Goal: Task Accomplishment & Management: Manage account settings

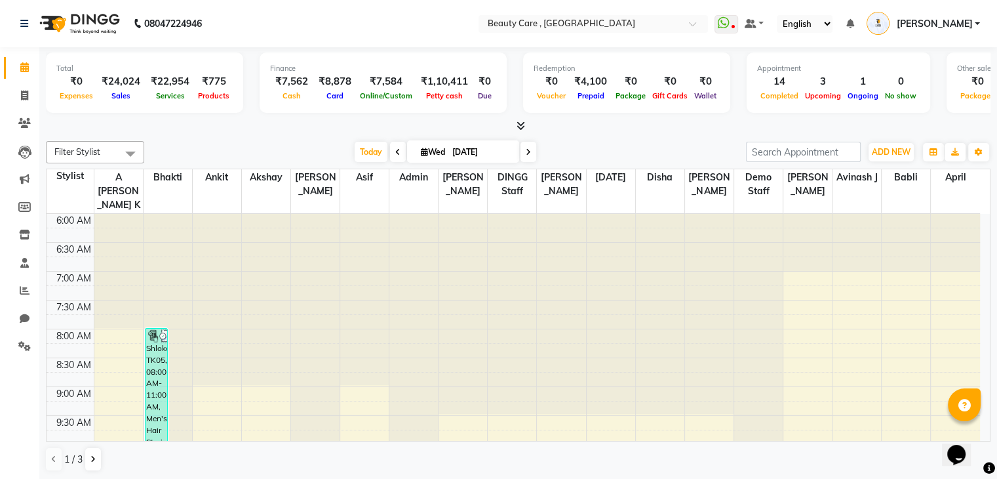
click at [66, 87] on div "₹0" at bounding box center [76, 81] width 40 height 15
drag, startPoint x: 66, startPoint y: 87, endPoint x: 60, endPoint y: 110, distance: 23.7
click at [60, 110] on div "Total ₹0 Expenses ₹24,024 Sales ₹22,954 Services ₹775 Products" at bounding box center [144, 82] width 197 height 60
drag, startPoint x: 95, startPoint y: 95, endPoint x: 123, endPoint y: 104, distance: 29.7
click at [123, 104] on div "Total ₹0 Expenses ₹24,024 Sales ₹22,954 Services ₹775 Products" at bounding box center [144, 82] width 197 height 60
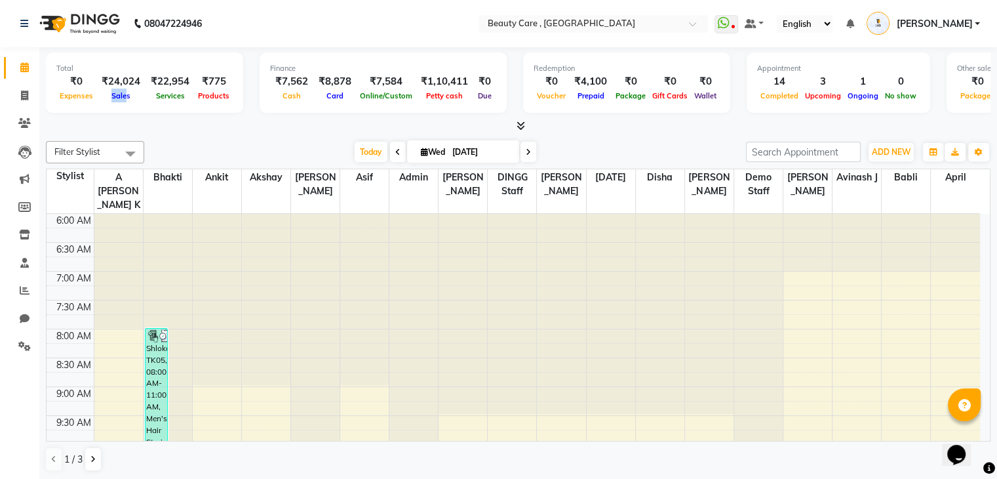
click at [123, 104] on div "Total ₹0 Expenses ₹24,024 Sales ₹22,954 Services ₹775 Products" at bounding box center [144, 82] width 197 height 60
drag, startPoint x: 157, startPoint y: 90, endPoint x: 181, endPoint y: 96, distance: 24.2
click at [181, 96] on div "Services" at bounding box center [170, 96] width 49 height 14
drag, startPoint x: 198, startPoint y: 79, endPoint x: 216, endPoint y: 100, distance: 27.9
click at [216, 100] on div "₹775 Products" at bounding box center [214, 88] width 38 height 29
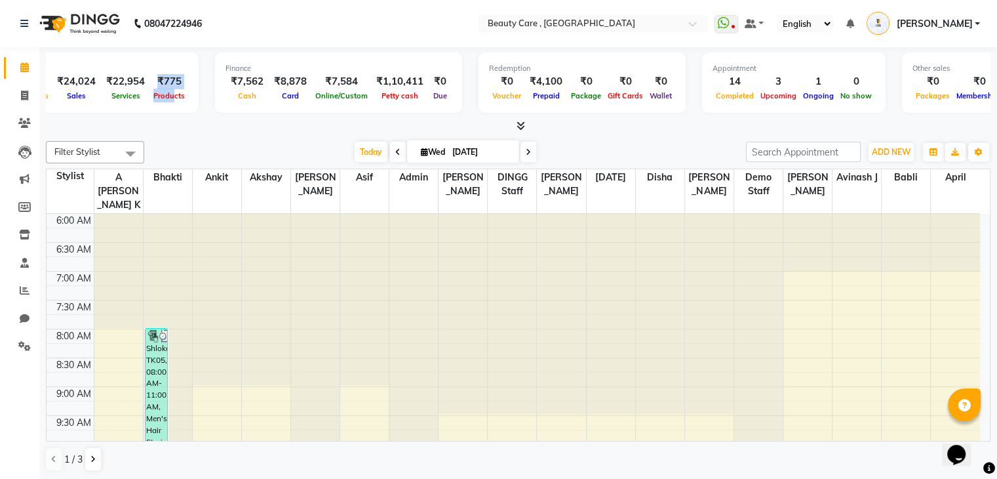
scroll to position [0, 46]
drag, startPoint x: 426, startPoint y: 79, endPoint x: 437, endPoint y: 92, distance: 17.2
click at [437, 92] on div "₹0 Due" at bounding box center [439, 88] width 23 height 29
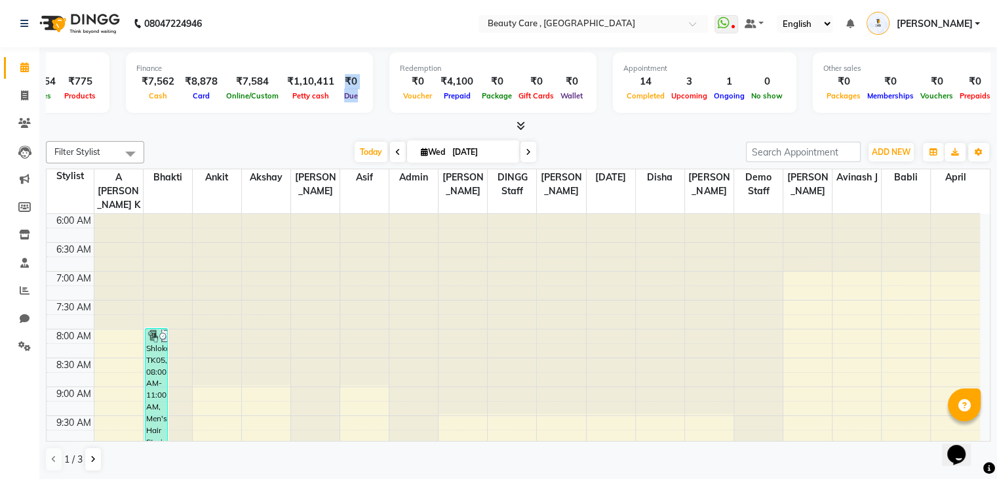
scroll to position [0, 155]
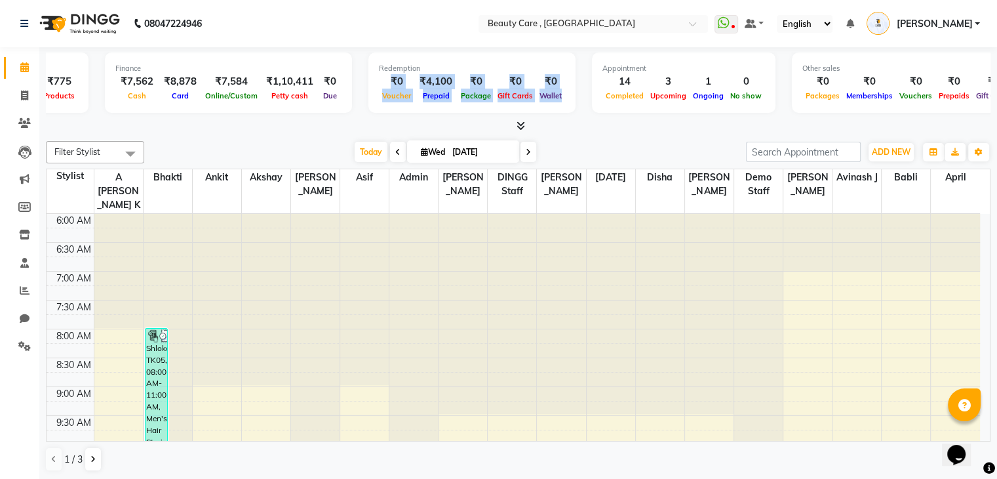
drag, startPoint x: 372, startPoint y: 75, endPoint x: 541, endPoint y: 116, distance: 173.5
click at [541, 116] on div "Total ₹0 Expenses ₹24,024 Sales ₹22,954 Services ₹775 Products Finance ₹7,562 C…" at bounding box center [518, 90] width 945 height 86
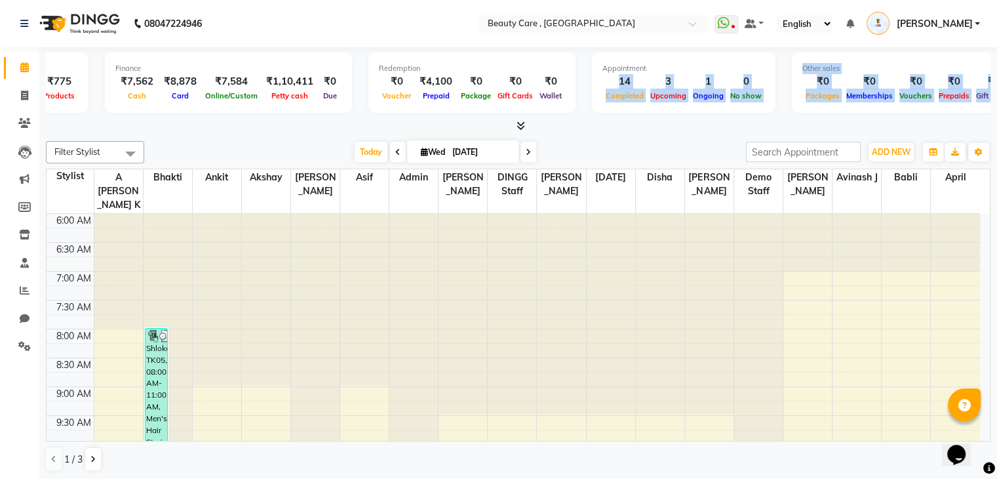
drag, startPoint x: 603, startPoint y: 81, endPoint x: 856, endPoint y: 117, distance: 256.4
click at [856, 117] on div "Total ₹0 Expenses ₹24,024 Sales ₹22,954 Services ₹775 Products Finance ₹7,562 C…" at bounding box center [518, 90] width 945 height 86
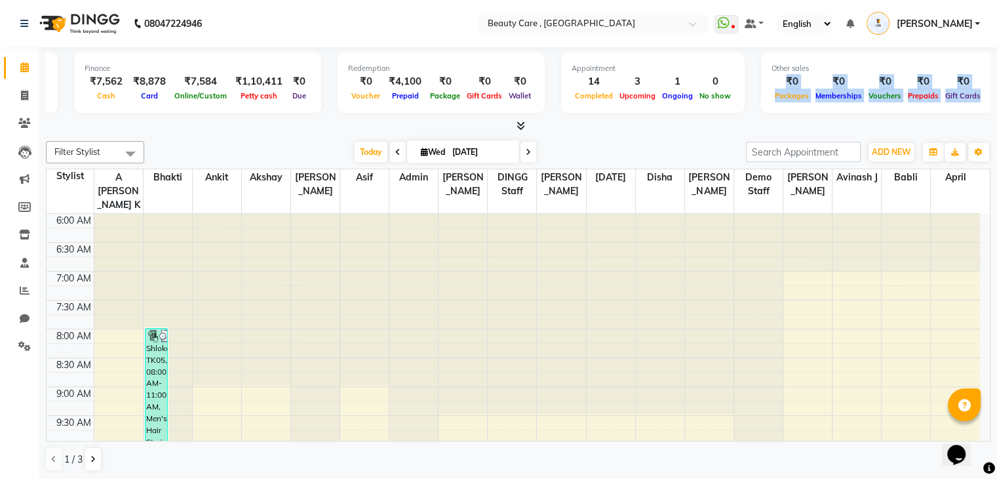
drag, startPoint x: 798, startPoint y: 78, endPoint x: 1007, endPoint y: 103, distance: 210.0
click at [997, 103] on html "08047224946 Select Location × Beauty Care , [GEOGRAPHIC_DATA] East WhatsApp Sta…" at bounding box center [498, 239] width 997 height 479
click at [527, 125] on div at bounding box center [518, 126] width 945 height 14
click at [517, 125] on icon at bounding box center [521, 126] width 9 height 10
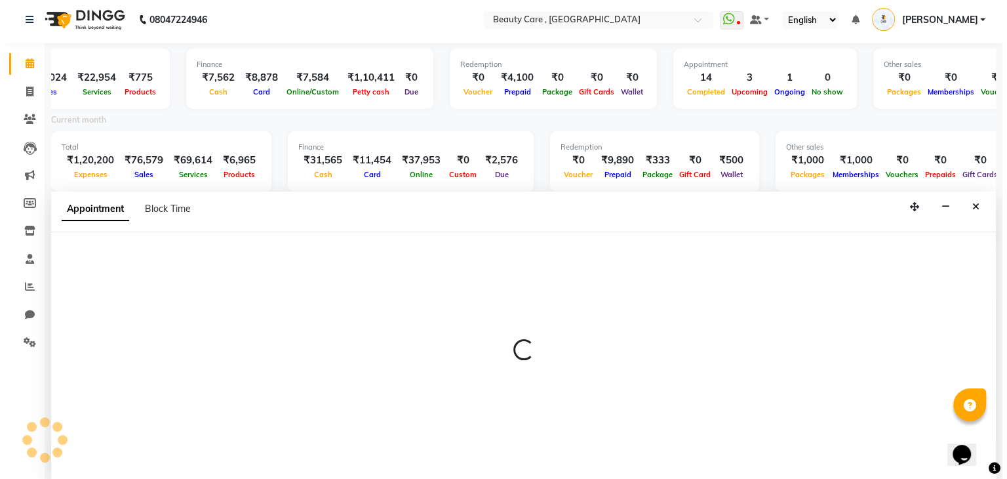
scroll to position [3, 0]
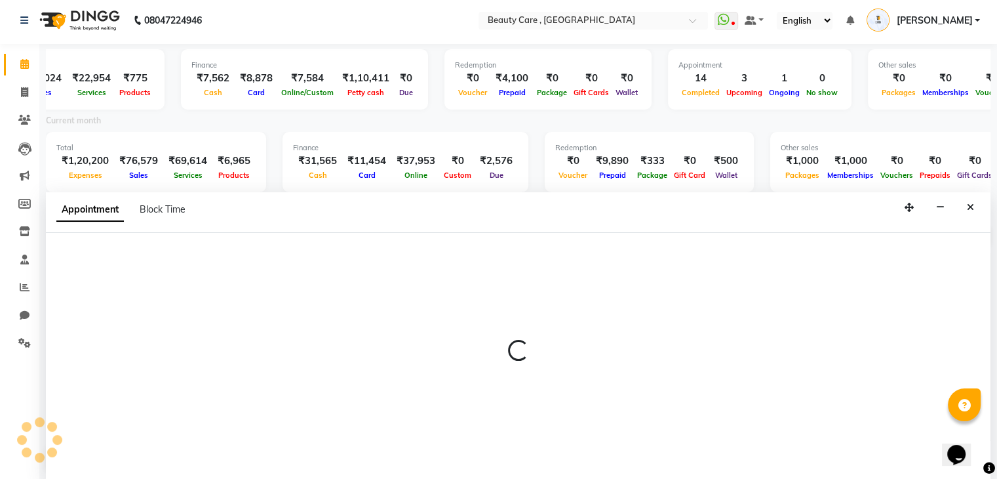
select select "35489"
select select "1140"
select select "tentative"
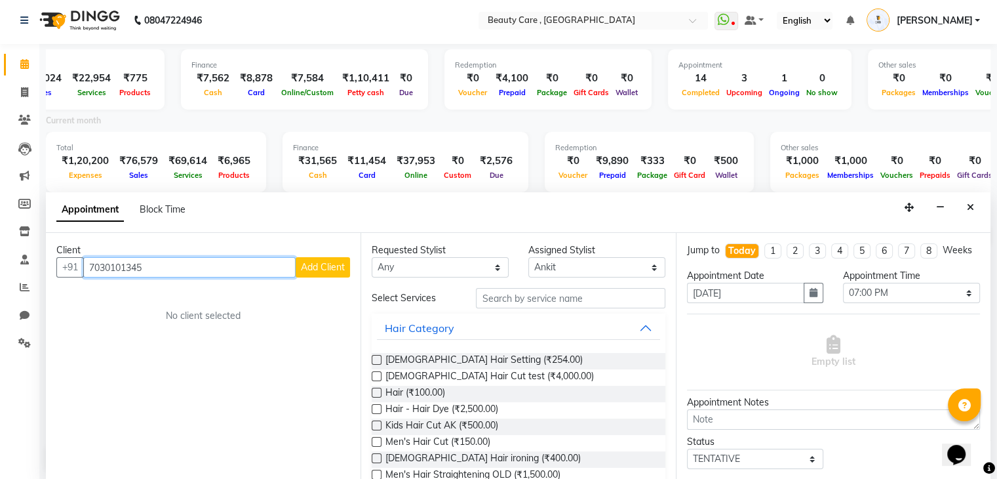
type input "7030101345"
click at [325, 267] on span "Add Client" at bounding box center [323, 267] width 44 height 12
select select "22"
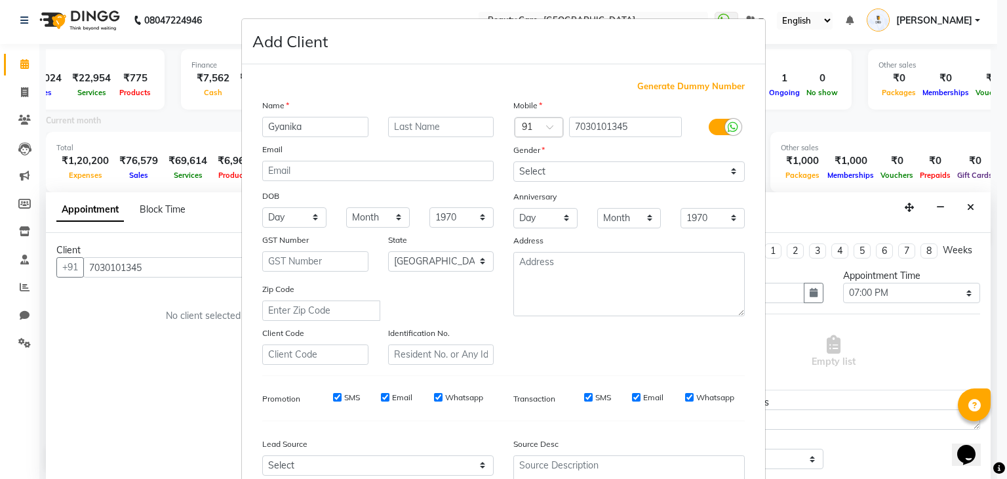
type input "Gyanika"
drag, startPoint x: 635, startPoint y: 172, endPoint x: 609, endPoint y: 223, distance: 57.5
click at [609, 223] on div "Mobile Country Code × 91 7030101345 Gender Select [DEMOGRAPHIC_DATA] [DEMOGRAPH…" at bounding box center [629, 231] width 251 height 266
select select "[DEMOGRAPHIC_DATA]"
click at [513, 162] on select "Select [DEMOGRAPHIC_DATA] [DEMOGRAPHIC_DATA] Other Prefer Not To Say" at bounding box center [628, 171] width 231 height 20
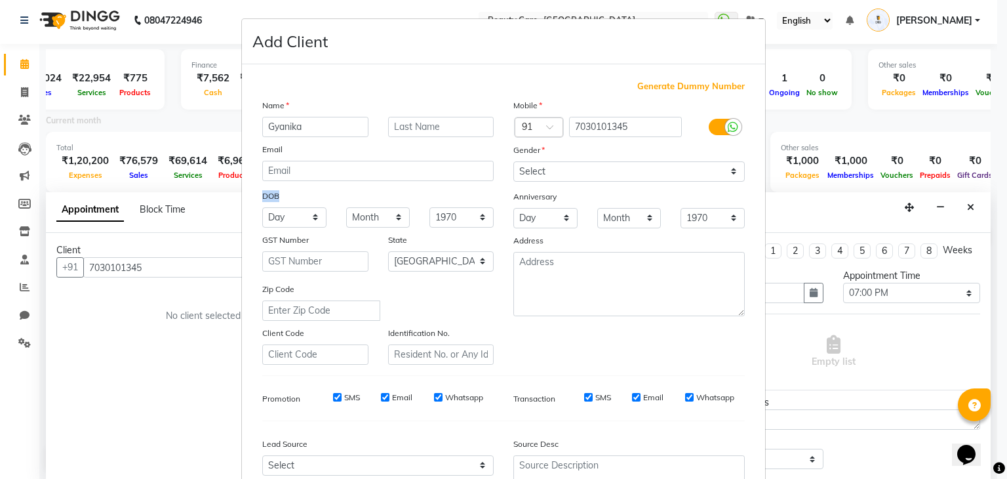
drag, startPoint x: 254, startPoint y: 195, endPoint x: 274, endPoint y: 200, distance: 20.4
click at [274, 200] on div "DOB" at bounding box center [273, 198] width 42 height 18
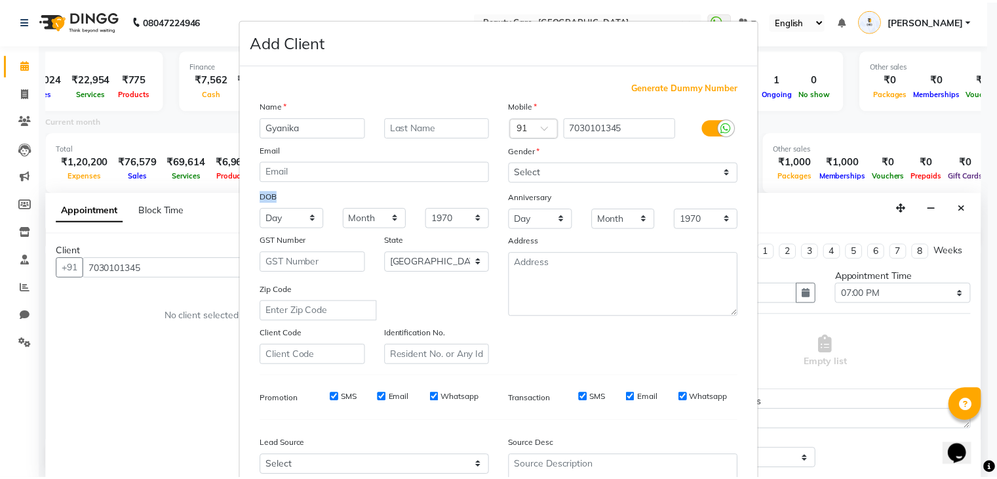
scroll to position [183, 0]
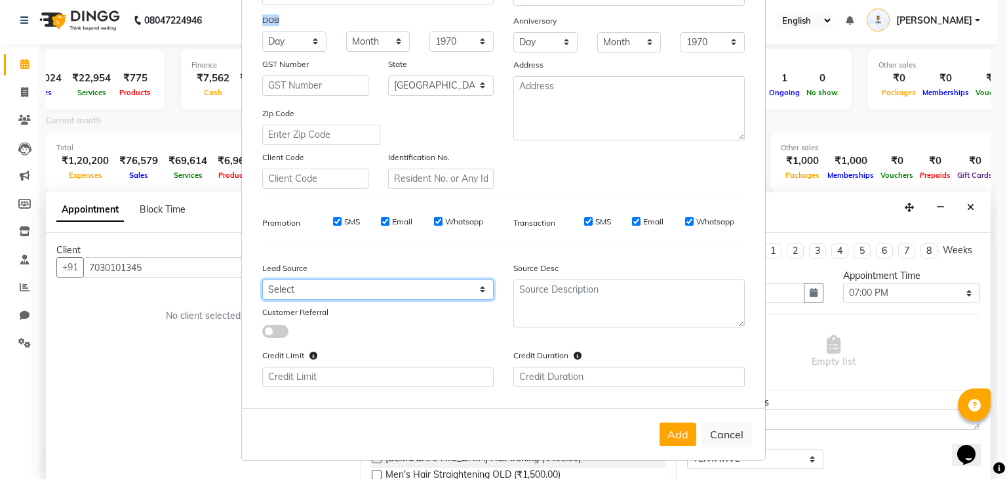
click at [298, 289] on select "Select Walk-in Internet Friend Word of Mouth Advertisement Facebook Justdial Go…" at bounding box center [377, 289] width 231 height 20
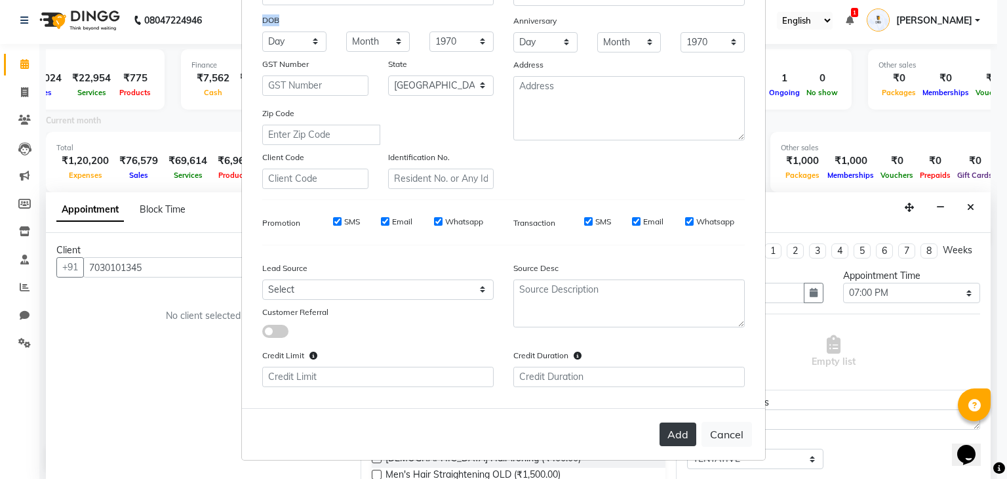
click at [670, 438] on button "Add" at bounding box center [678, 434] width 37 height 24
type input "70******45"
select select
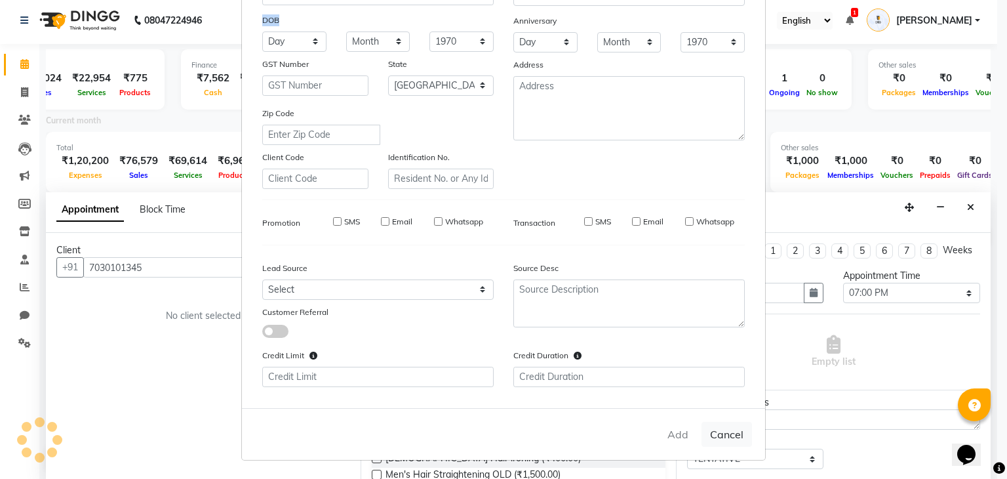
select select "null"
select select
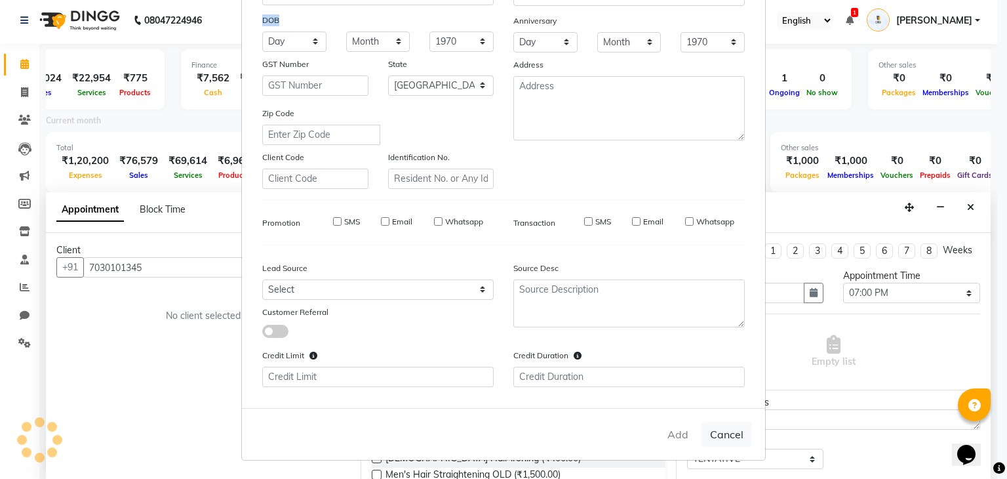
checkbox input "false"
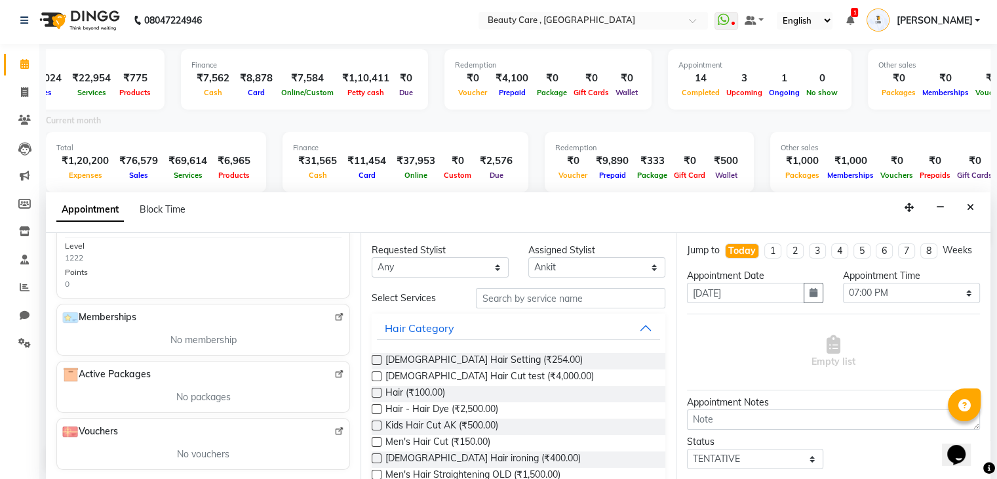
scroll to position [0, 0]
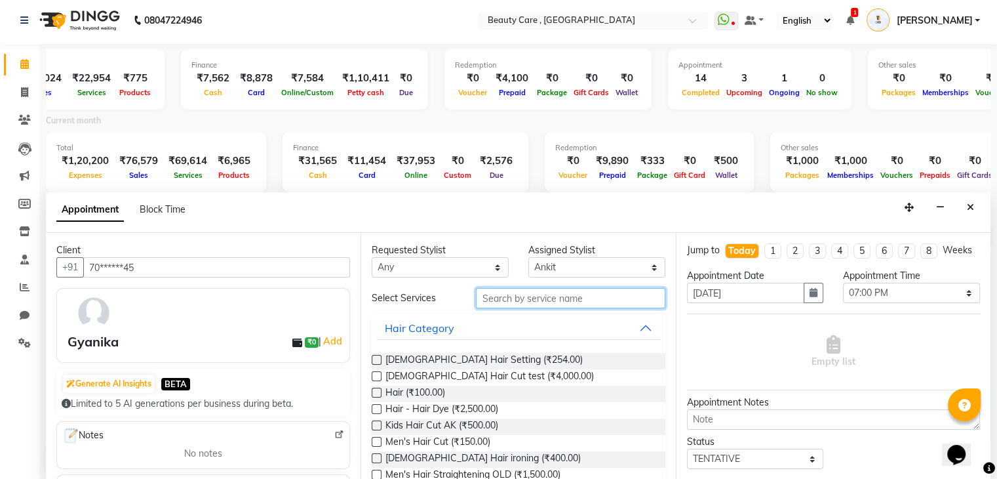
click at [506, 300] on input "text" at bounding box center [570, 298] width 189 height 20
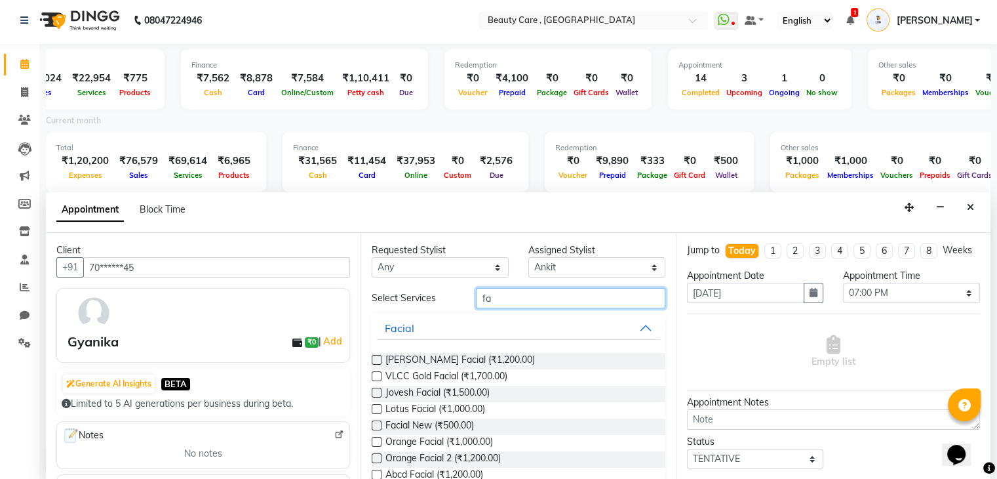
type input "fa"
click at [375, 389] on label at bounding box center [377, 393] width 10 height 10
click at [375, 389] on input "checkbox" at bounding box center [376, 393] width 9 height 9
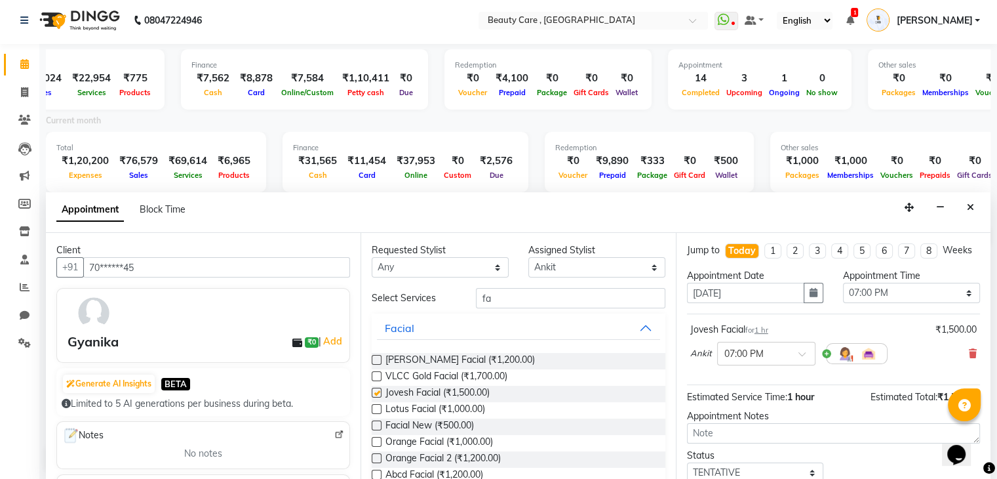
checkbox input "false"
click at [529, 299] on input "fa" at bounding box center [570, 298] width 189 height 20
type input "f"
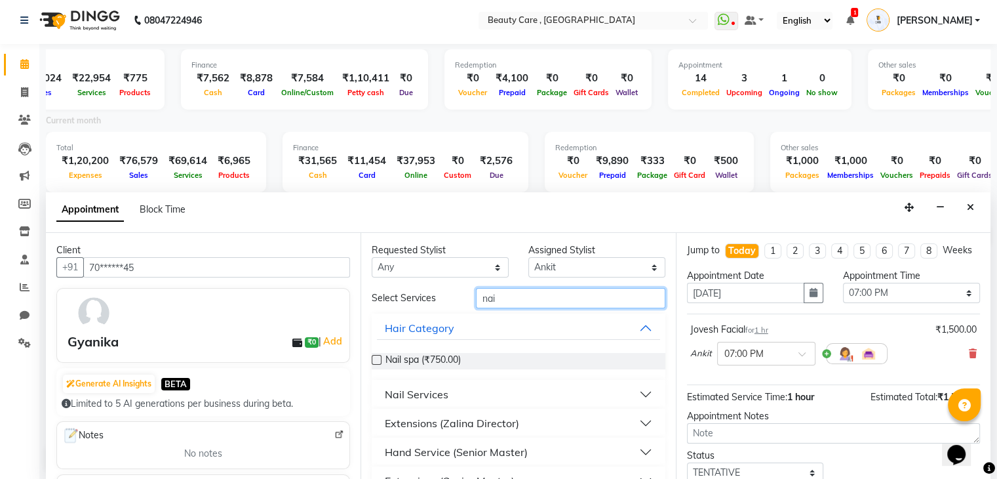
type input "nai"
click at [428, 394] on div "Nail Services" at bounding box center [417, 394] width 64 height 16
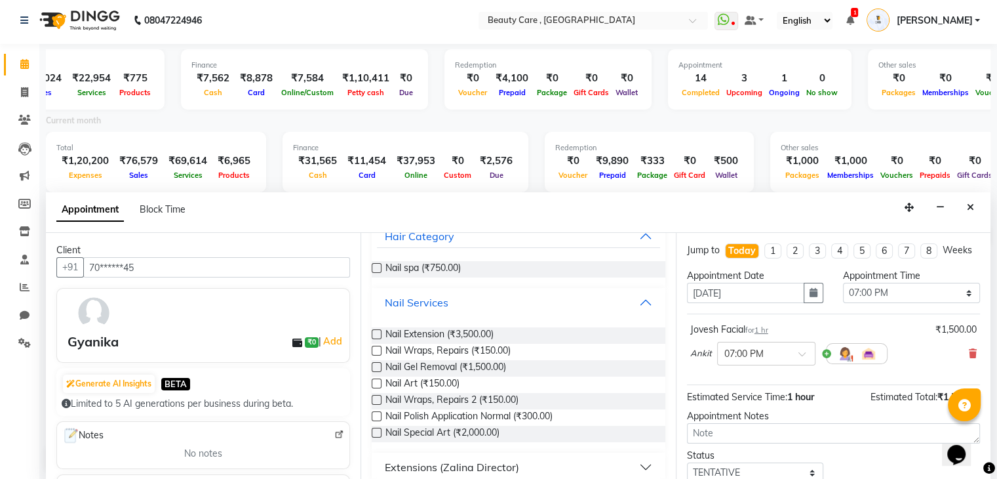
scroll to position [97, 0]
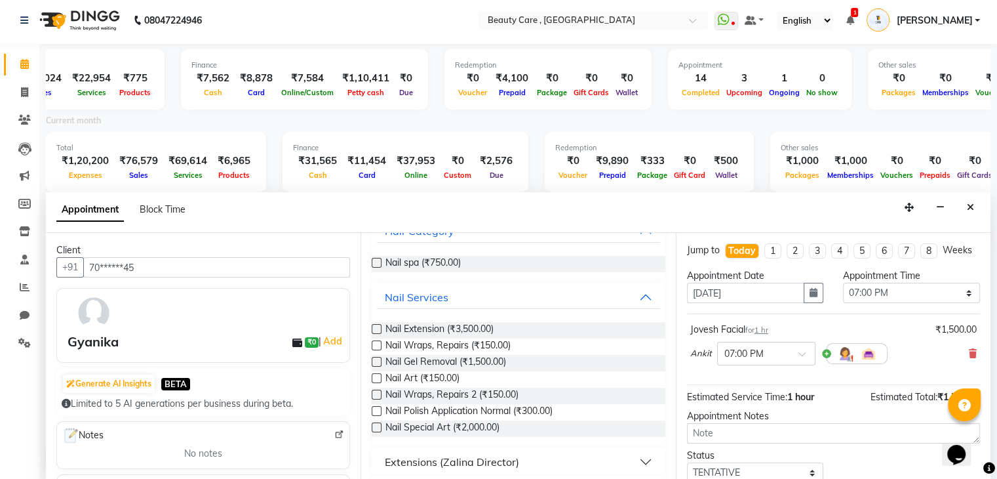
click at [373, 379] on label at bounding box center [377, 378] width 10 height 10
click at [373, 379] on input "checkbox" at bounding box center [376, 379] width 9 height 9
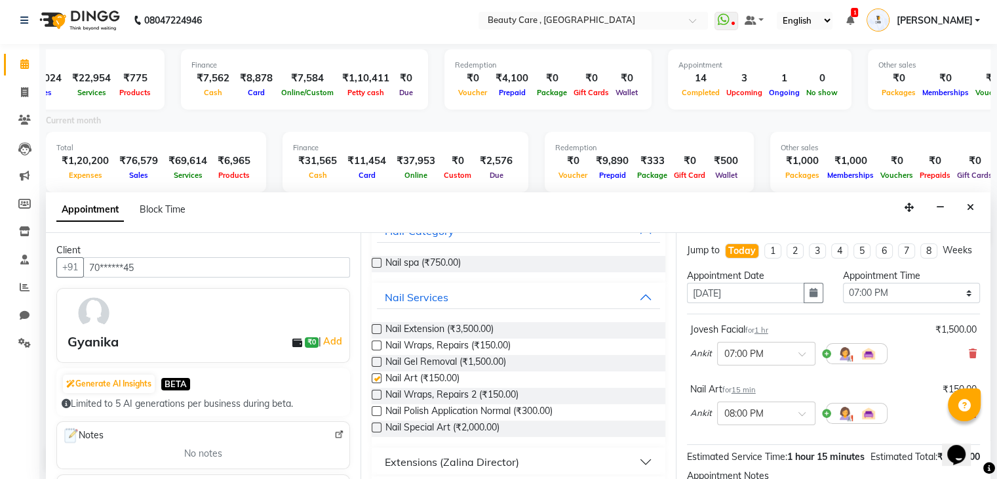
checkbox input "false"
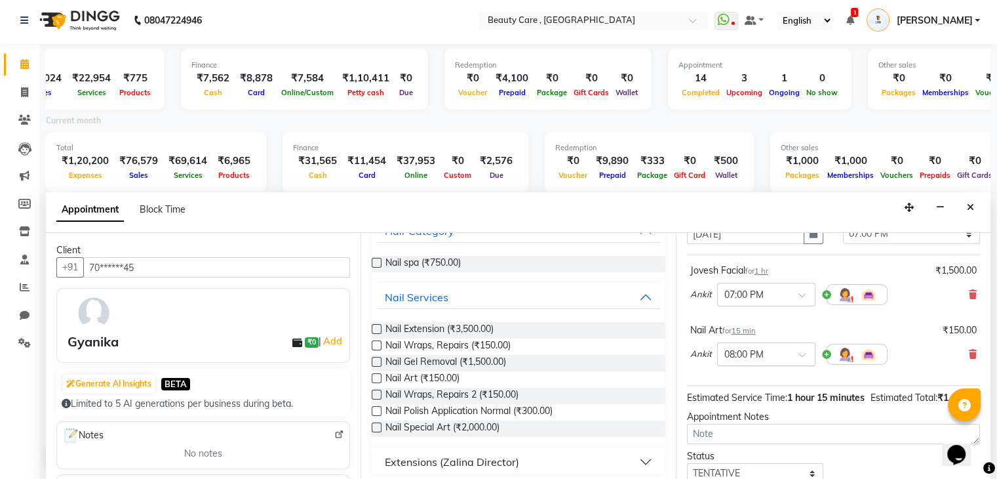
scroll to position [60, 0]
click at [849, 361] on img at bounding box center [845, 354] width 16 height 16
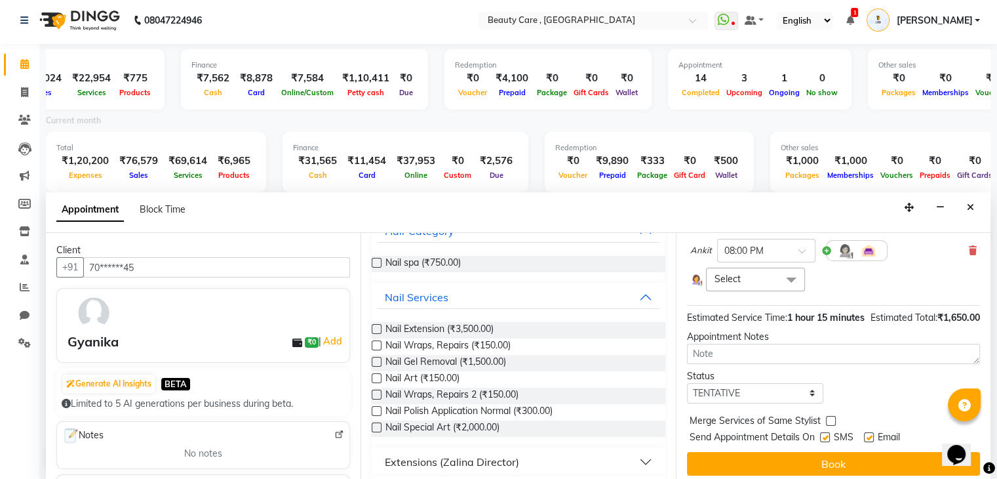
scroll to position [170, 0]
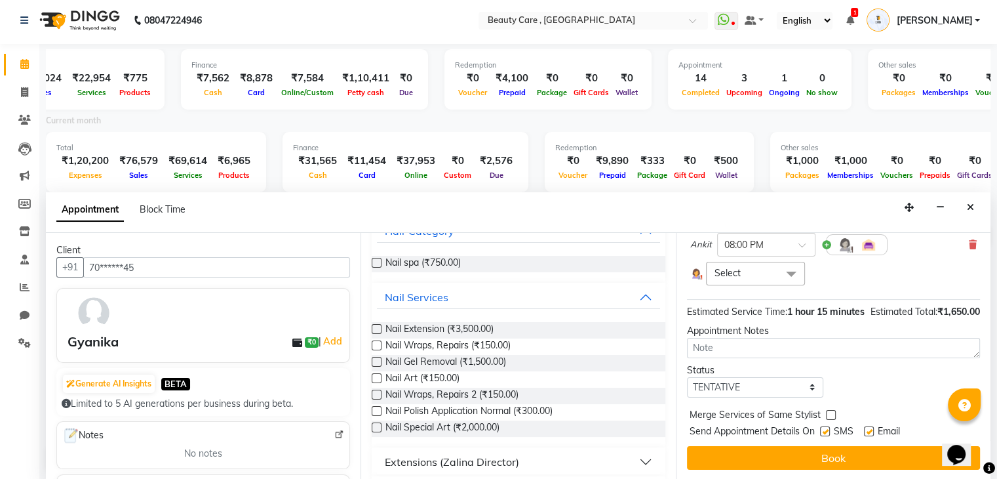
click at [778, 287] on span at bounding box center [791, 274] width 26 height 25
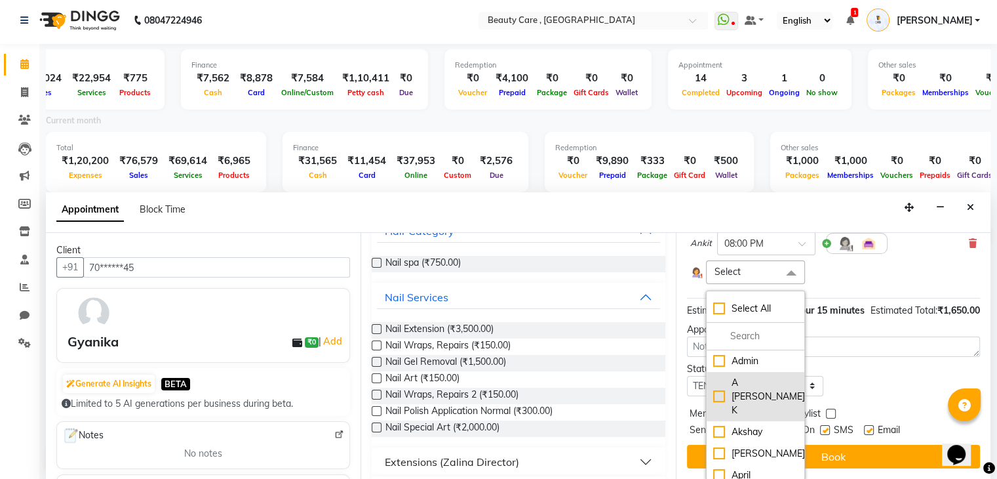
click at [739, 399] on li "A [PERSON_NAME] K" at bounding box center [756, 396] width 98 height 49
checkbox input "true"
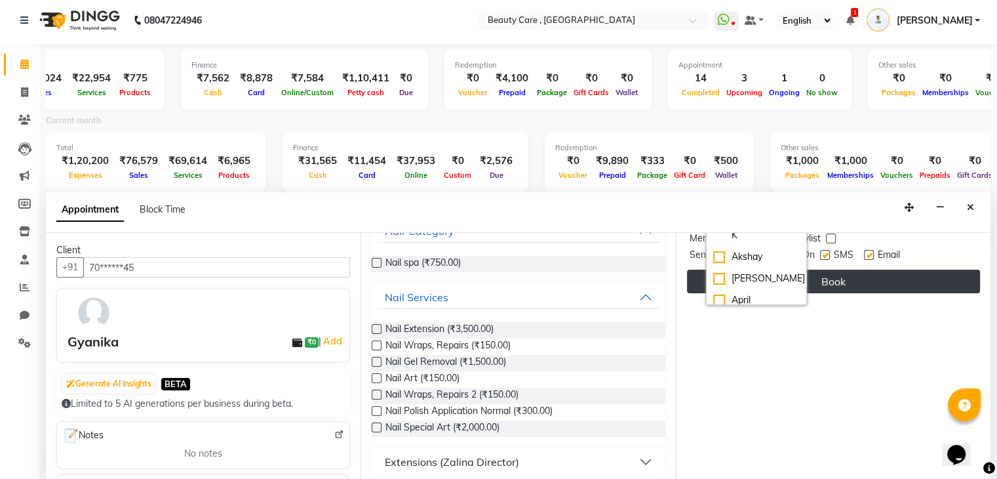
click at [847, 281] on button "Book" at bounding box center [833, 282] width 293 height 24
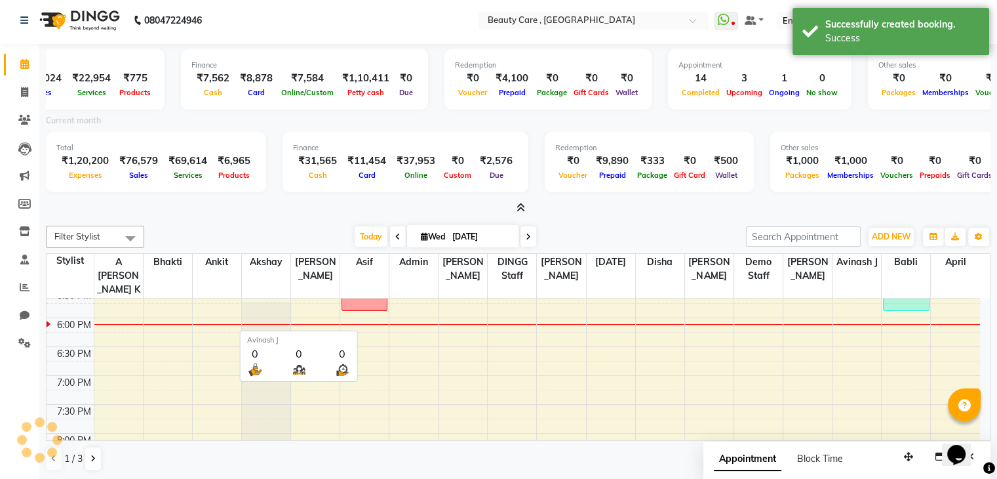
scroll to position [0, 0]
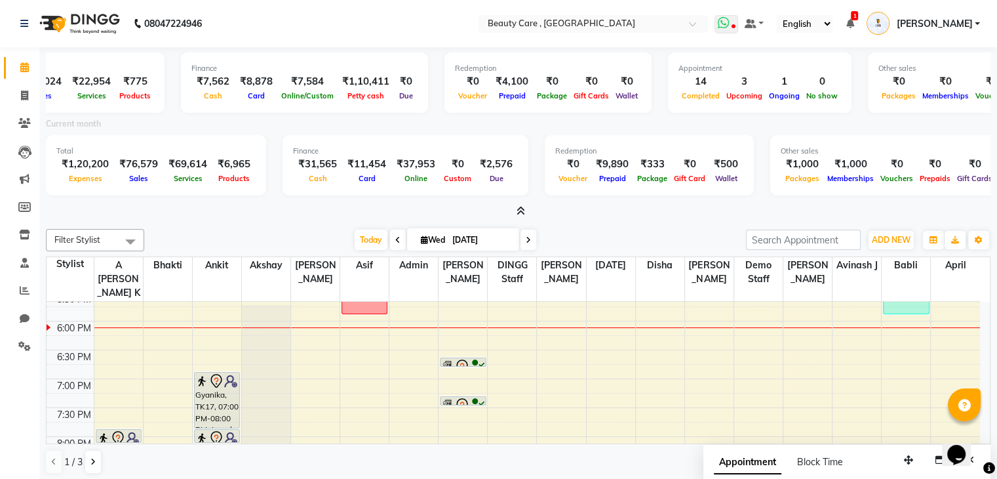
click at [730, 24] on icon at bounding box center [724, 22] width 12 height 13
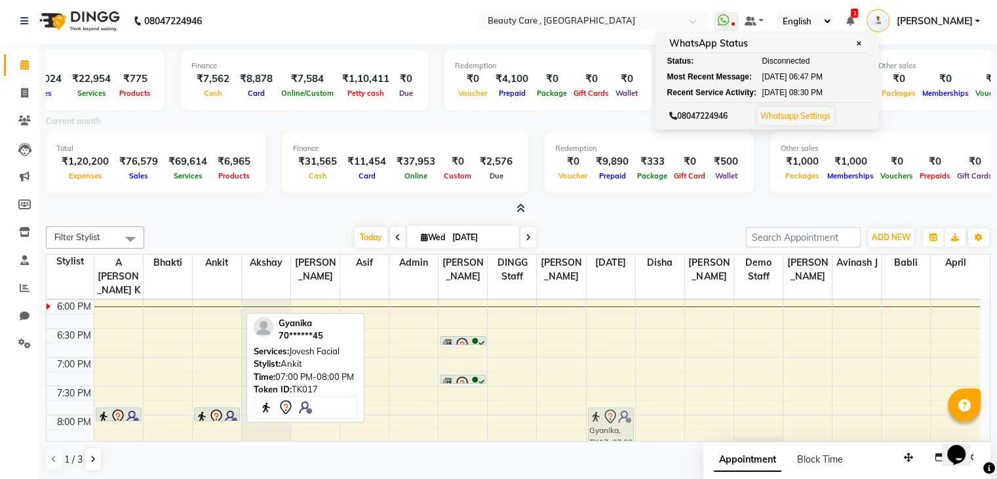
scroll to position [693, 0]
drag, startPoint x: 215, startPoint y: 391, endPoint x: 582, endPoint y: 353, distance: 368.4
click at [582, 353] on tr "Ig 24, TK11, 01:25 PM-02:15 PM, [DEMOGRAPHIC_DATA] Hair Setting (₹254) a a, TK0…" at bounding box center [514, 67] width 934 height 923
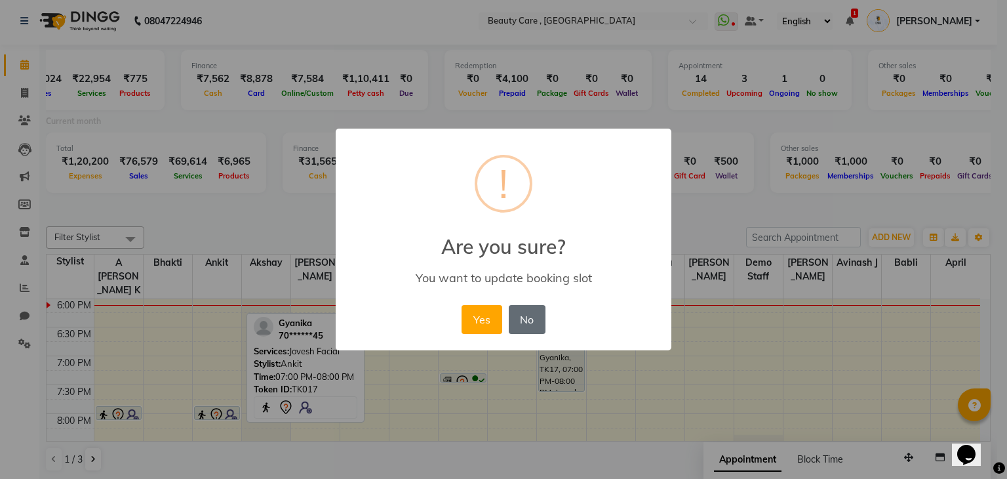
click at [535, 326] on button "No" at bounding box center [527, 319] width 37 height 29
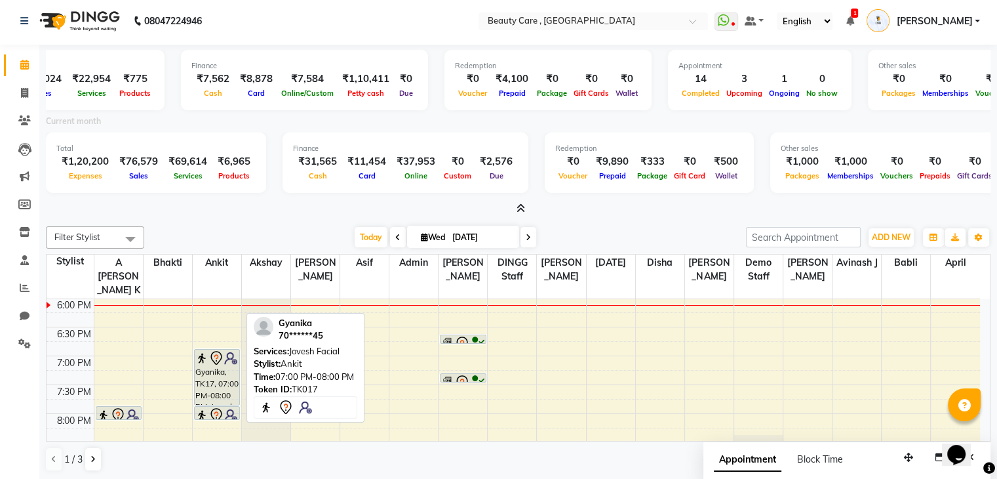
click at [215, 376] on div "Gyanika, TK17, 07:00 PM-08:00 PM, Jovesh Facial" at bounding box center [217, 376] width 45 height 55
click at [217, 361] on div "Gyanika, TK17, 07:00 PM-08:00 PM, Jovesh Facial" at bounding box center [217, 376] width 45 height 55
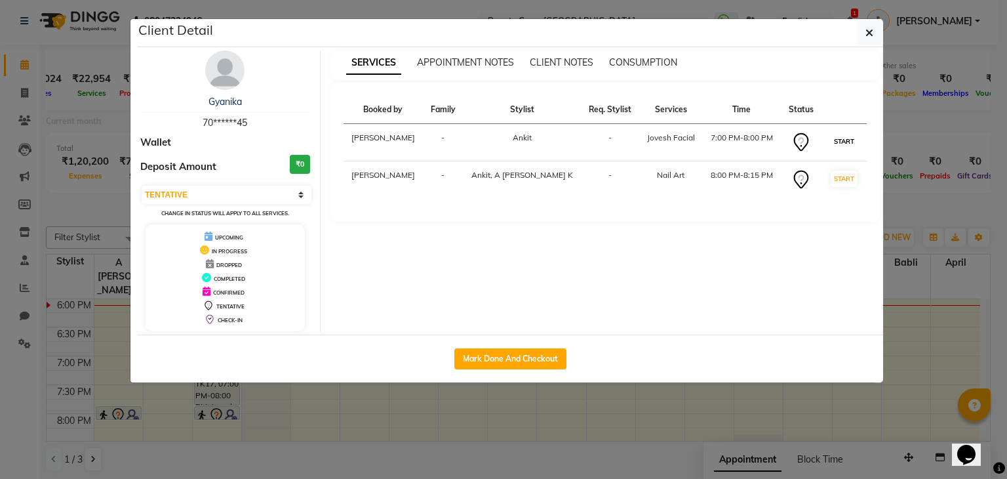
click at [845, 141] on button "START" at bounding box center [844, 141] width 27 height 16
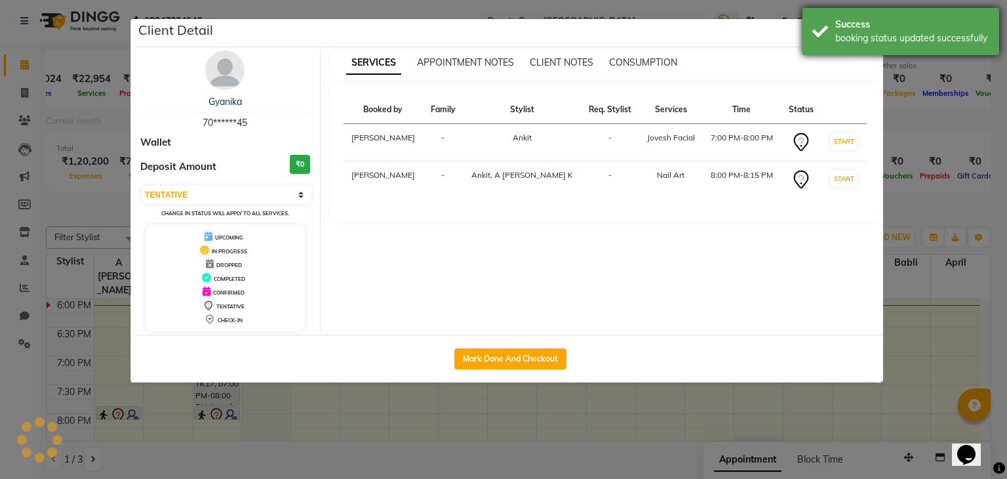
select select "select"
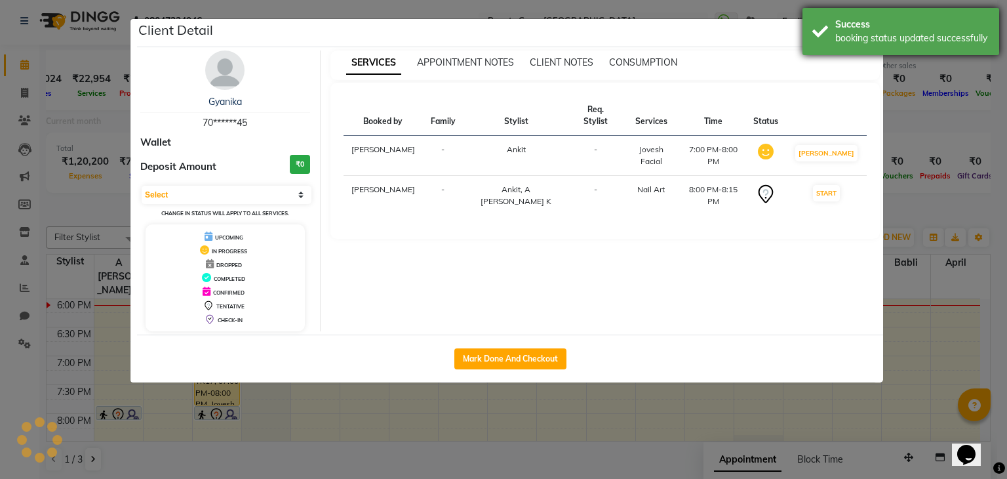
click at [872, 31] on div "booking status updated successfully" at bounding box center [912, 38] width 154 height 14
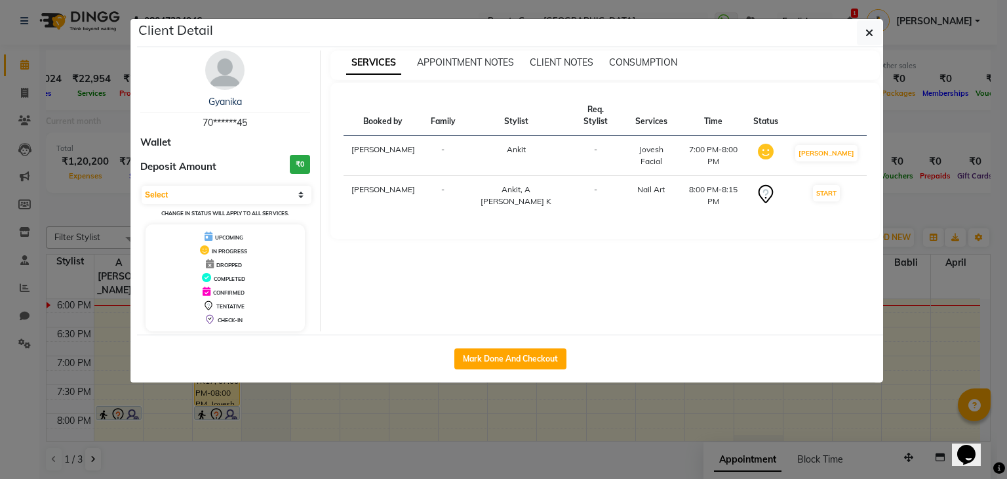
click at [872, 31] on icon "button" at bounding box center [870, 33] width 8 height 10
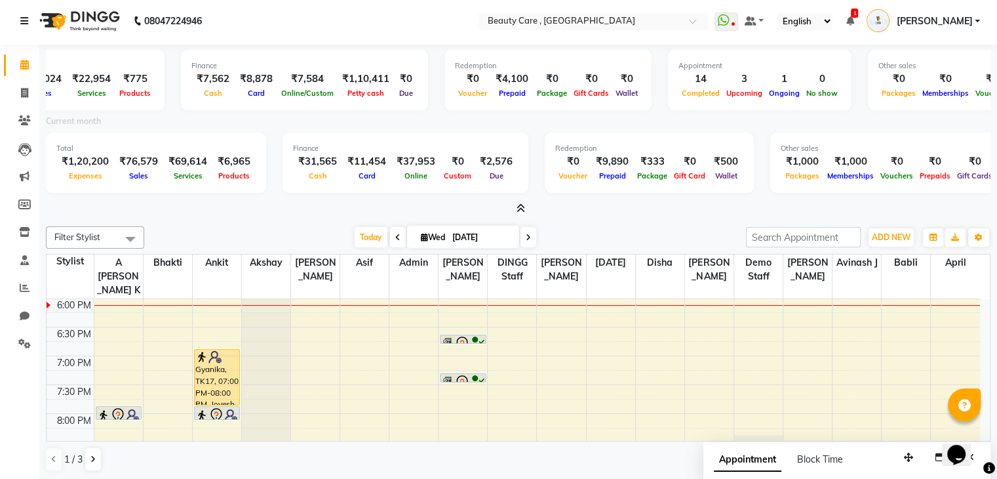
click at [23, 20] on icon at bounding box center [24, 20] width 8 height 9
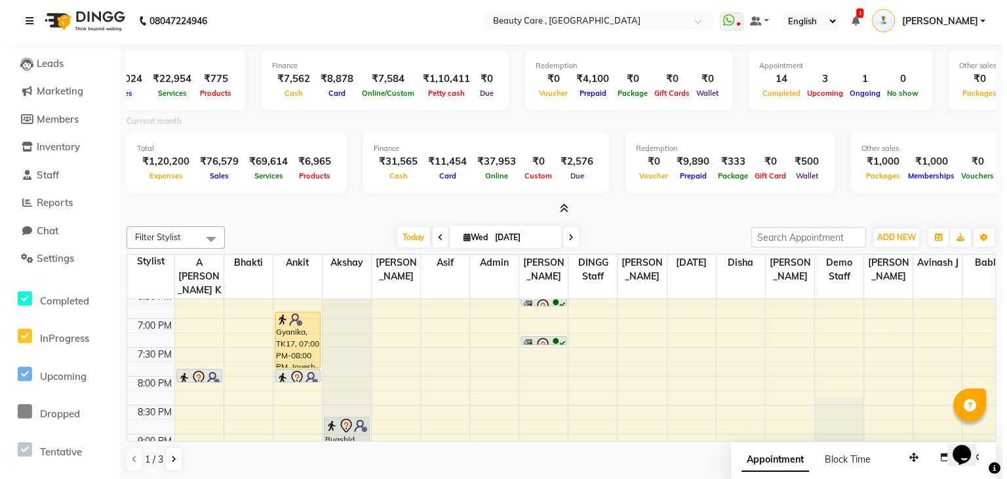
scroll to position [734, 0]
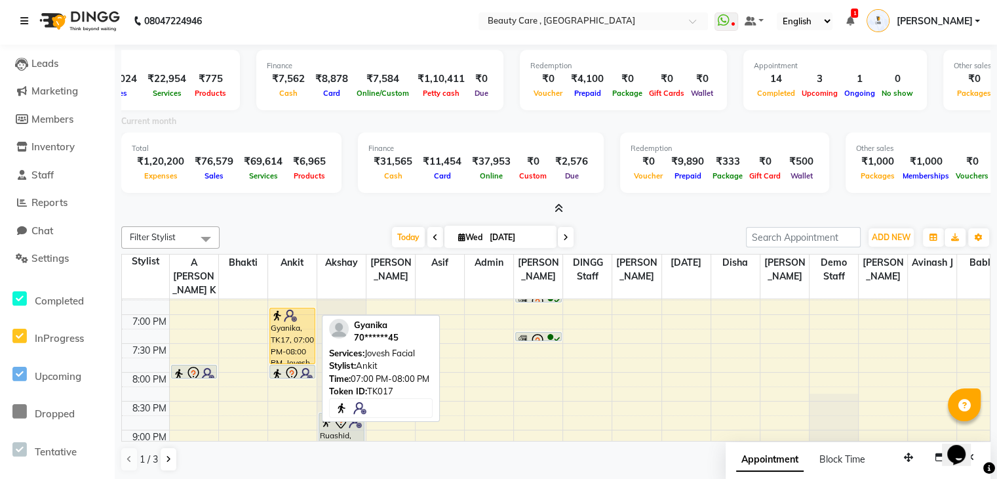
click at [289, 318] on div "Gyanika, TK17, 07:00 PM-08:00 PM, Jovesh Facial" at bounding box center [292, 335] width 45 height 55
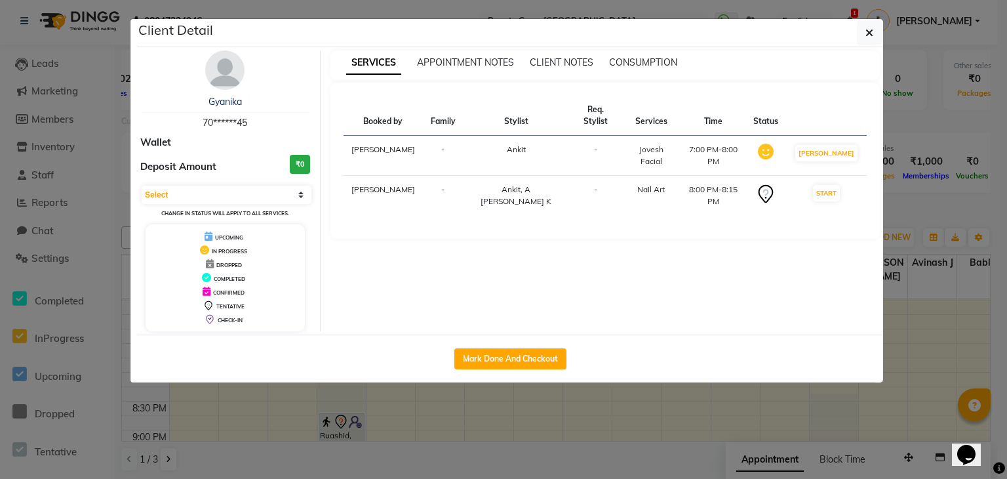
click at [501, 368] on div "Mark Done And Checkout" at bounding box center [510, 358] width 746 height 48
click at [502, 362] on button "Mark Done And Checkout" at bounding box center [510, 358] width 112 height 21
select select "service"
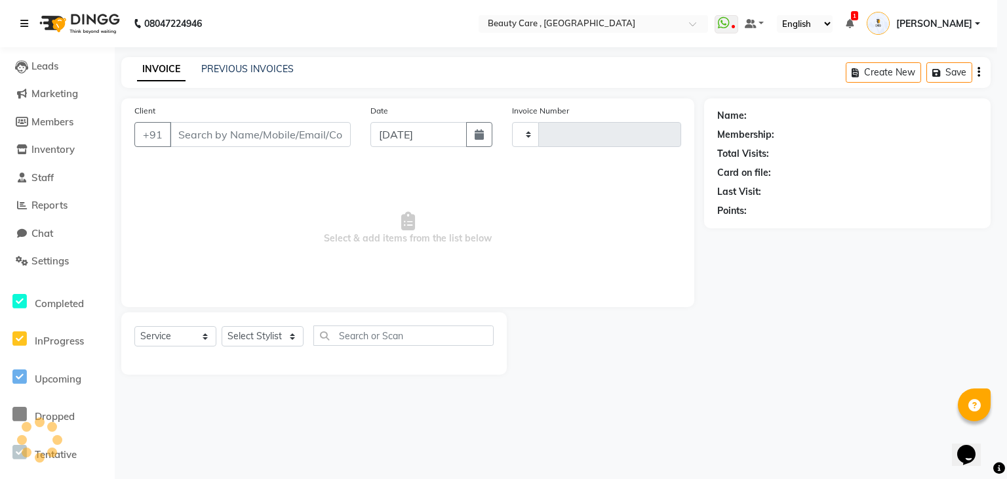
type input "2766"
select select "5646"
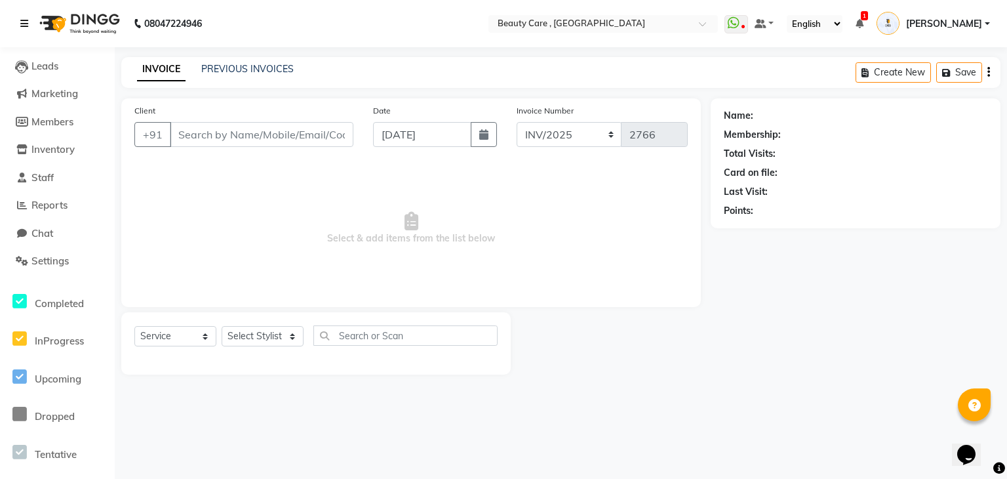
type input "70******45"
select select "35489"
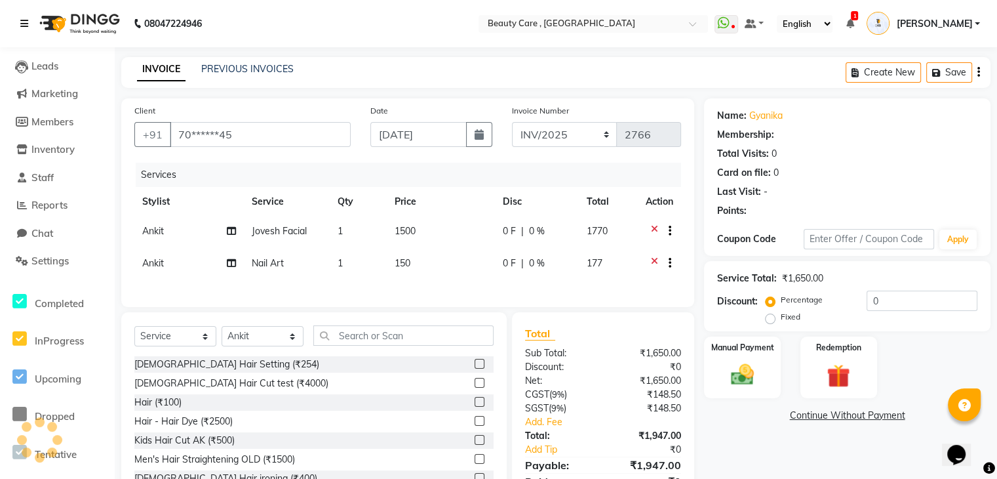
select select "2: Object"
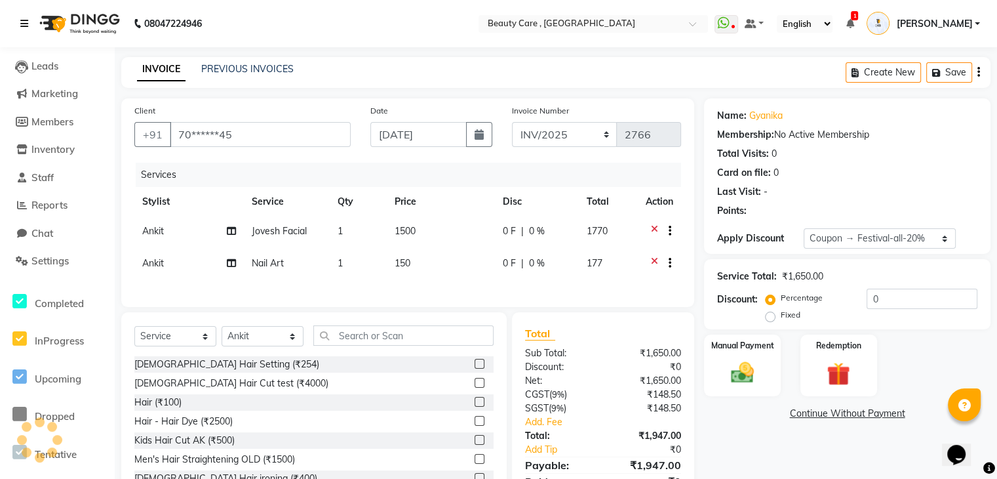
type input "20"
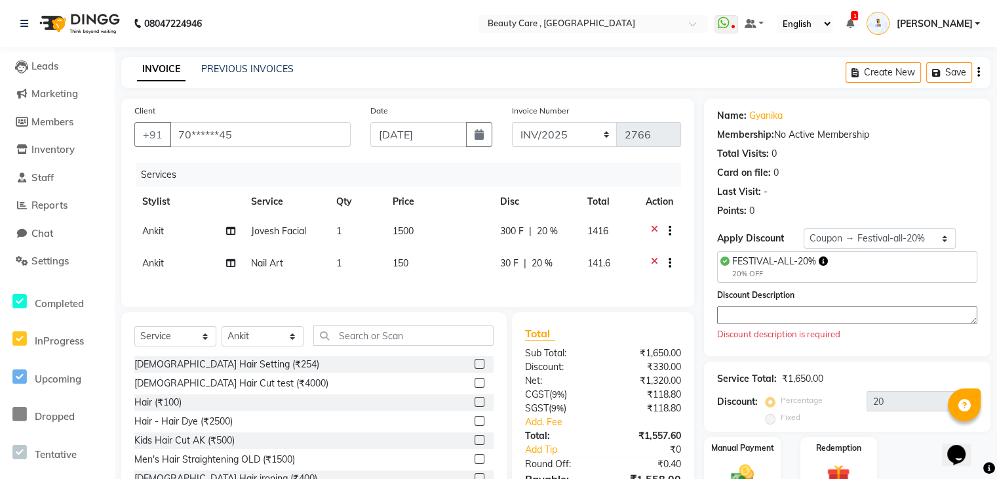
click at [981, 71] on div "Create New Save" at bounding box center [918, 72] width 145 height 31
click at [976, 71] on div "Create New Save" at bounding box center [918, 72] width 145 height 31
click at [979, 73] on icon "button" at bounding box center [979, 72] width 3 height 1
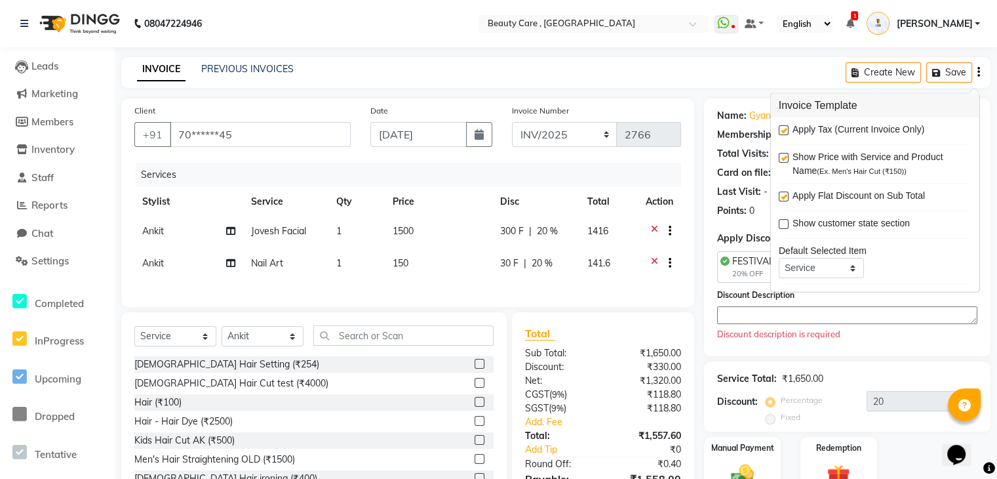
click at [785, 125] on label at bounding box center [784, 130] width 10 height 10
click at [785, 127] on input "checkbox" at bounding box center [783, 131] width 9 height 9
checkbox input "false"
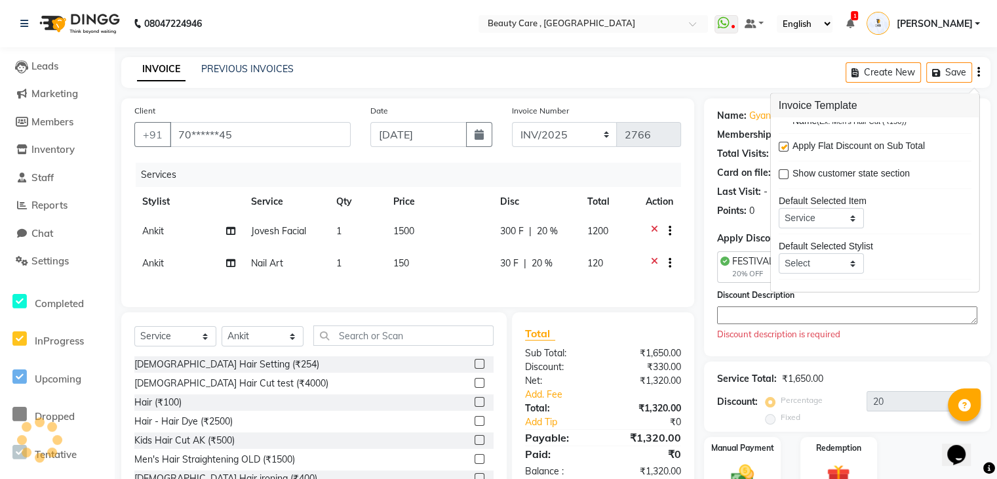
scroll to position [52, 0]
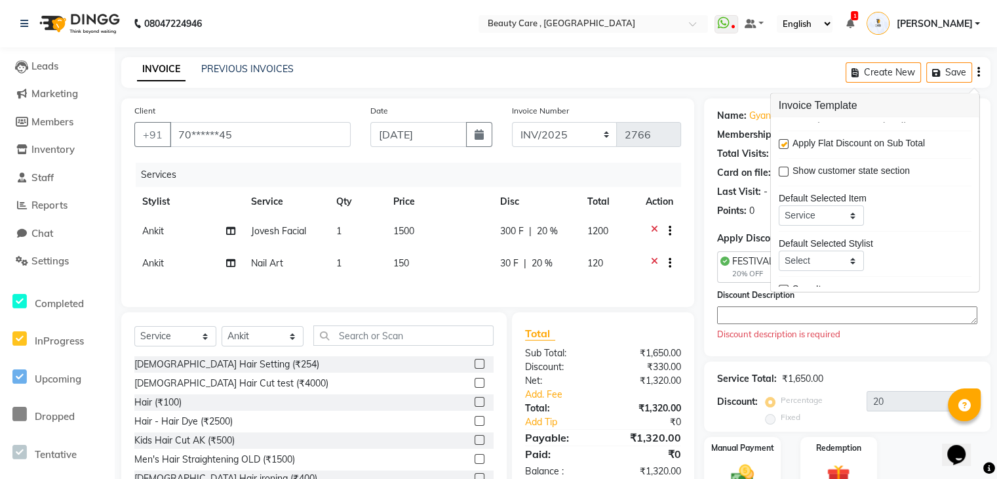
click at [805, 283] on span "Scan Items" at bounding box center [816, 290] width 46 height 16
click at [742, 218] on div "Name: Gyanika Membership: No Active Membership Total Visits: 0 Card on file: 0 …" at bounding box center [847, 227] width 287 height 258
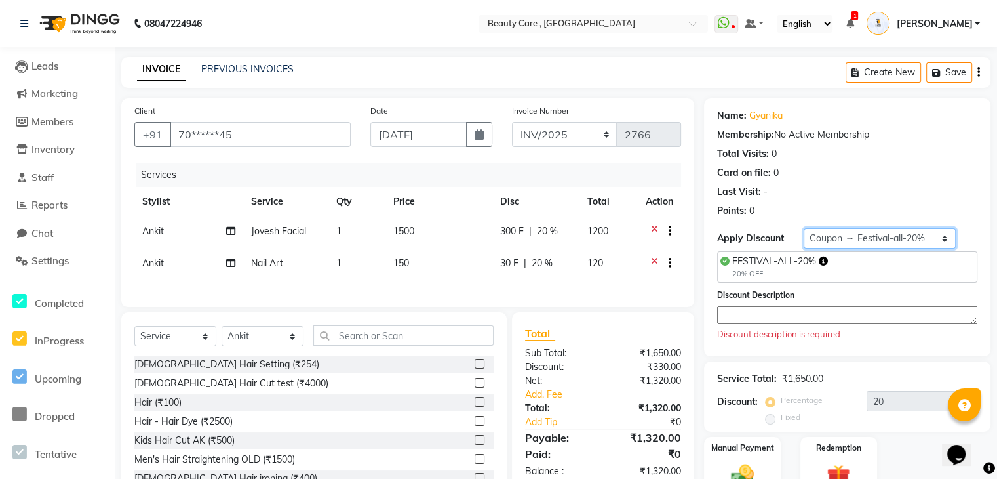
click at [828, 235] on select "Select Loyalty → All Customers → Level 1222 Coupon → Festival-all-20% Coupon → …" at bounding box center [880, 238] width 152 height 20
select select "0:"
click at [804, 228] on select "Select Loyalty → All Customers → Level 1222 Coupon → Festival-all-20% Coupon → …" at bounding box center [880, 238] width 152 height 20
type input "0"
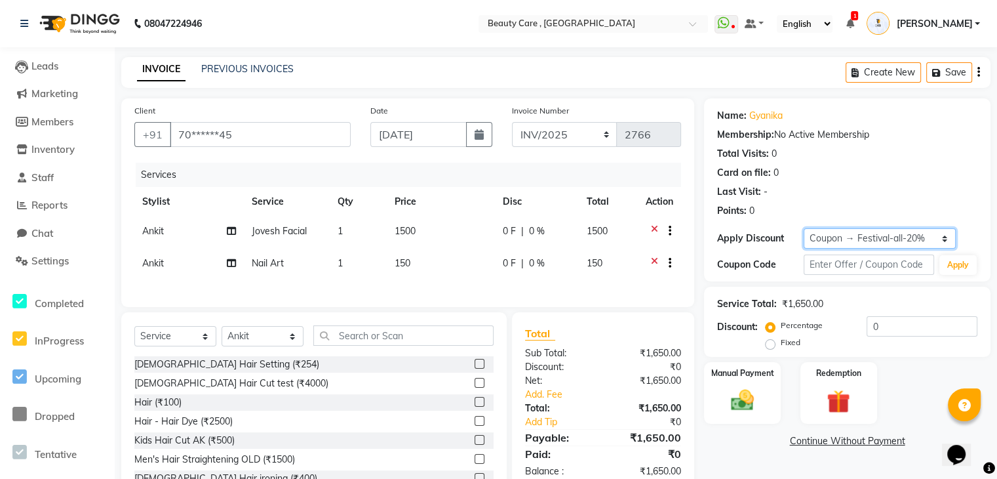
click at [834, 234] on select "Select Loyalty → All Customers → Level 1222 Coupon → Festival-all-20% Coupon → …" at bounding box center [880, 238] width 152 height 20
click at [799, 138] on div "Membership: No Active Membership" at bounding box center [847, 135] width 260 height 14
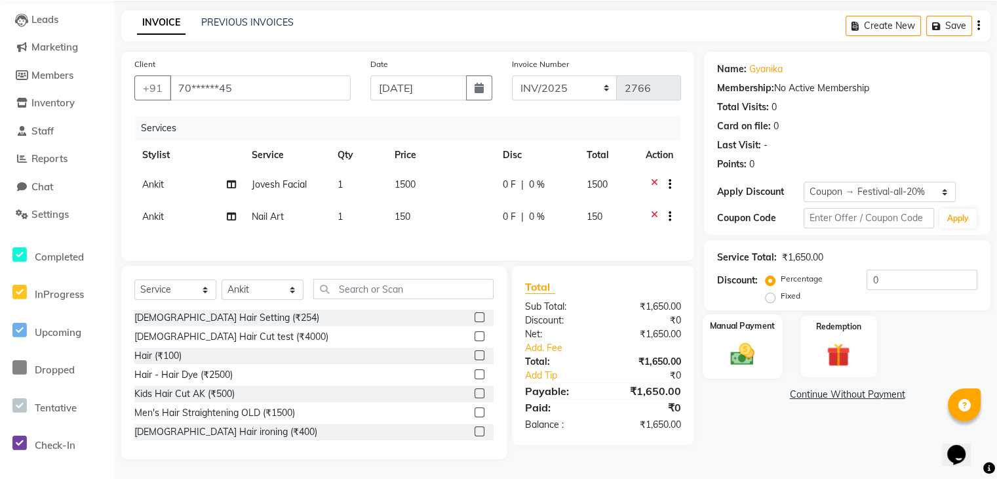
click at [726, 347] on img at bounding box center [742, 354] width 39 height 28
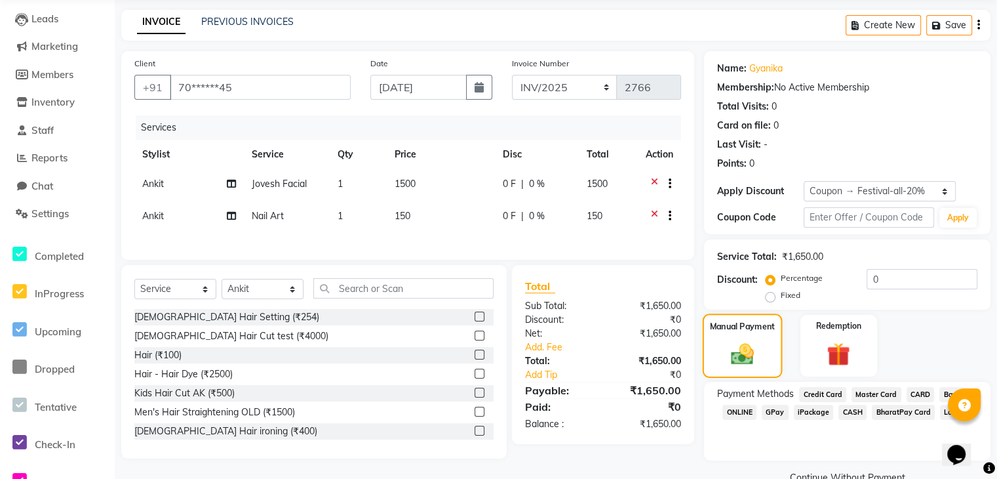
scroll to position [75, 0]
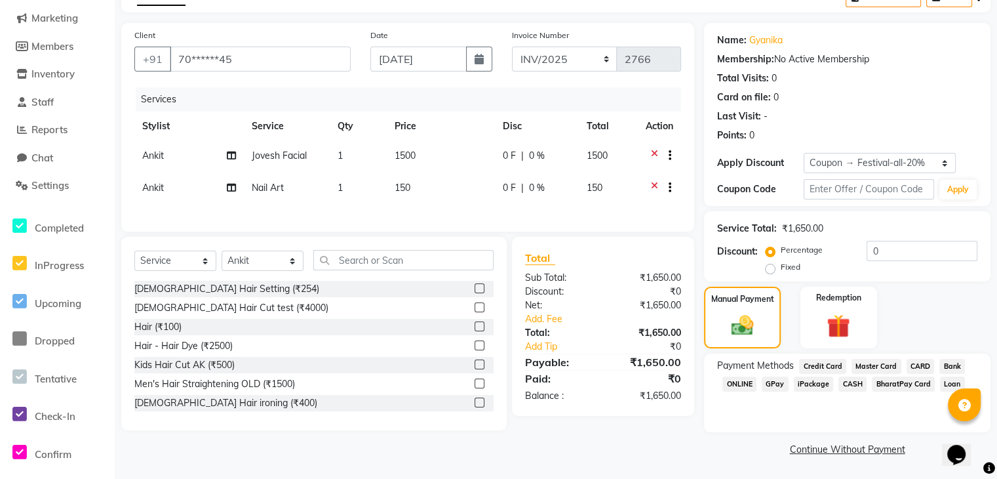
click at [784, 384] on span "GPay" at bounding box center [775, 383] width 27 height 15
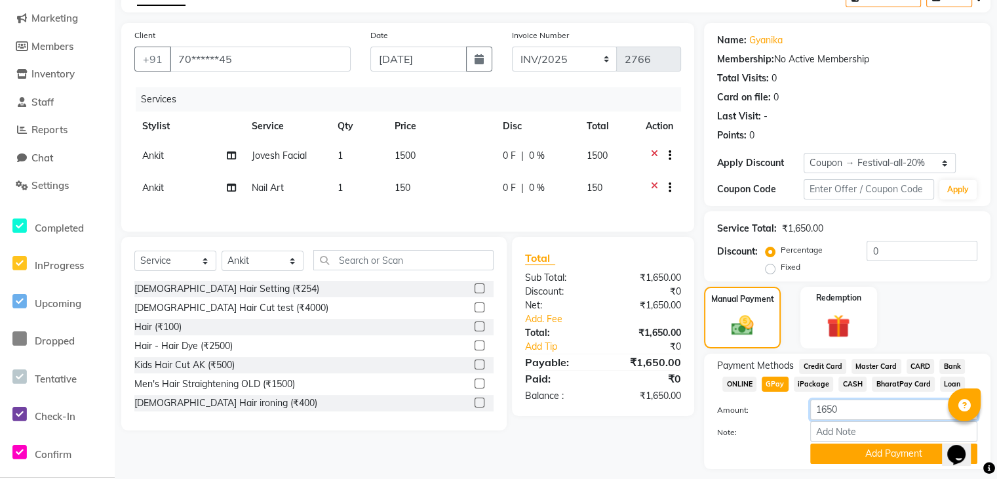
click at [849, 408] on input "1650" at bounding box center [893, 409] width 167 height 20
type input "1000"
click at [875, 456] on button "Add Payment" at bounding box center [893, 453] width 167 height 20
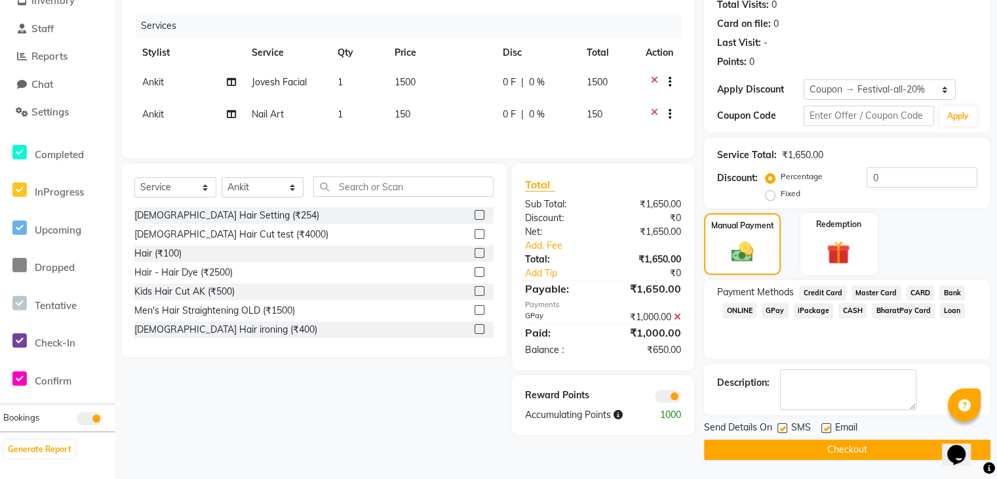
scroll to position [148, 0]
click at [857, 311] on span "CASH" at bounding box center [853, 311] width 28 height 15
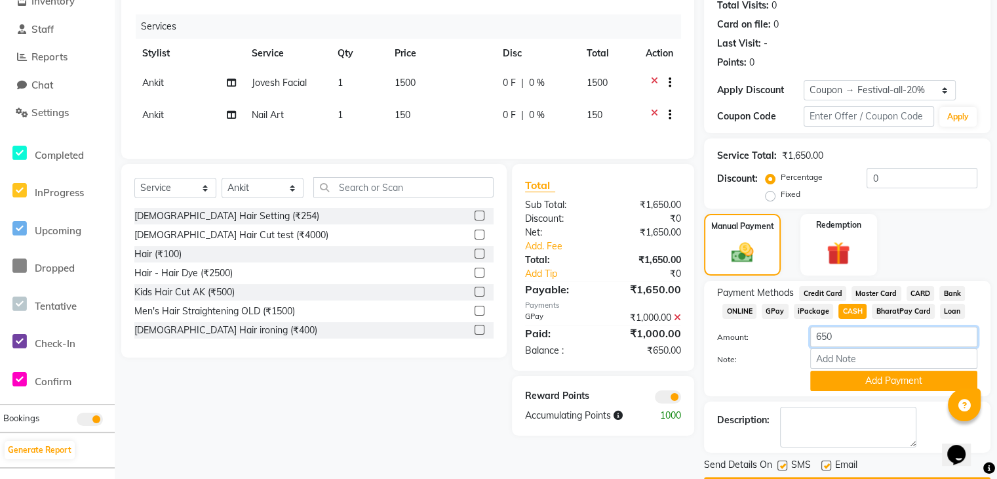
click at [878, 340] on input "650" at bounding box center [893, 337] width 167 height 20
type input "6"
type input "600"
click at [891, 374] on button "Add Payment" at bounding box center [893, 380] width 167 height 20
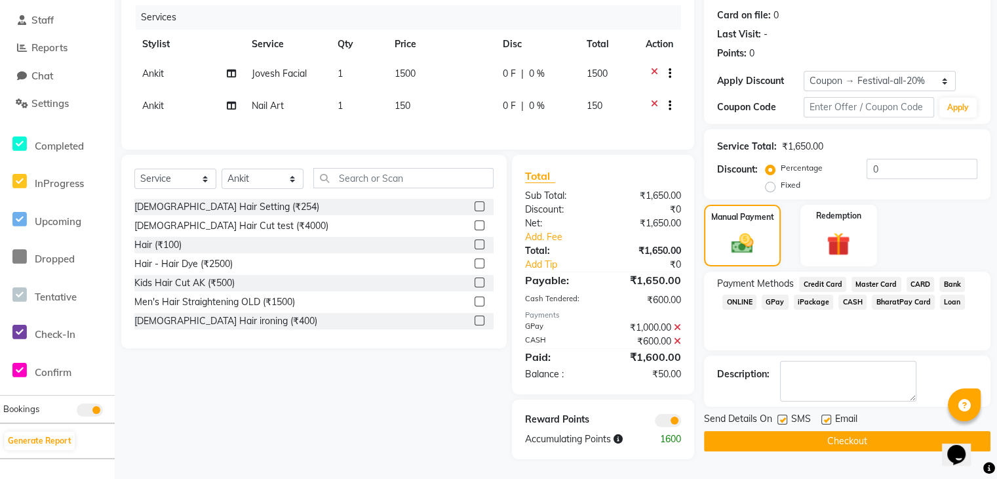
scroll to position [165, 0]
click at [850, 431] on button "Checkout" at bounding box center [847, 441] width 287 height 20
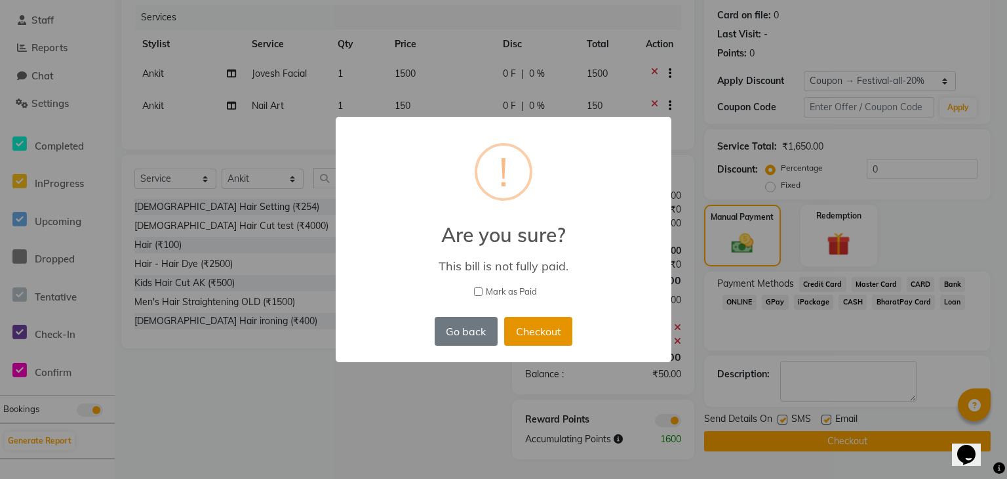
click at [535, 321] on button "Checkout" at bounding box center [538, 331] width 68 height 29
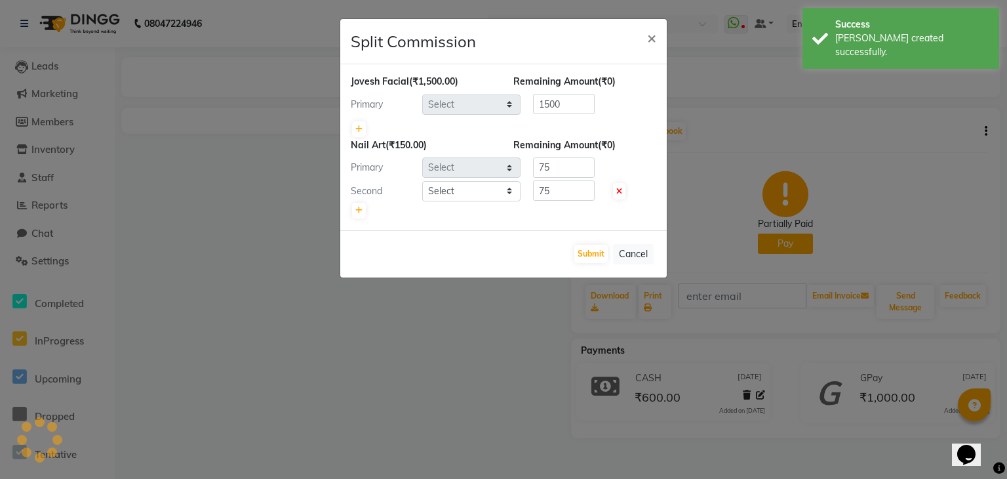
select select "35489"
select select "1777"
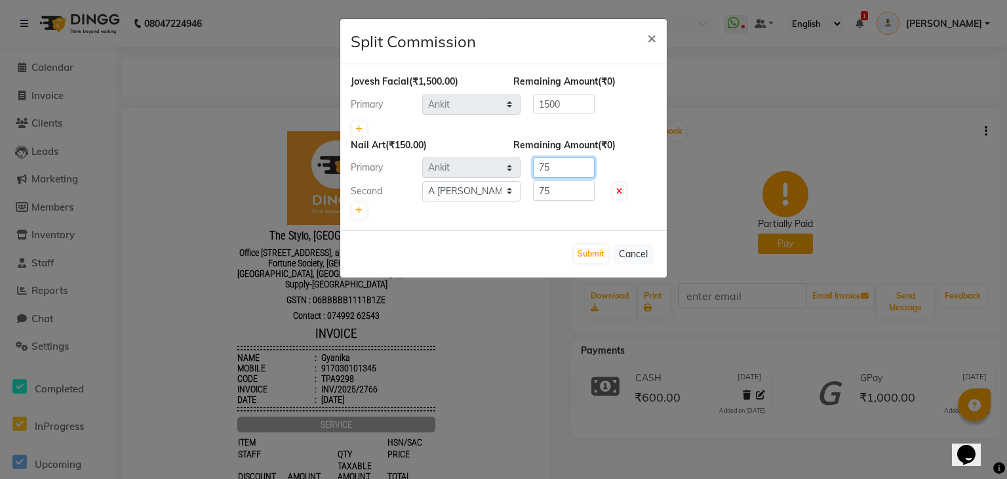
click at [555, 170] on input "75" at bounding box center [564, 167] width 62 height 20
click at [635, 252] on button "Cancel" at bounding box center [633, 254] width 41 height 20
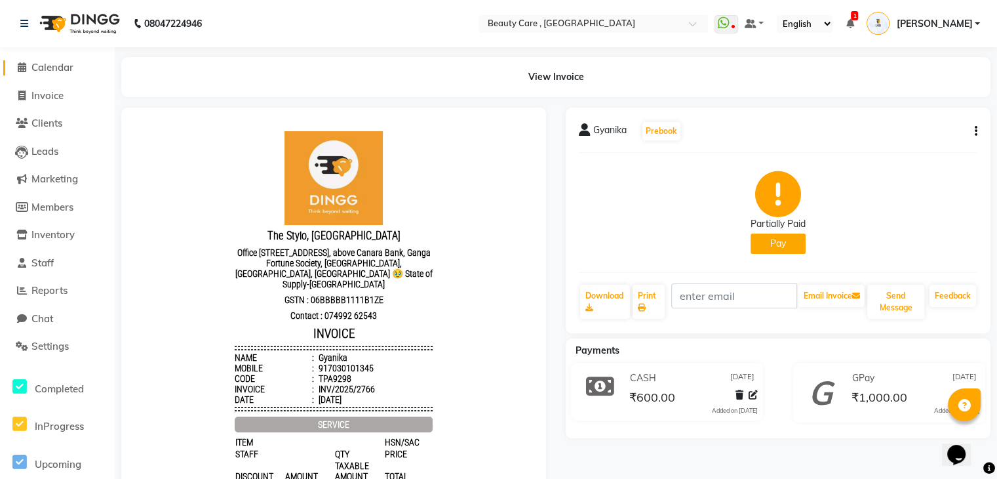
click at [56, 65] on span "Calendar" at bounding box center [52, 67] width 42 height 12
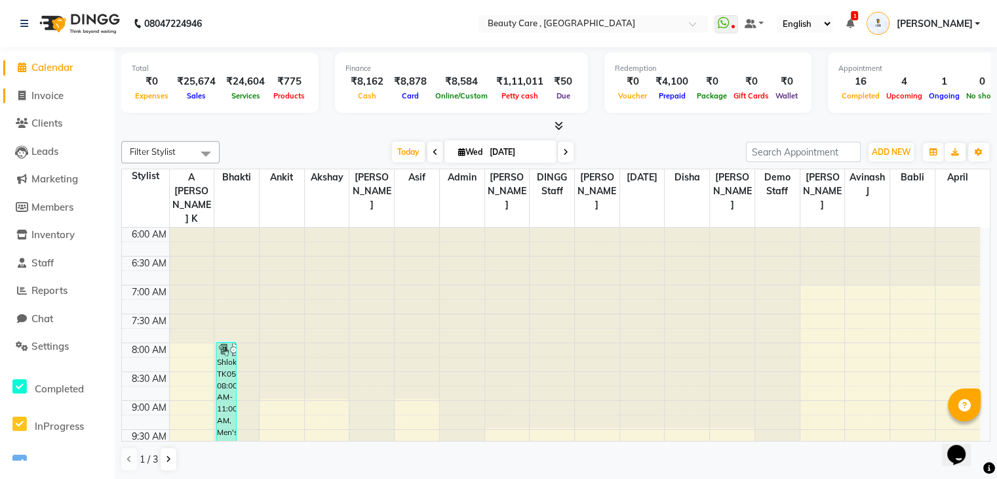
click at [52, 98] on span "Invoice" at bounding box center [47, 95] width 32 height 12
select select "service"
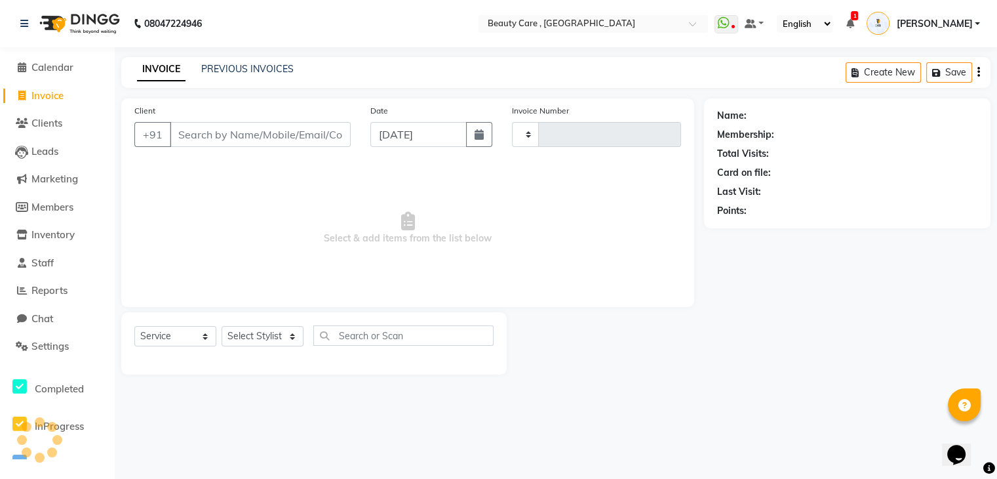
type input "2767"
select select "5646"
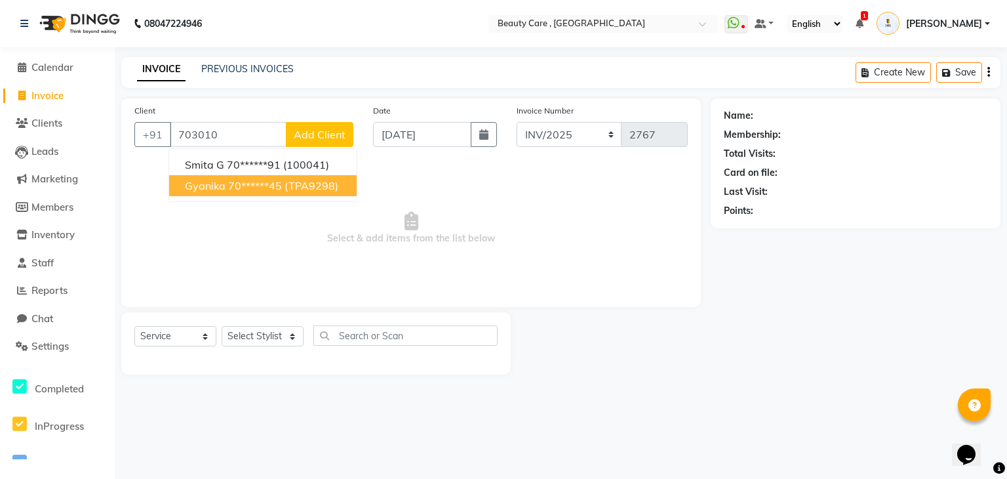
click at [205, 187] on span "Gyanika" at bounding box center [205, 185] width 41 height 13
type input "70******45"
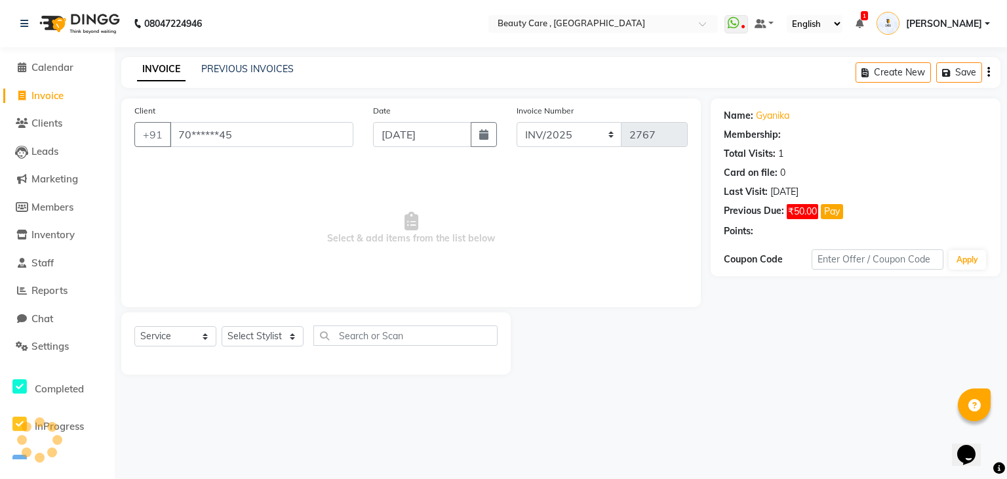
select select "2: Object"
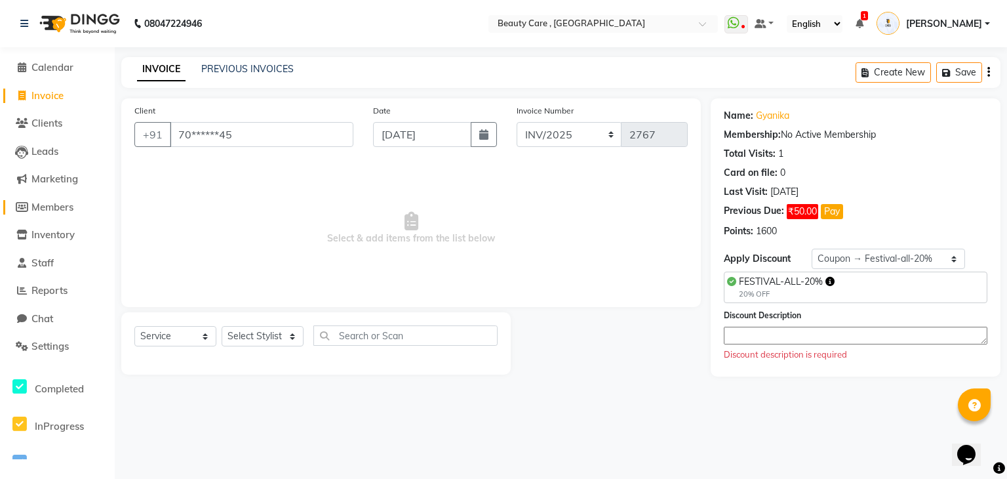
click at [66, 207] on span "Members" at bounding box center [52, 207] width 42 height 12
select select
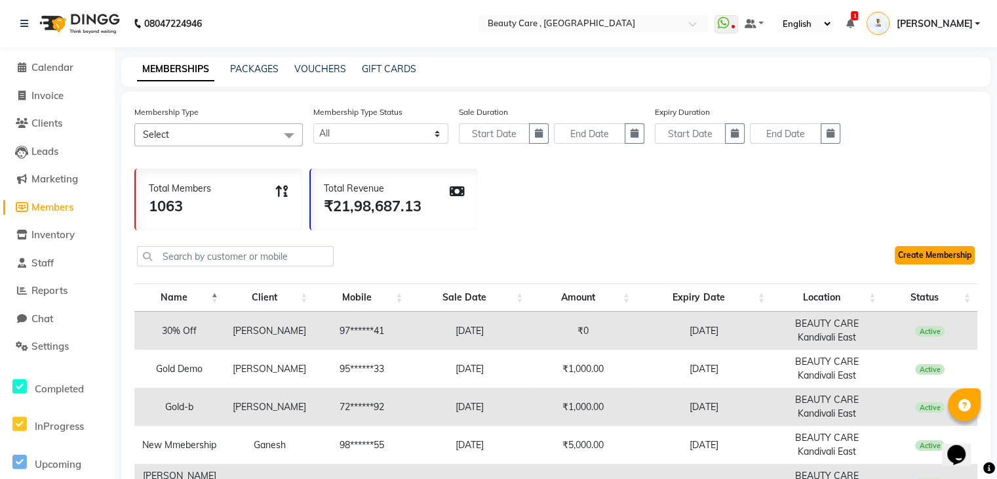
click at [956, 260] on link "Create Membership" at bounding box center [935, 255] width 80 height 18
click at [60, 89] on span "Invoice" at bounding box center [47, 95] width 32 height 12
select select "service"
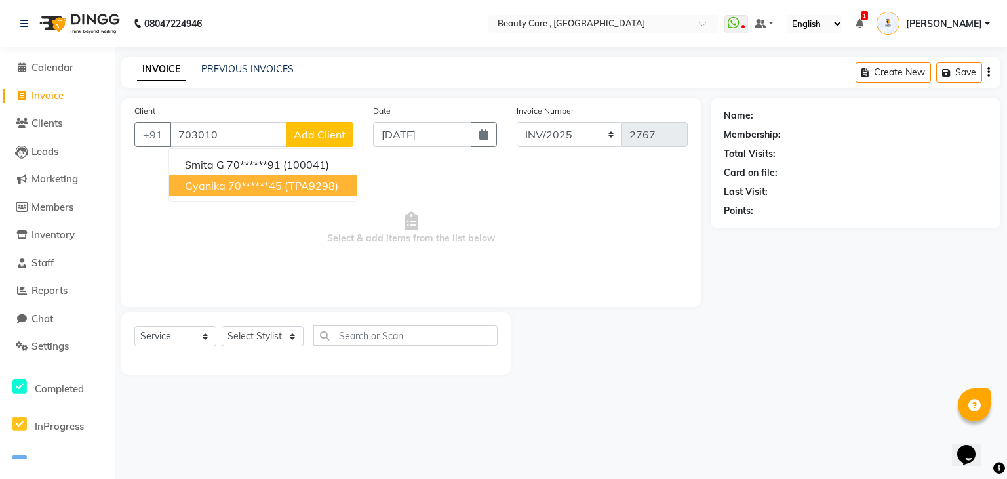
click at [195, 192] on span "Gyanika" at bounding box center [205, 185] width 41 height 13
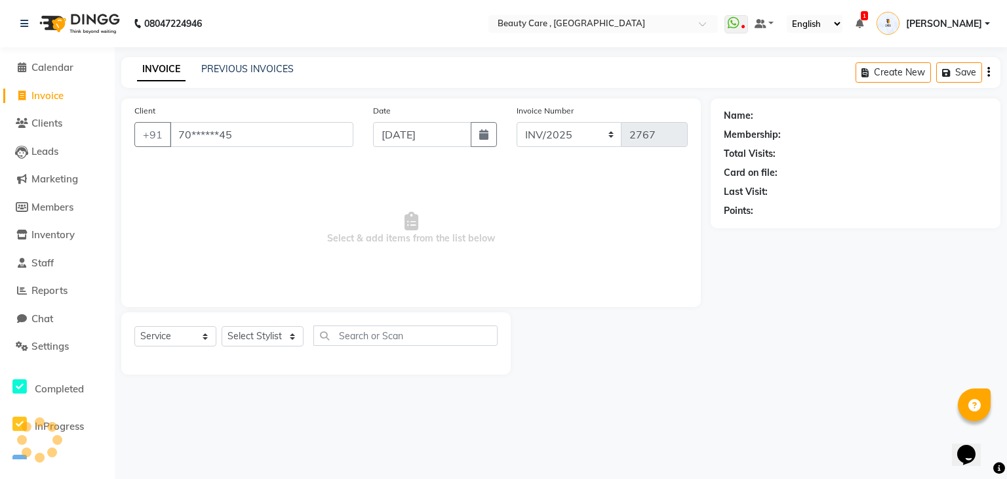
type input "70******45"
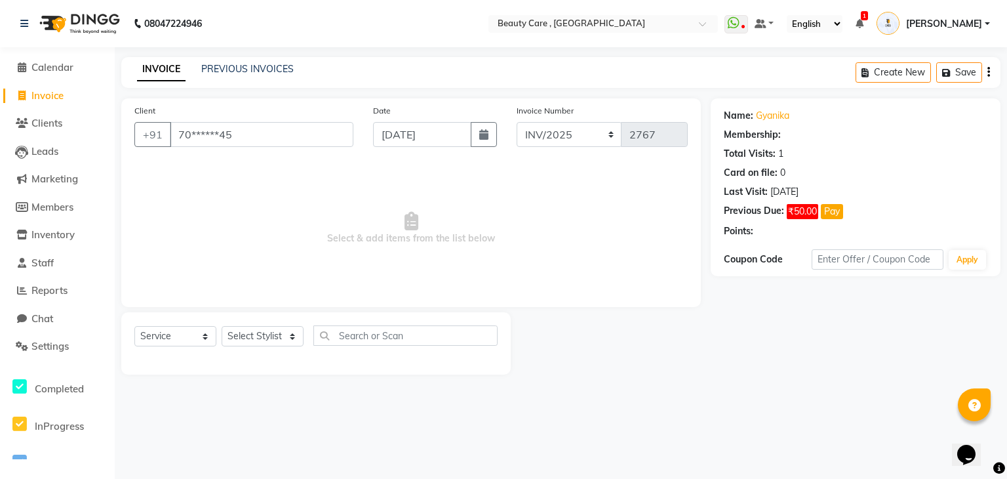
select select "2: Object"
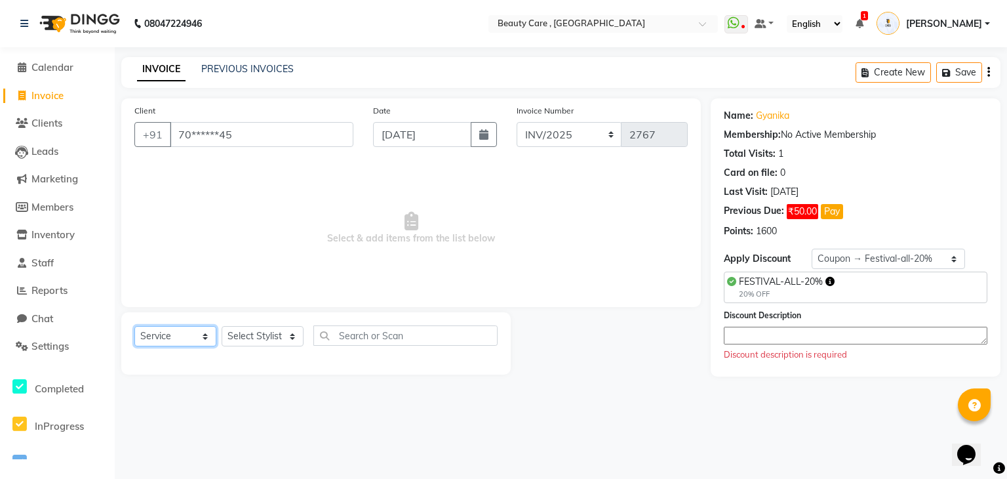
click at [176, 338] on select "Select Service Product Membership Package Voucher Prepaid Gift Card" at bounding box center [175, 336] width 82 height 20
select select "membership"
click at [134, 327] on select "Select Service Product Membership Package Voucher Prepaid Gift Card" at bounding box center [175, 336] width 82 height 20
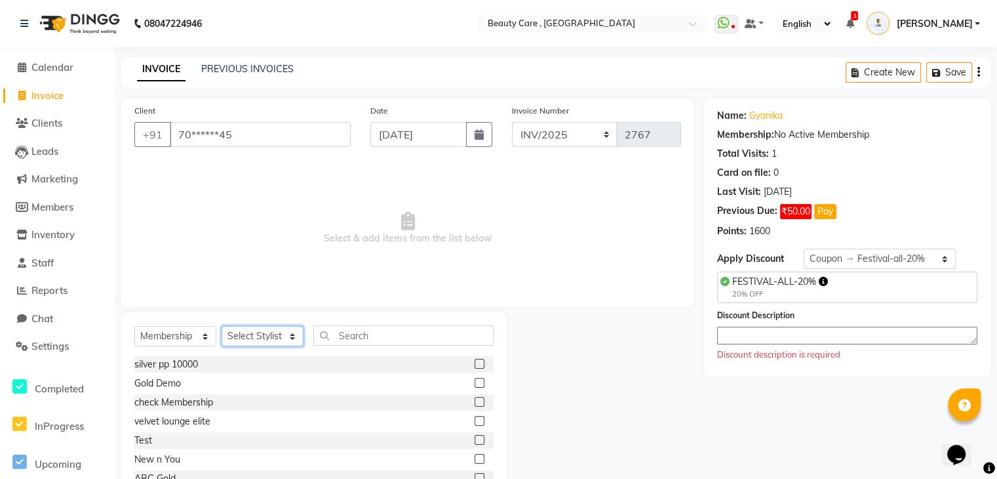
click at [251, 334] on select "Select Stylist Admin A [PERSON_NAME] K Akshay Ankit [PERSON_NAME] April [PERSON…" at bounding box center [263, 336] width 82 height 20
select select "35489"
click at [222, 327] on select "Select Stylist Admin A [PERSON_NAME] K Akshay Ankit [PERSON_NAME] April [PERSON…" at bounding box center [263, 336] width 82 height 20
click at [368, 336] on input "text" at bounding box center [403, 335] width 180 height 20
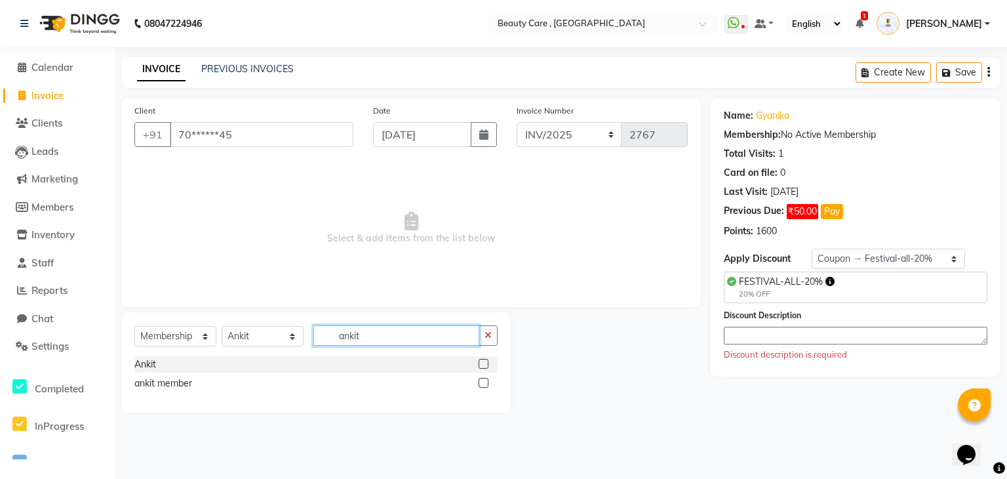
type input "ankit"
click at [483, 384] on label at bounding box center [484, 383] width 10 height 10
click at [483, 384] on input "checkbox" at bounding box center [483, 383] width 9 height 9
select select "select"
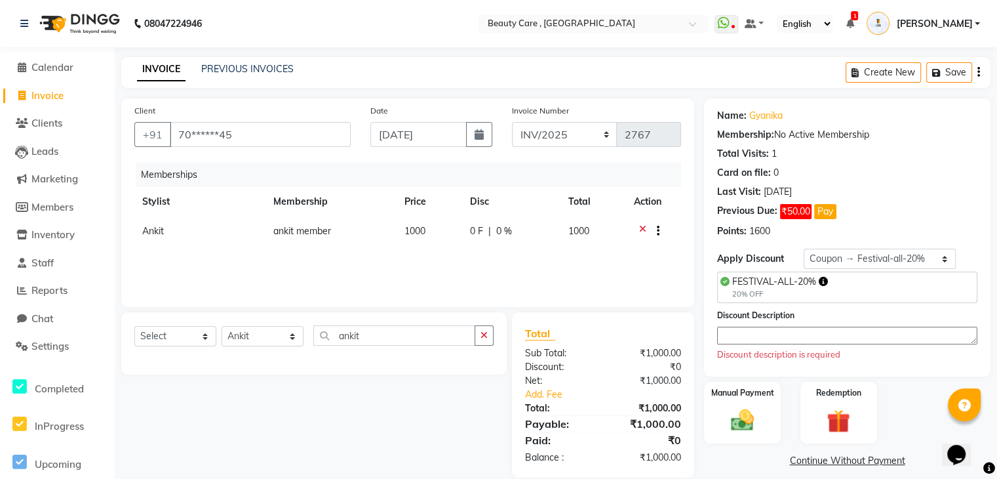
scroll to position [18, 0]
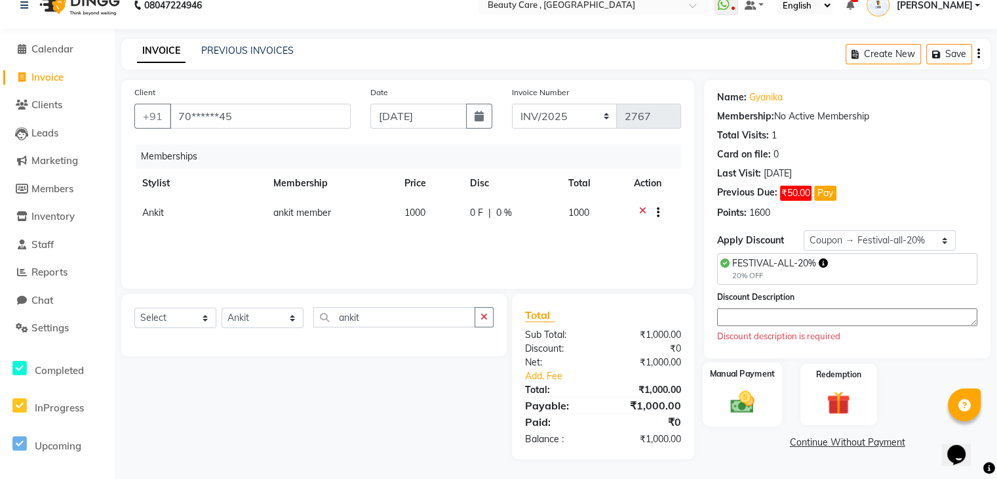
click at [744, 397] on img at bounding box center [742, 402] width 39 height 28
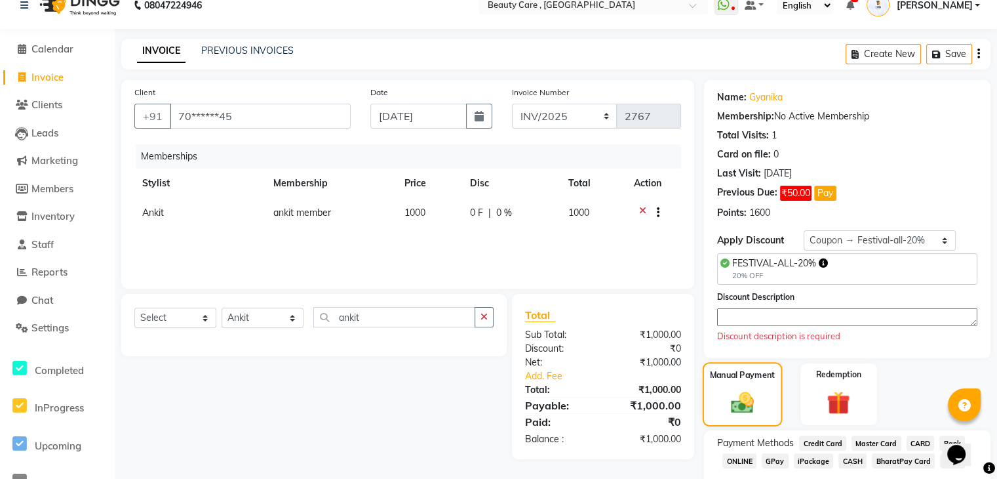
scroll to position [94, 0]
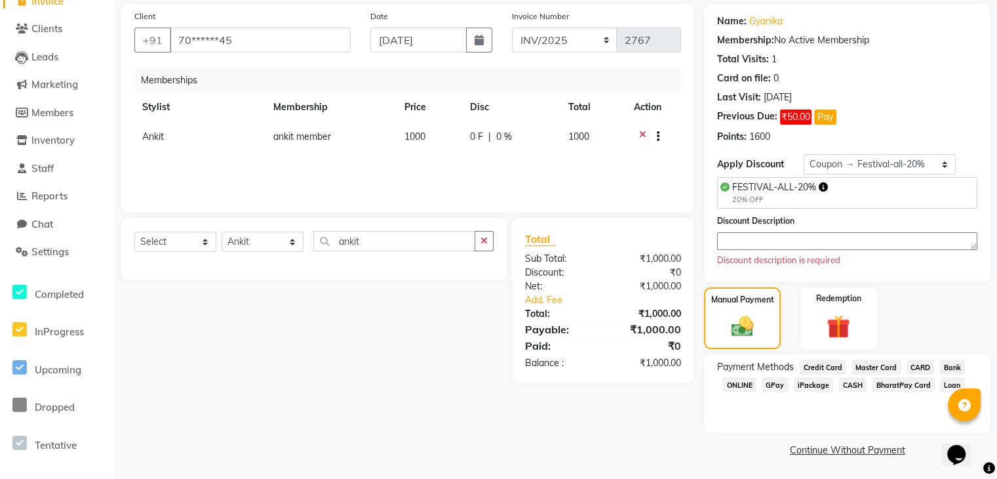
click at [736, 386] on span "ONLINE" at bounding box center [740, 384] width 34 height 15
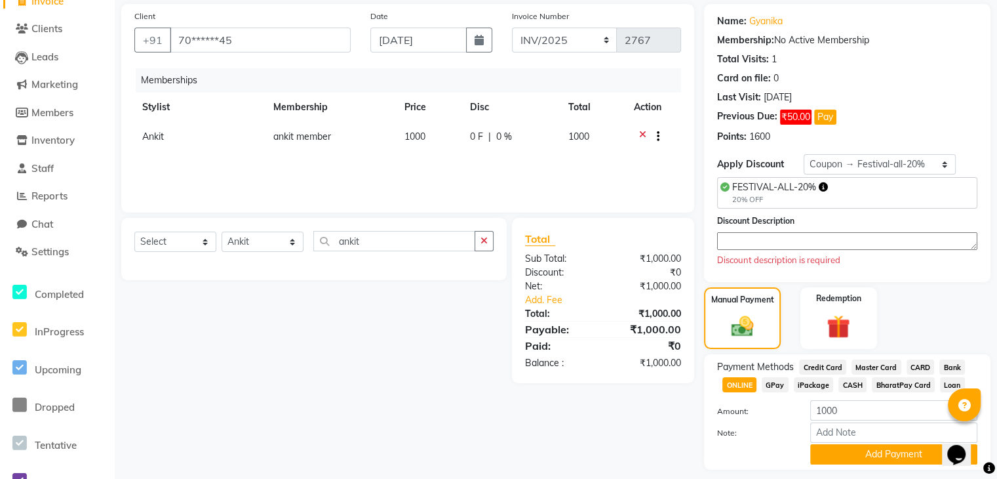
scroll to position [133, 0]
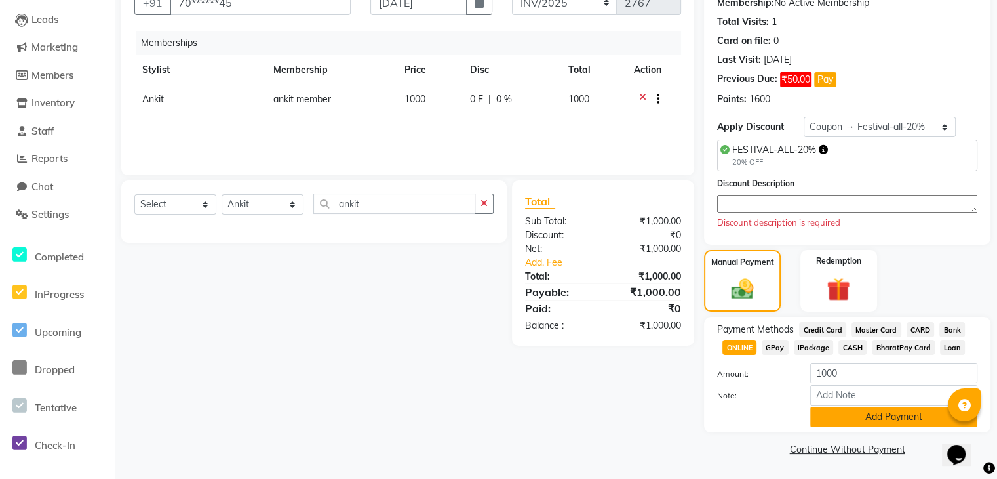
click at [851, 416] on button "Add Payment" at bounding box center [893, 417] width 167 height 20
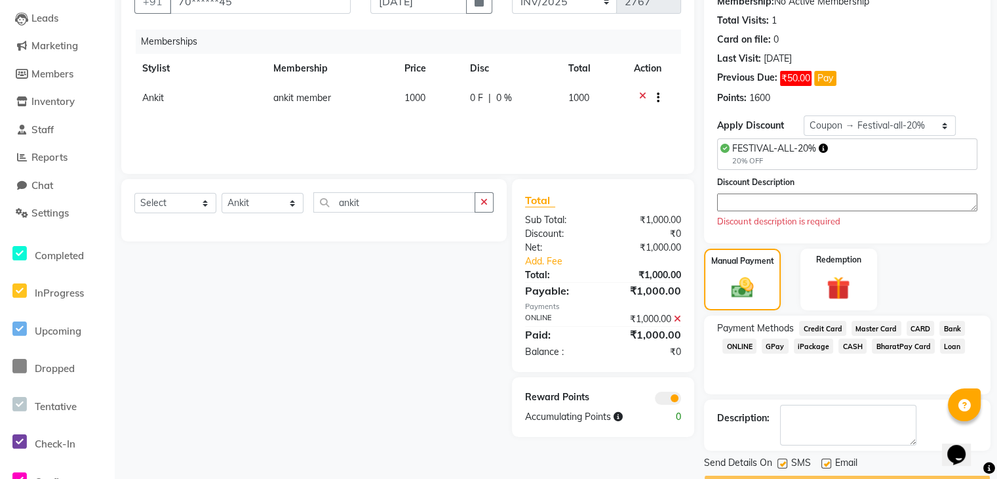
scroll to position [168, 0]
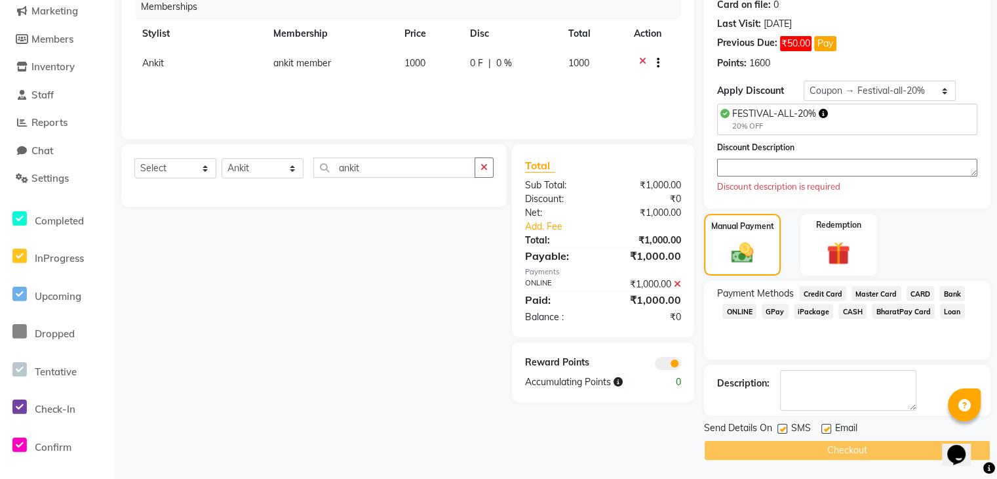
click at [839, 449] on div "Checkout" at bounding box center [847, 450] width 287 height 20
click at [875, 90] on select "Select Loyalty → All Customers → Level 1222 Coupon → Festival-all-20% Coupon → …" at bounding box center [880, 91] width 152 height 20
select select "0:"
click at [804, 101] on select "Select Loyalty → All Customers → Level 1222 Coupon → Festival-all-20% Coupon → …" at bounding box center [880, 91] width 152 height 20
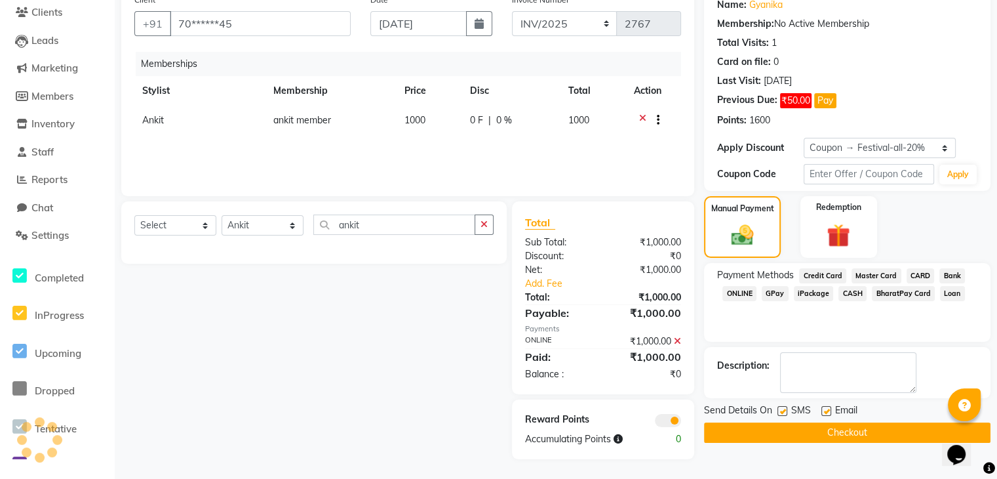
click at [812, 437] on button "Checkout" at bounding box center [847, 432] width 287 height 20
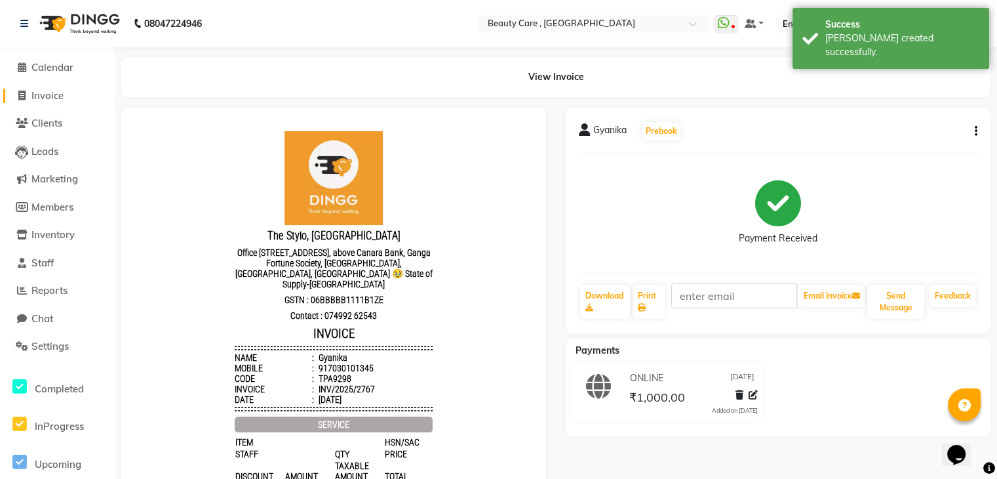
click at [43, 92] on span "Invoice" at bounding box center [47, 95] width 32 height 12
select select "service"
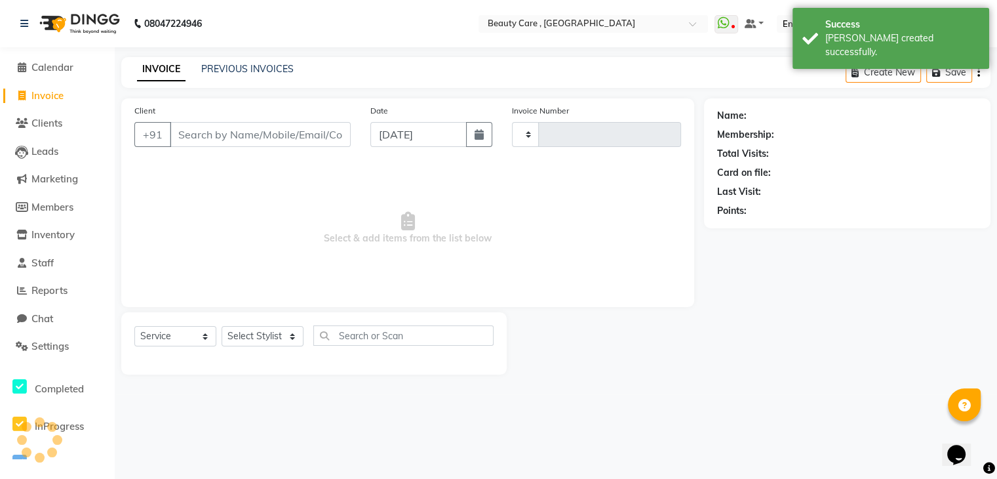
type input "2768"
select select "5646"
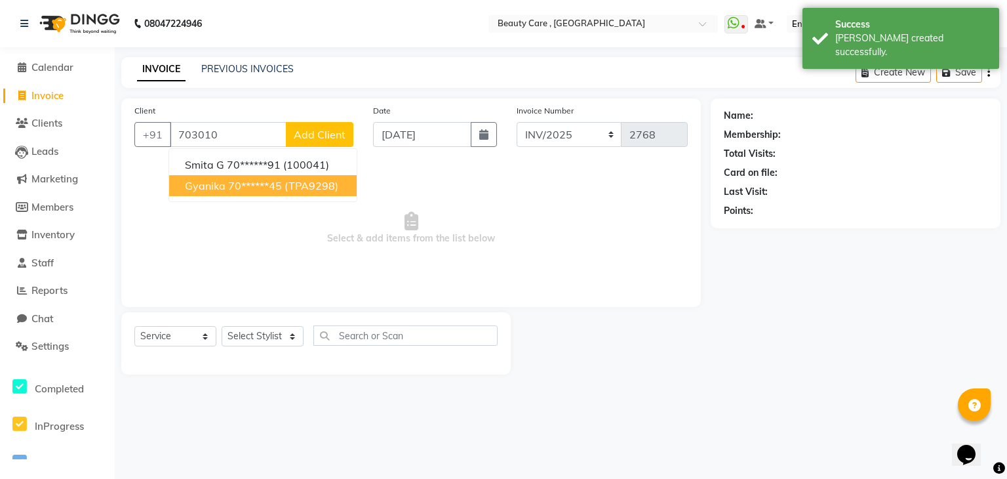
click at [207, 182] on span "Gyanika" at bounding box center [205, 185] width 41 height 13
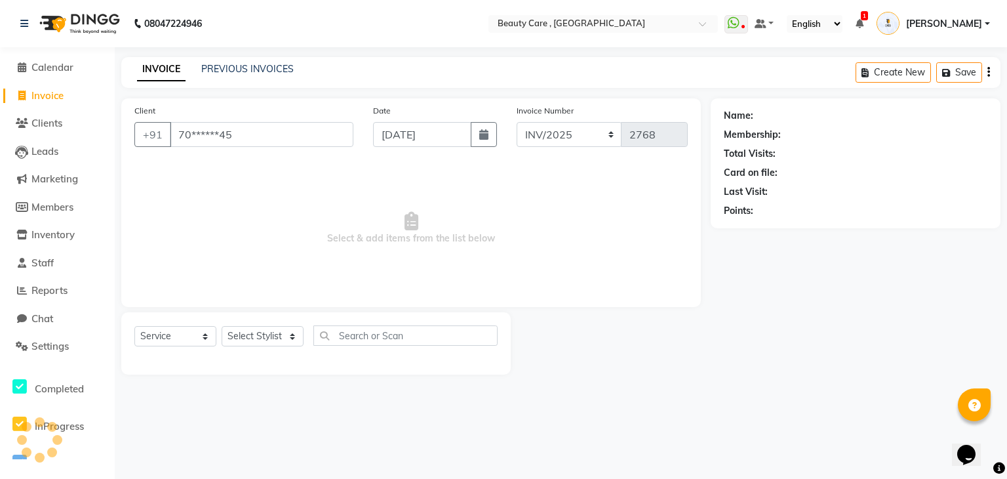
type input "70******45"
select select "3: Object"
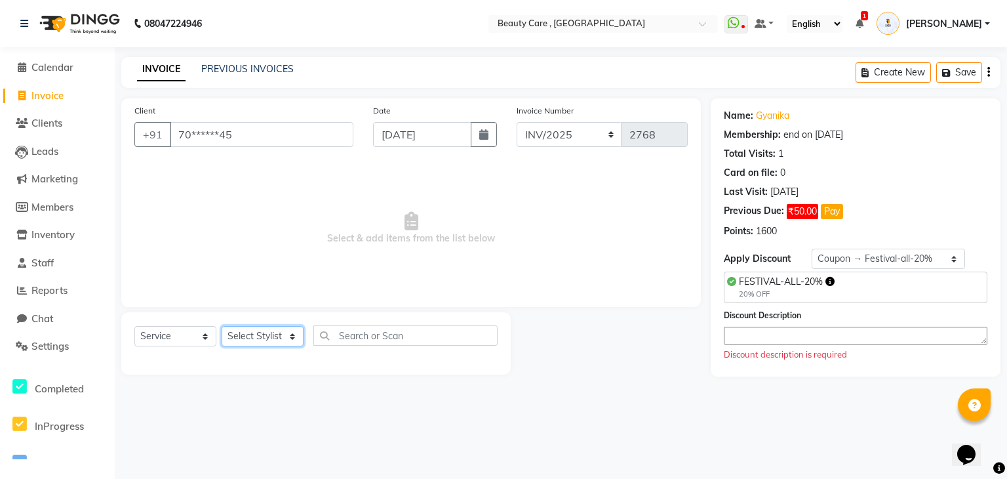
click at [254, 346] on select "Select Stylist Admin A [PERSON_NAME] K Akshay Ankit [PERSON_NAME] April [PERSON…" at bounding box center [263, 336] width 82 height 20
select select "35489"
click at [222, 327] on select "Select Stylist Admin A [PERSON_NAME] K Akshay Ankit [PERSON_NAME] April [PERSON…" at bounding box center [263, 336] width 82 height 20
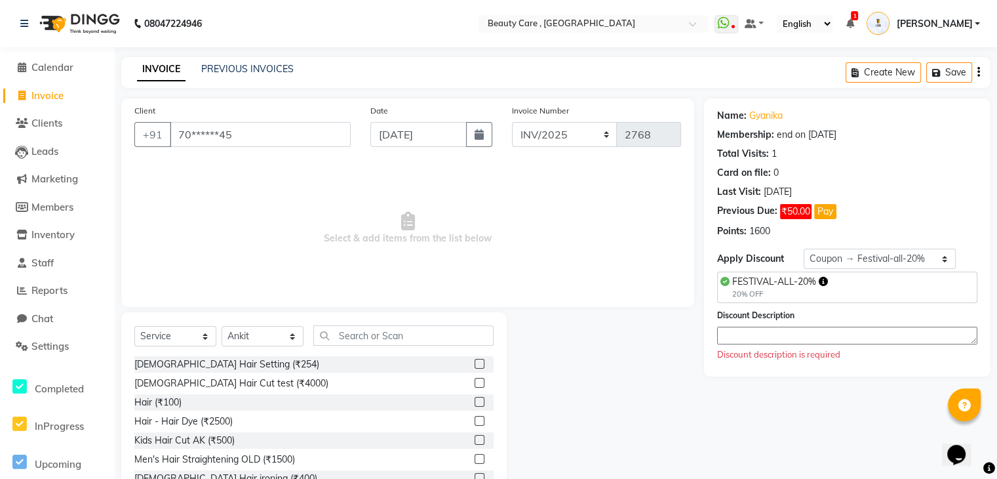
click at [475, 365] on label at bounding box center [480, 364] width 10 height 10
click at [475, 365] on input "checkbox" at bounding box center [479, 364] width 9 height 9
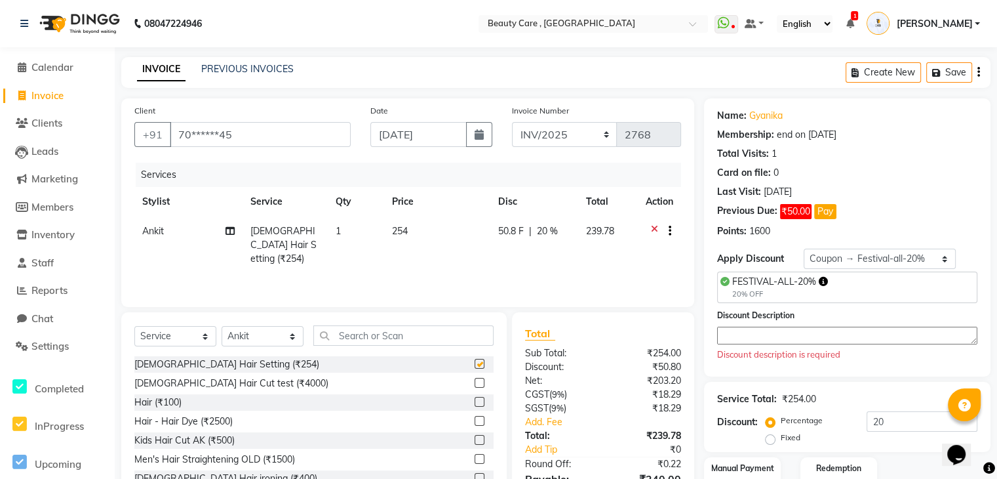
checkbox input "false"
click at [250, 68] on link "PREVIOUS INVOICES" at bounding box center [247, 69] width 92 height 12
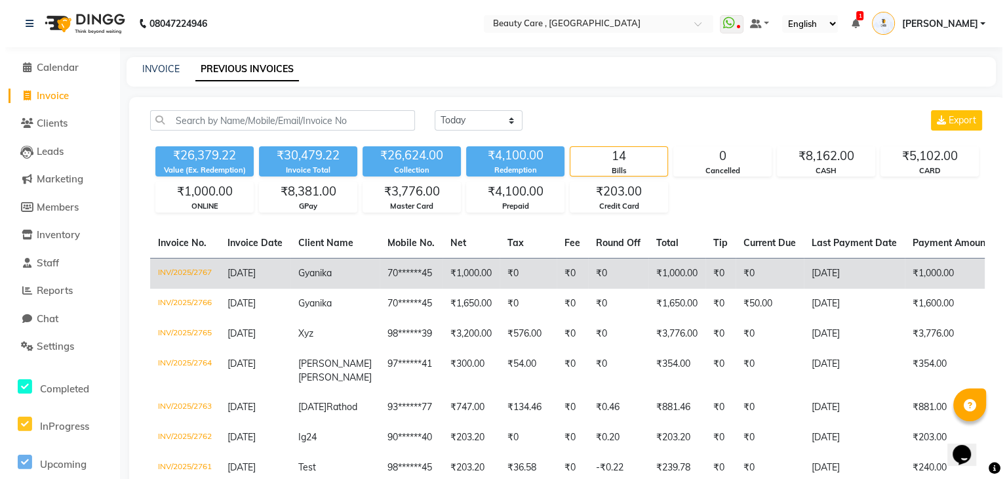
scroll to position [0, 279]
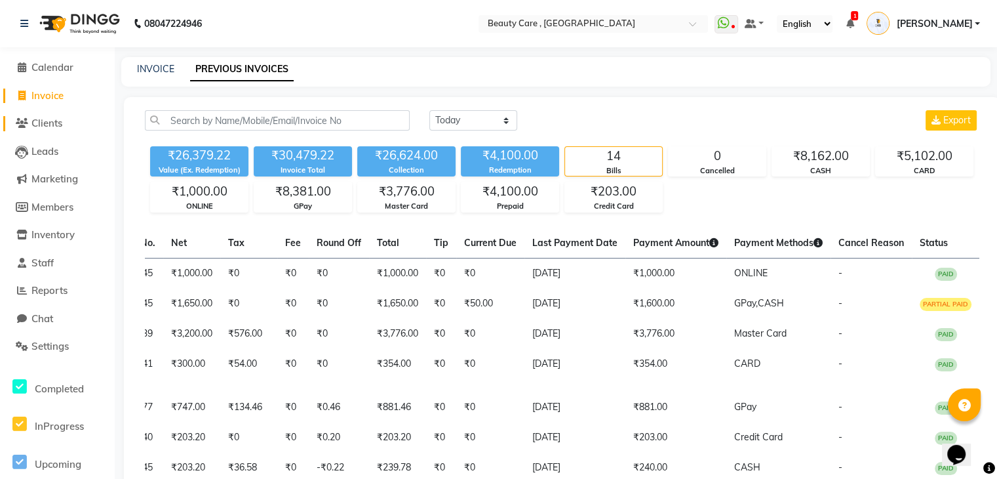
click at [42, 123] on span "Clients" at bounding box center [46, 123] width 31 height 12
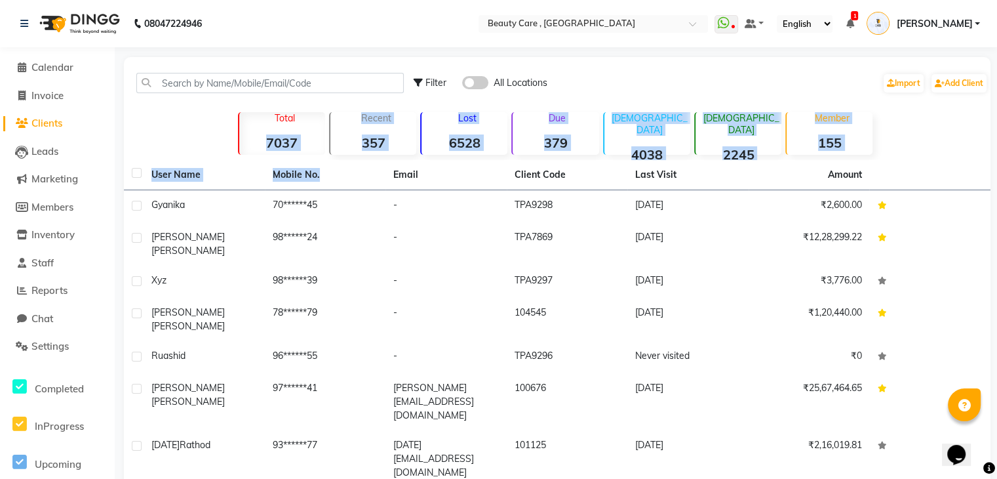
drag, startPoint x: 260, startPoint y: 139, endPoint x: 336, endPoint y: 163, distance: 79.8
click at [336, 163] on div "Filter All Locations Import Add Client Total 7037 Recent 357 Lost 6528 Due 379 …" at bounding box center [557, 344] width 867 height 574
click at [456, 134] on strong "6528" at bounding box center [465, 142] width 86 height 16
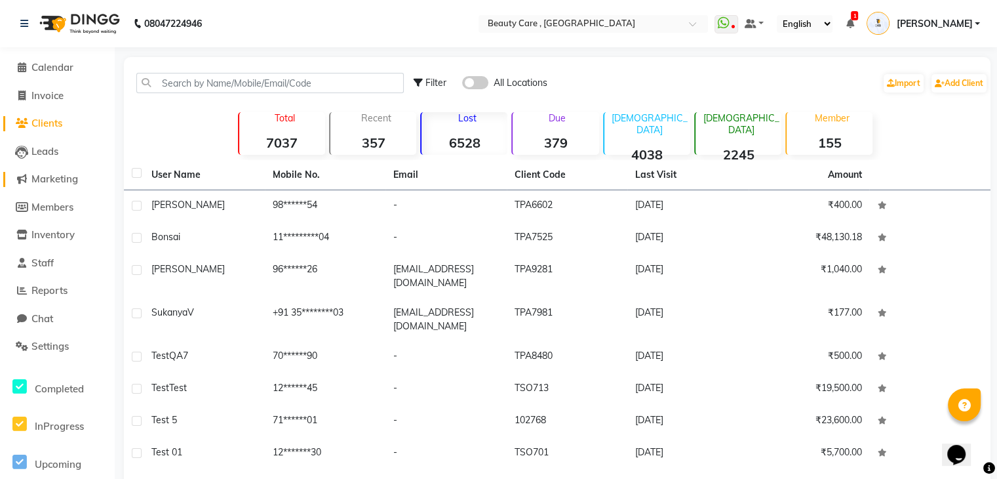
click at [54, 182] on span "Marketing" at bounding box center [54, 178] width 47 height 12
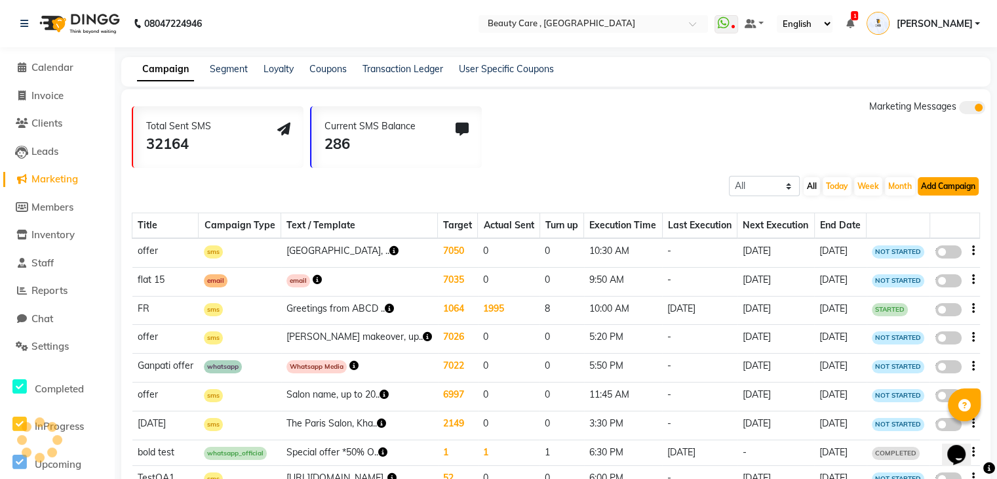
click at [965, 188] on button "Add Campaign" at bounding box center [948, 186] width 61 height 18
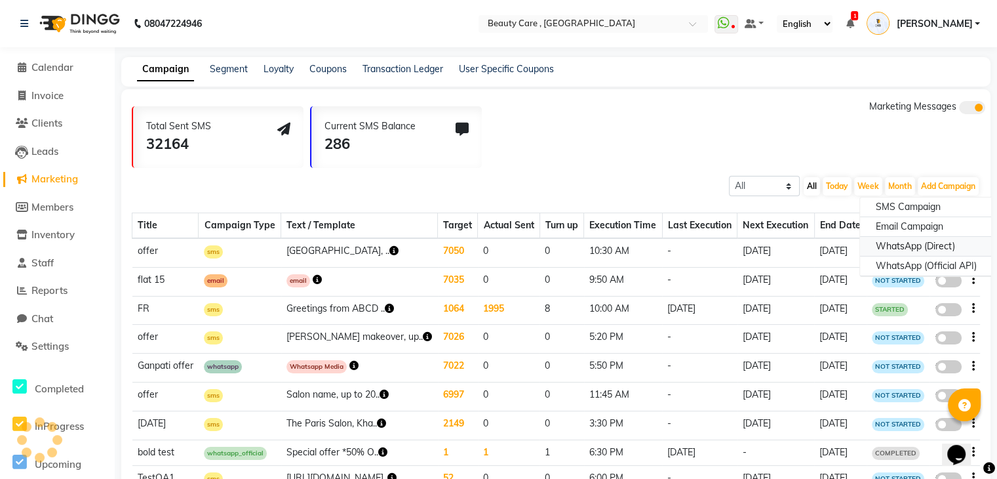
click at [922, 252] on div "WhatsApp (Direct)" at bounding box center [926, 247] width 132 height 20
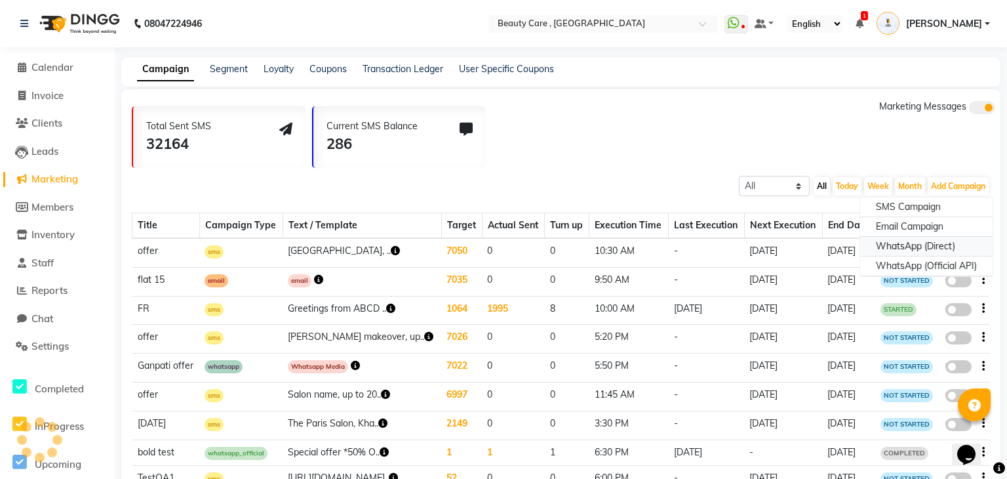
select select "2"
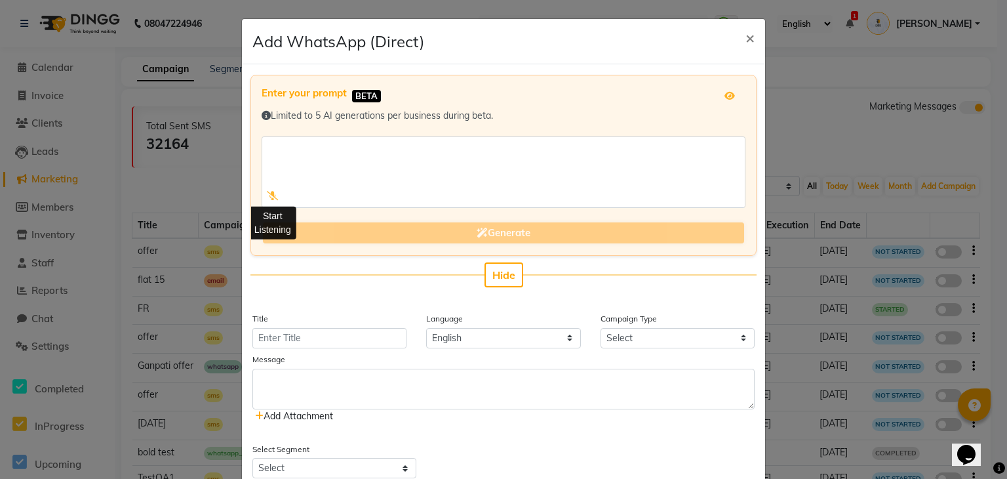
click at [267, 191] on icon at bounding box center [273, 195] width 12 height 9
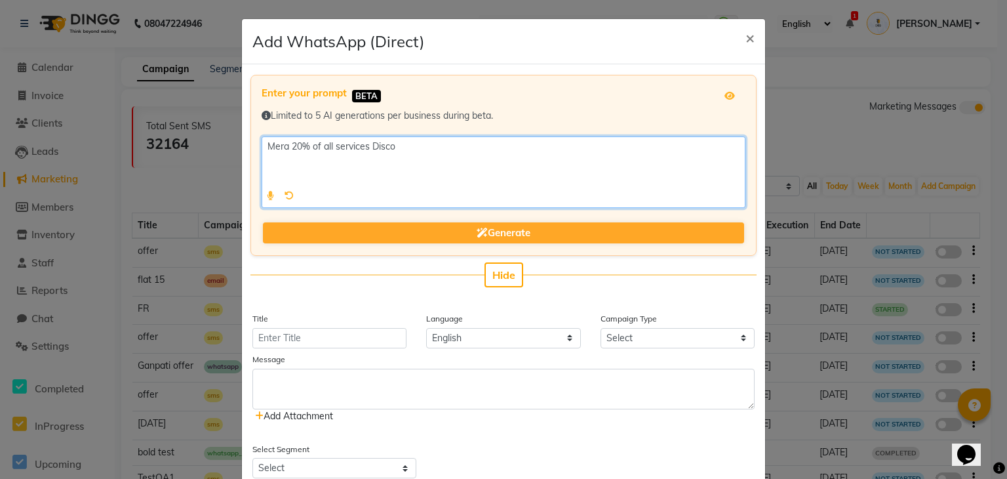
type textarea "Mera 20% of all services discount"
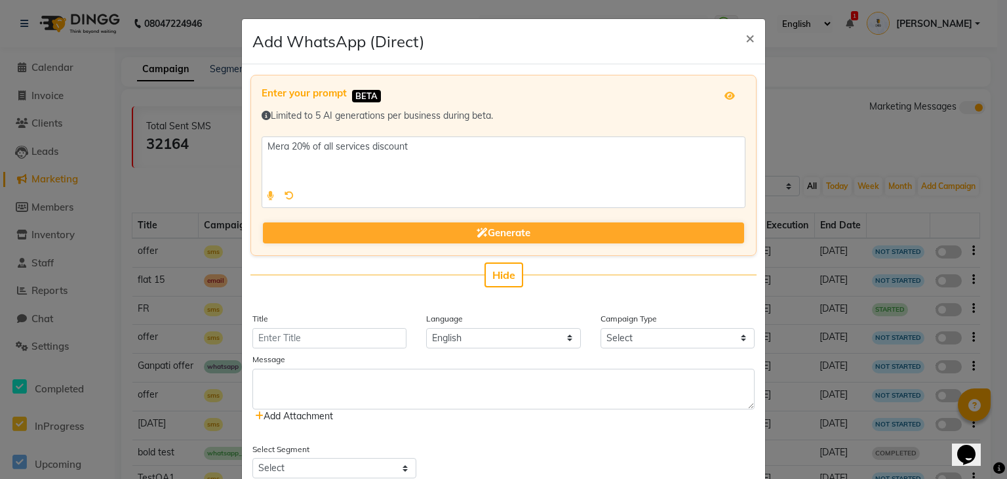
click at [267, 191] on icon at bounding box center [270, 195] width 7 height 9
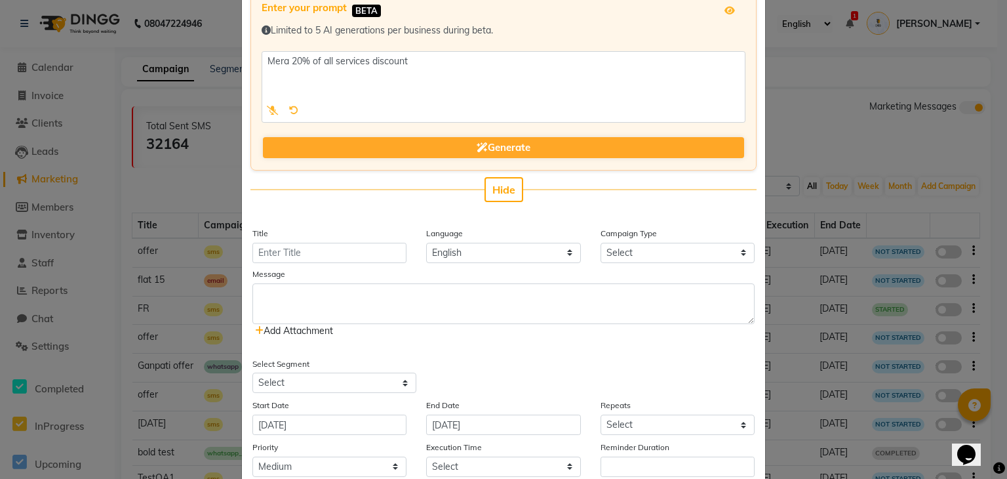
scroll to position [86, 0]
click at [313, 252] on input "Title" at bounding box center [329, 252] width 154 height 20
type input "[DATE]"
click at [635, 246] on select "Select Birthday Anniversary Promotional Service reminder" at bounding box center [678, 252] width 154 height 20
select select "3"
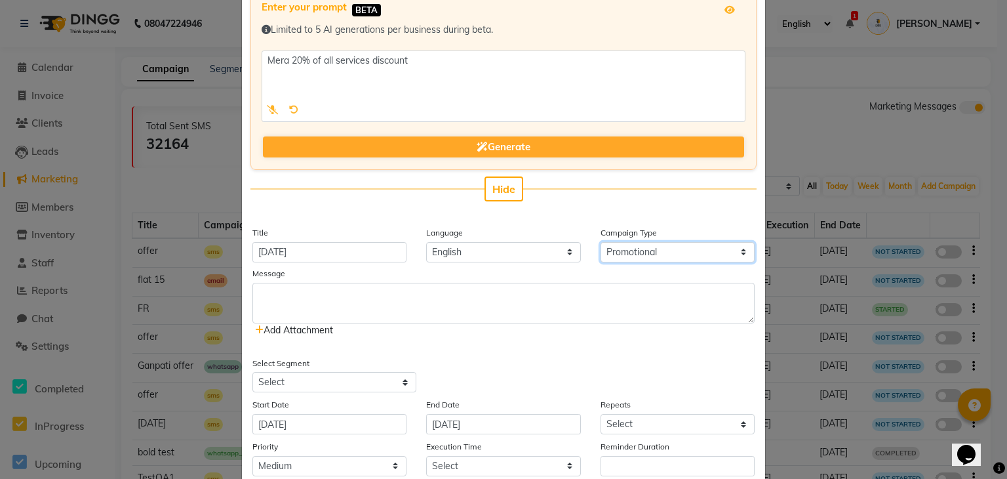
click at [601, 242] on select "Select Birthday Anniversary Promotional Service reminder" at bounding box center [678, 252] width 154 height 20
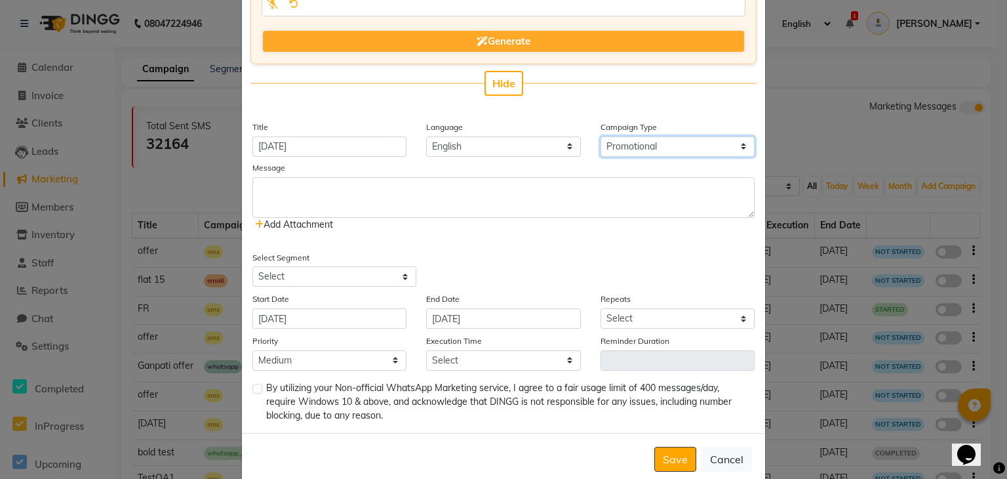
scroll to position [193, 0]
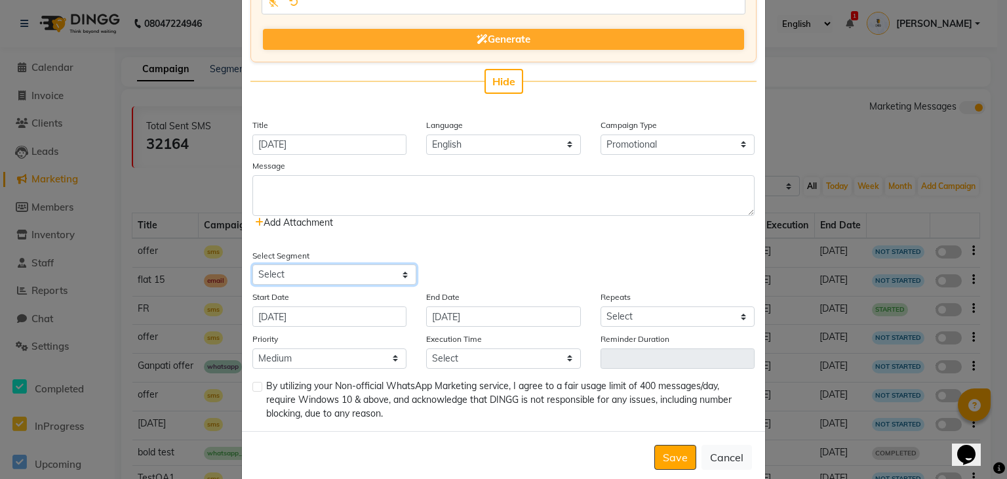
click at [382, 274] on select "Select All Customers All [DEMOGRAPHIC_DATA] Customer All [DEMOGRAPHIC_DATA] Cus…" at bounding box center [334, 274] width 164 height 20
click at [252, 264] on select "Select All Customers All [DEMOGRAPHIC_DATA] Customer All [DEMOGRAPHIC_DATA] Cus…" at bounding box center [334, 274] width 164 height 20
click at [324, 276] on select "Select All Customers All [DEMOGRAPHIC_DATA] Customer All [DEMOGRAPHIC_DATA] Cus…" at bounding box center [334, 274] width 164 height 20
select select "9"
click at [252, 264] on select "Select All Customers All [DEMOGRAPHIC_DATA] Customer All [DEMOGRAPHIC_DATA] Cus…" at bounding box center [334, 274] width 164 height 20
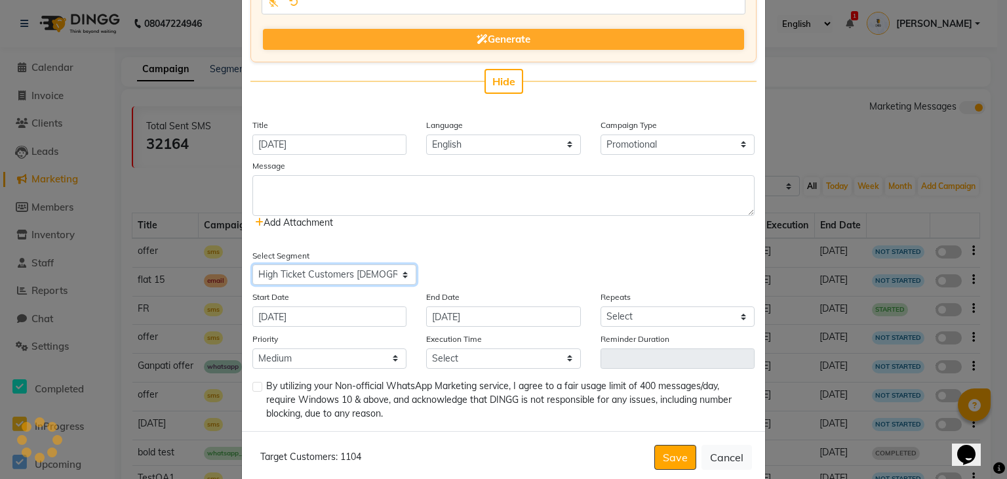
click at [359, 280] on select "Select All Customers All [DEMOGRAPHIC_DATA] Customer All [DEMOGRAPHIC_DATA] Cus…" at bounding box center [334, 274] width 164 height 20
click at [188, 125] on ngb-modal-window "Add WhatsApp (Direct) × Enter your prompt BETA Limited to 5 AI generations per …" at bounding box center [503, 239] width 1007 height 479
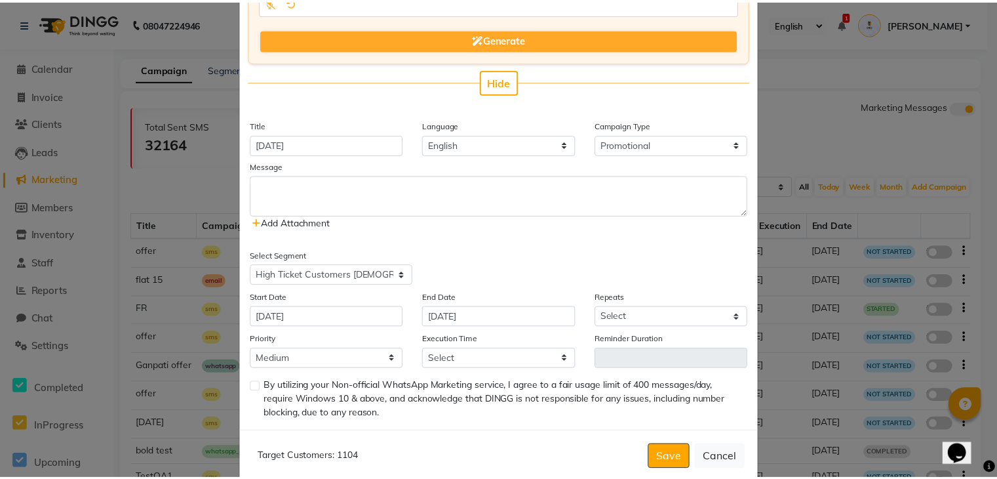
scroll to position [218, 0]
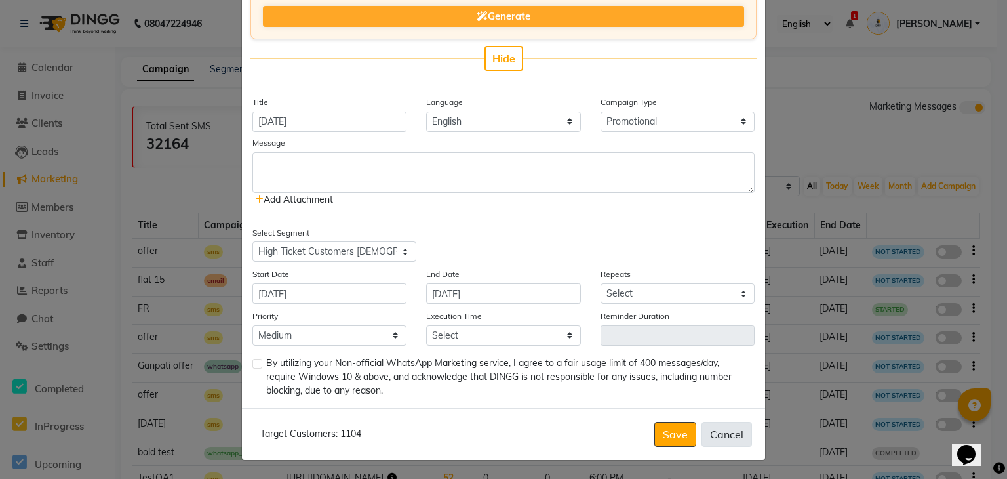
click at [728, 432] on button "Cancel" at bounding box center [727, 434] width 50 height 25
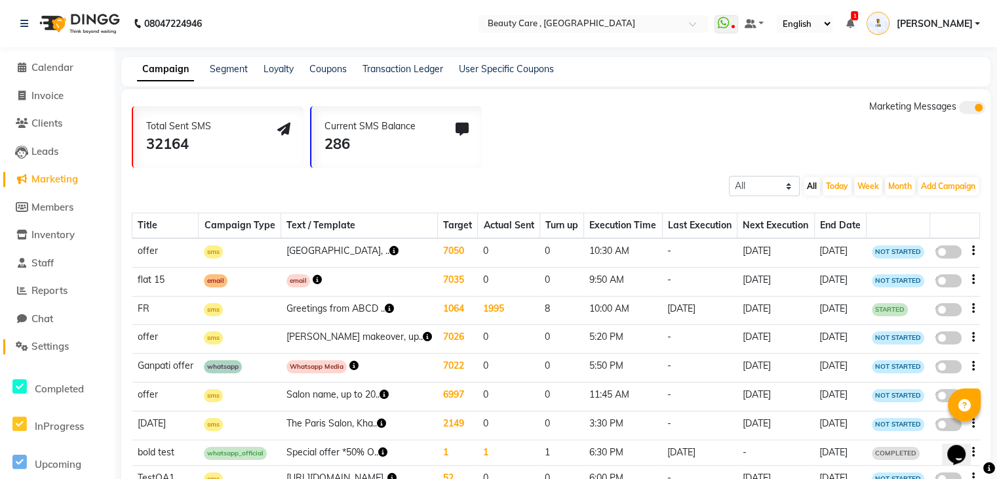
click at [49, 345] on span "Settings" at bounding box center [49, 346] width 37 height 12
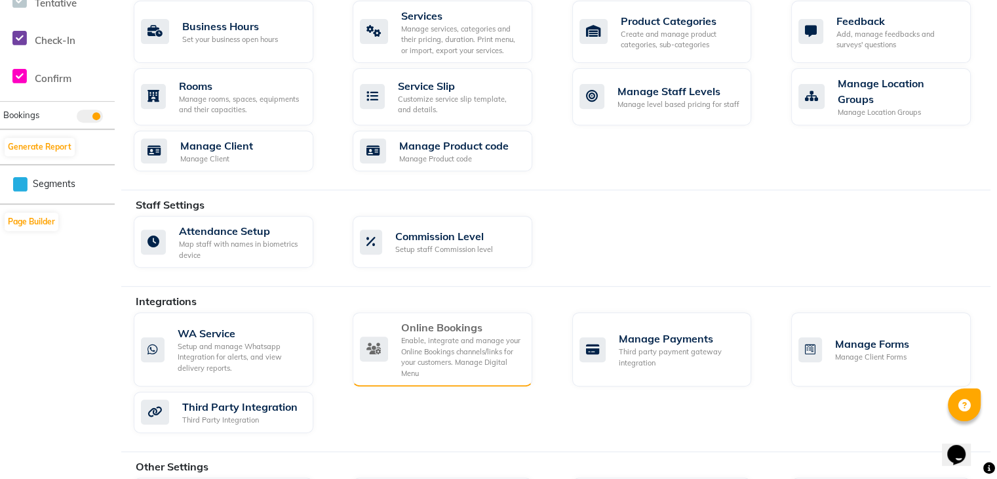
scroll to position [544, 0]
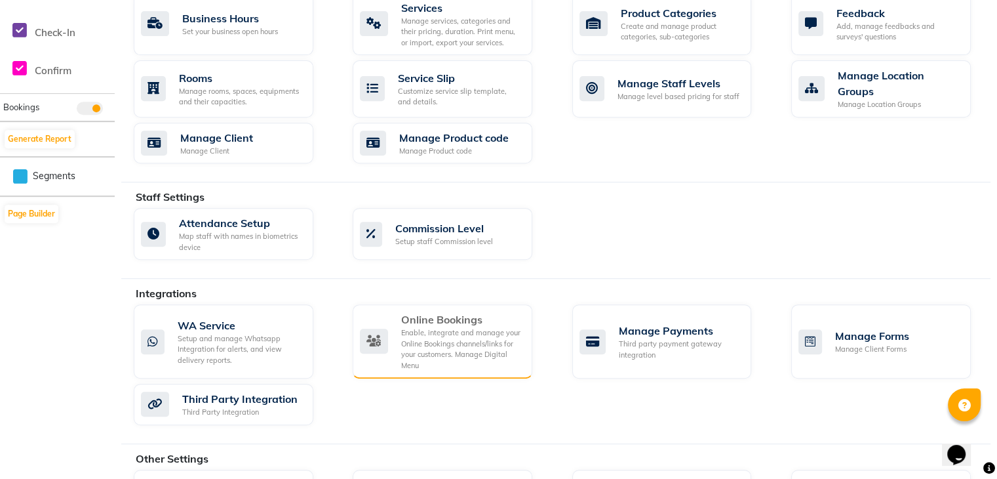
click at [464, 332] on div "Enable, integrate and manage your Online Bookings channels/links for your custo…" at bounding box center [461, 348] width 121 height 43
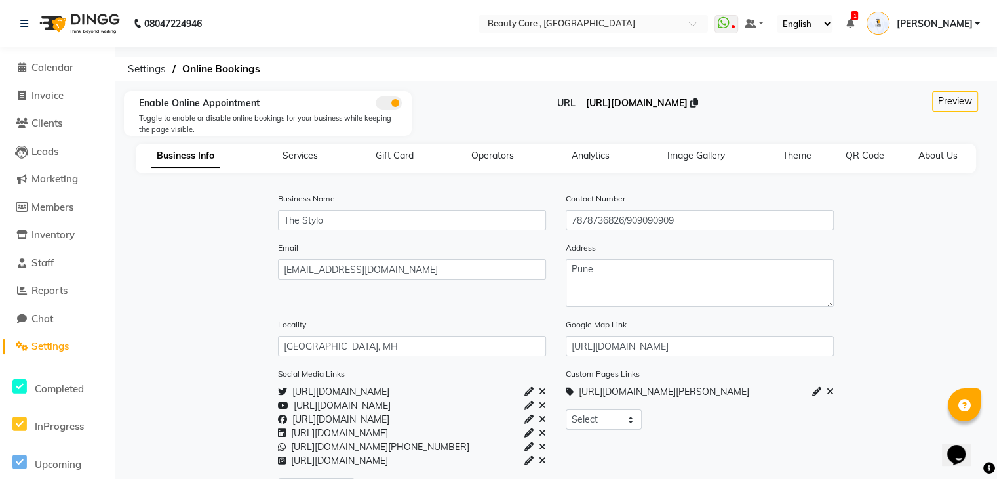
click at [622, 102] on span "[URL][DOMAIN_NAME]" at bounding box center [637, 103] width 102 height 12
click at [45, 268] on span "Staff" at bounding box center [42, 262] width 22 height 12
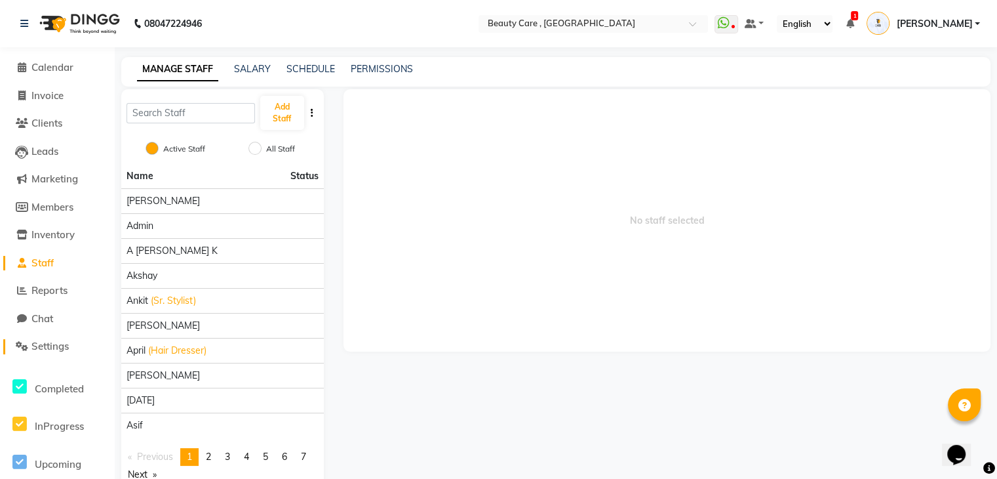
click at [55, 347] on span "Settings" at bounding box center [49, 346] width 37 height 12
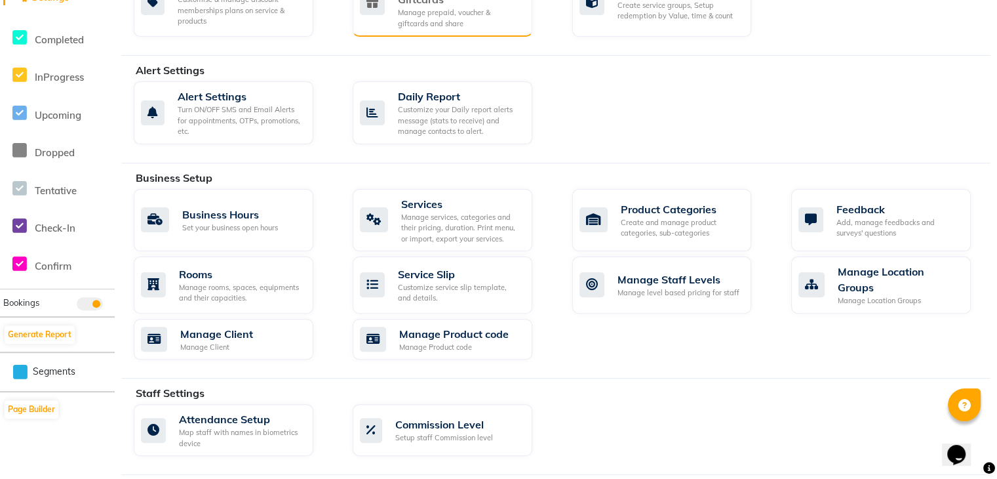
scroll to position [426, 0]
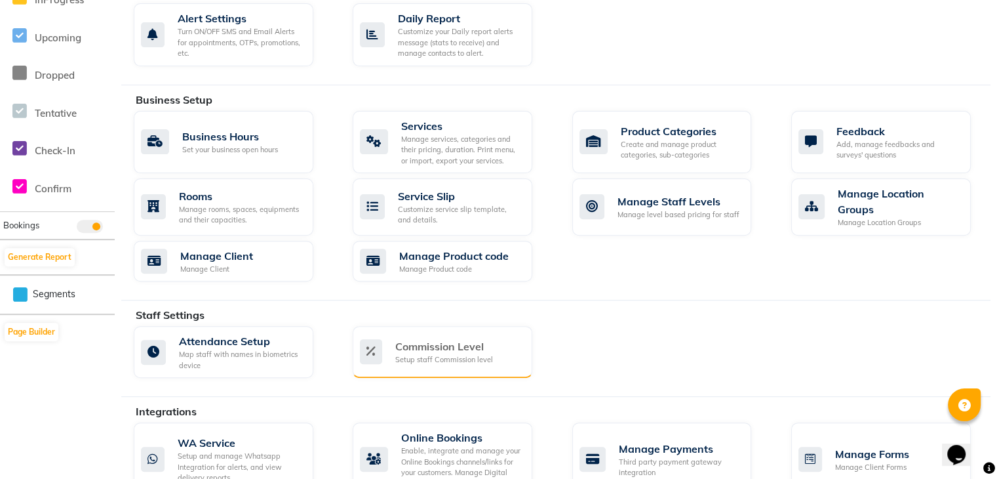
click at [420, 354] on div "Setup staff Commission level" at bounding box center [444, 359] width 98 height 11
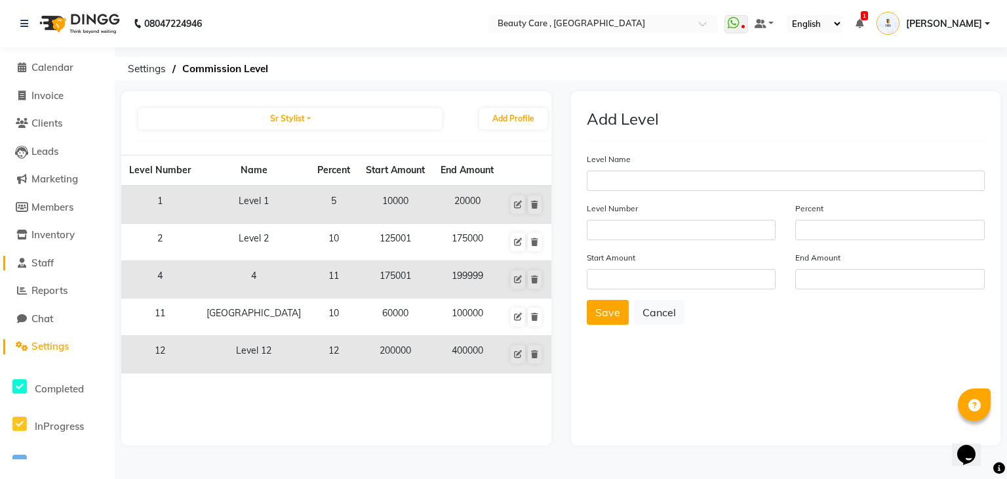
click at [42, 263] on span "Staff" at bounding box center [42, 262] width 22 height 12
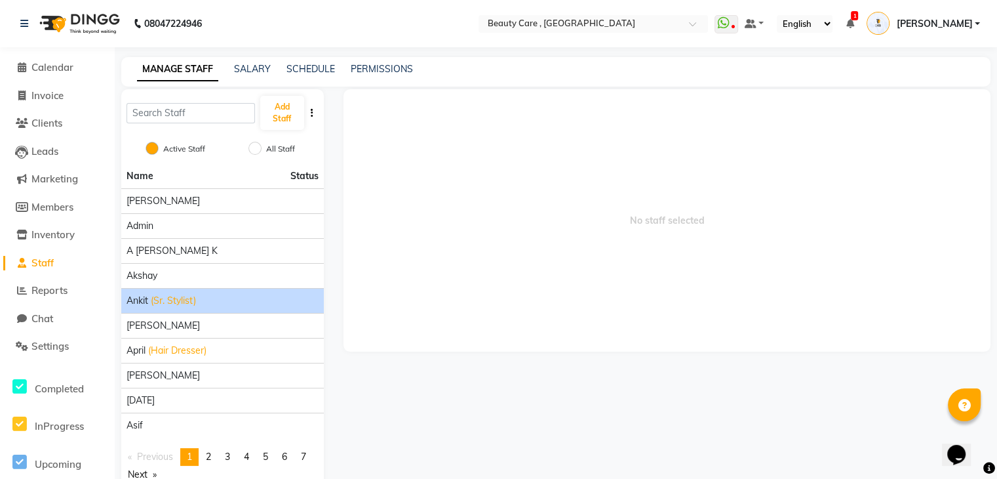
click at [173, 301] on span "(Sr. Stylist)" at bounding box center [173, 301] width 45 height 14
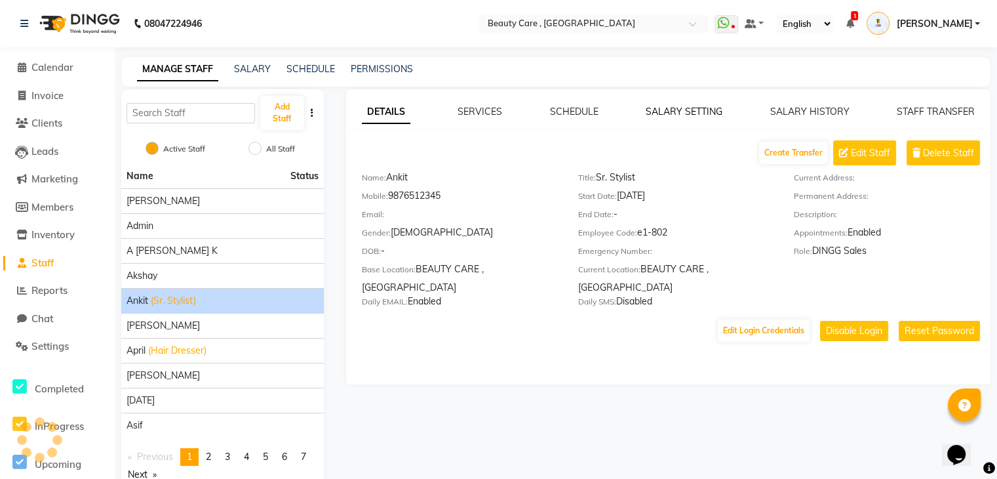
click at [678, 116] on link "SALARY SETTING" at bounding box center [684, 112] width 77 height 12
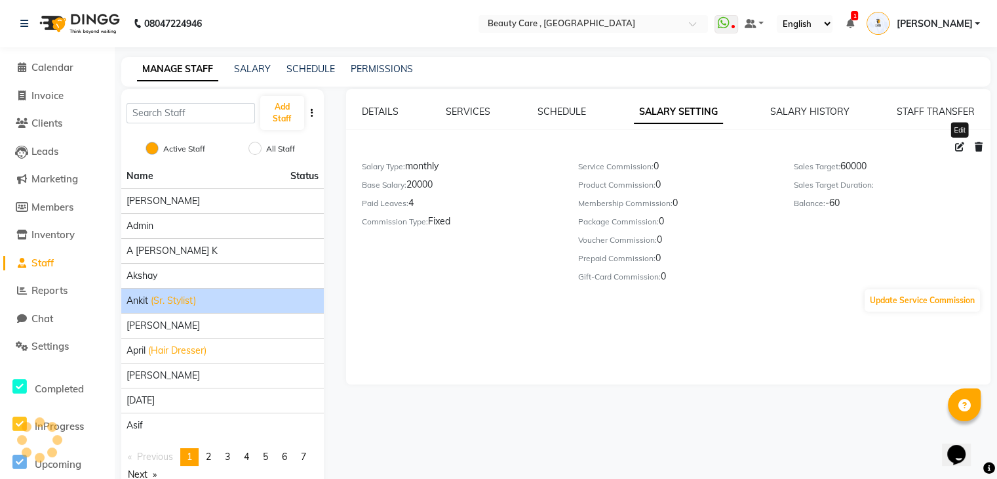
click at [953, 145] on span at bounding box center [960, 147] width 20 height 12
click at [955, 145] on icon at bounding box center [959, 146] width 9 height 9
select select "monthly"
select select "flat"
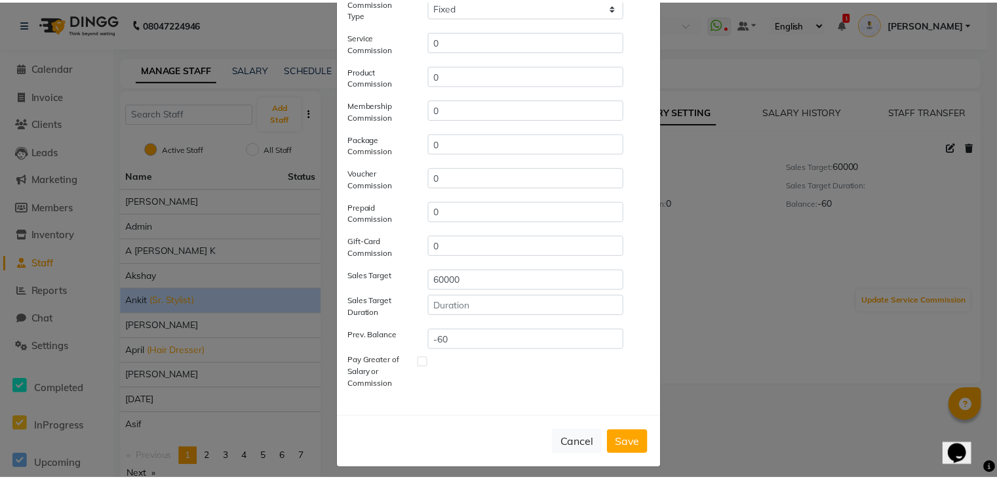
scroll to position [163, 0]
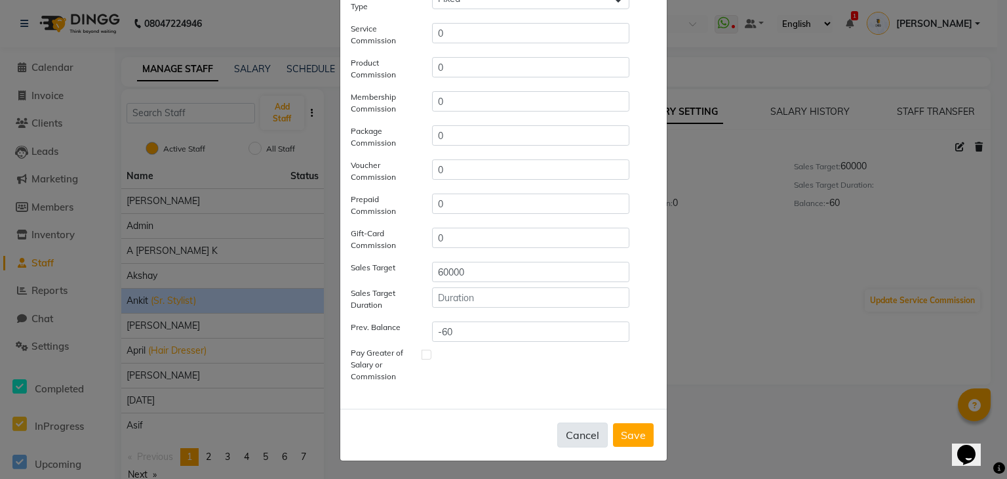
click at [573, 430] on button "Cancel" at bounding box center [582, 434] width 50 height 25
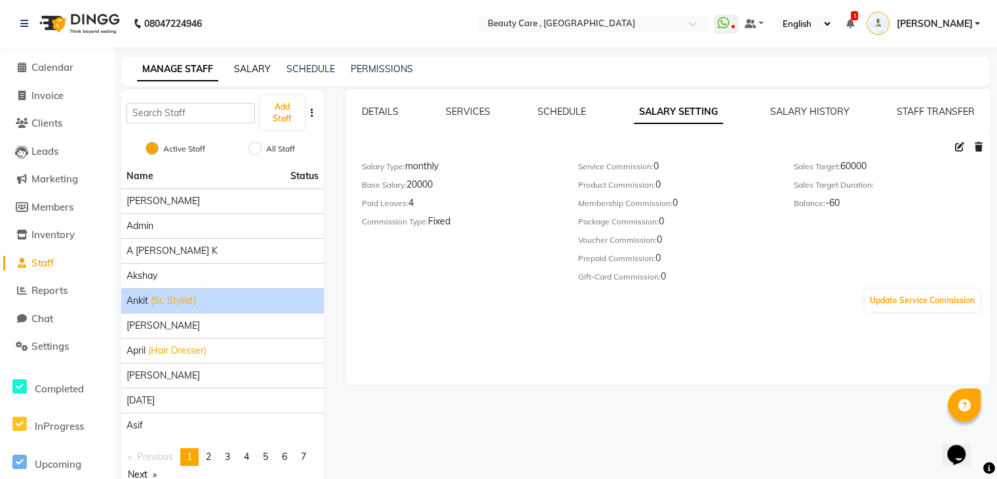
click at [257, 71] on link "SALARY" at bounding box center [252, 69] width 37 height 12
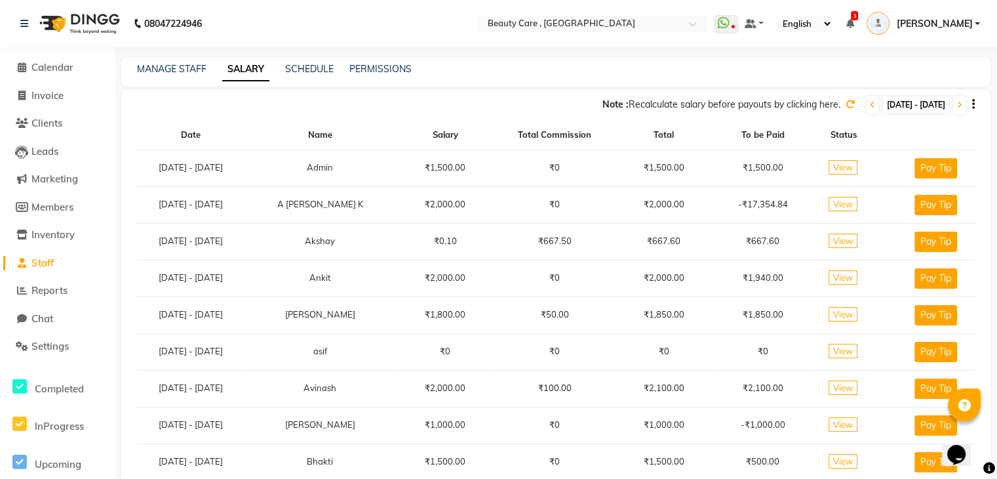
click at [847, 200] on span "View" at bounding box center [843, 204] width 29 height 14
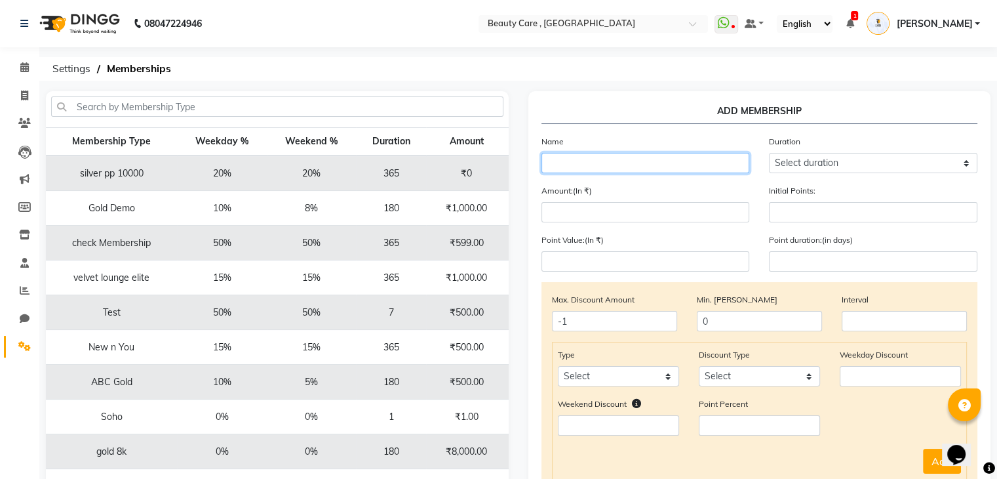
click at [685, 164] on input "text" at bounding box center [646, 163] width 209 height 20
type input "ankit member"
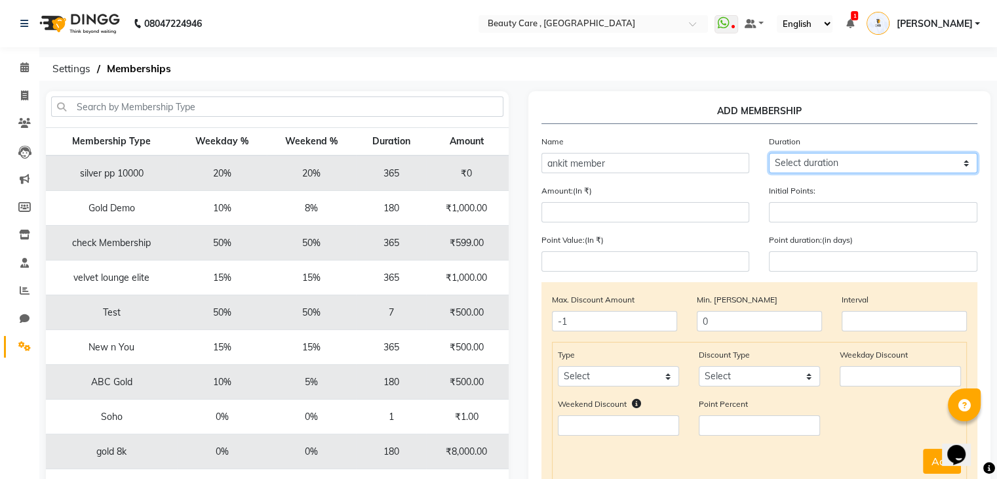
click at [899, 157] on select "Select duration Week Half-month Month Year Life Time 4 Months 8 Months 6 Months…" at bounding box center [873, 163] width 209 height 20
select select "4: 365"
click at [769, 153] on select "Select duration Week Half-month Month Year Life Time 4 Months 8 Months 6 Months…" at bounding box center [873, 163] width 209 height 20
type input "365"
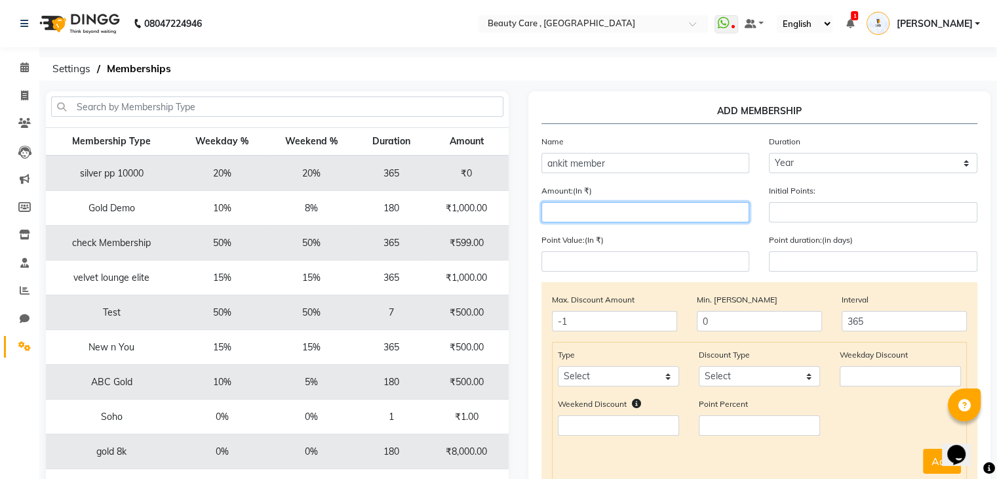
click at [639, 220] on input "number" at bounding box center [646, 212] width 209 height 20
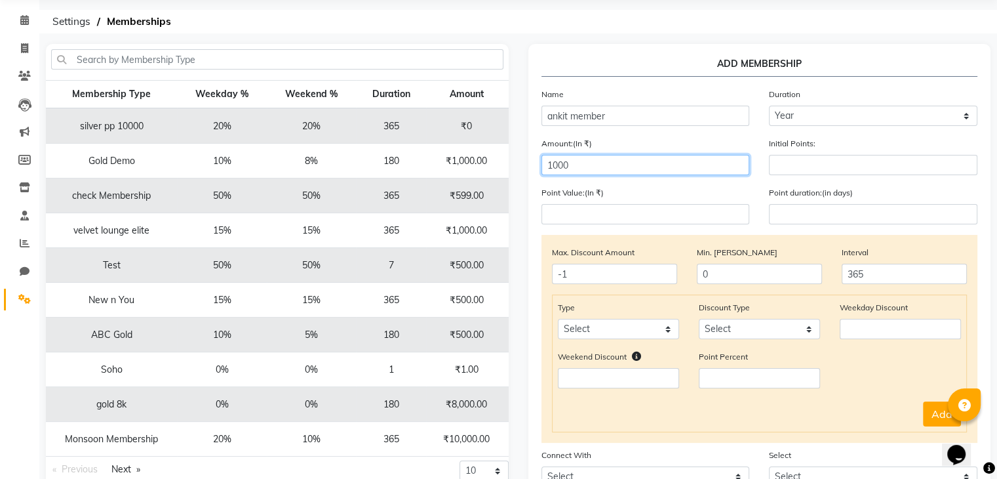
scroll to position [52, 0]
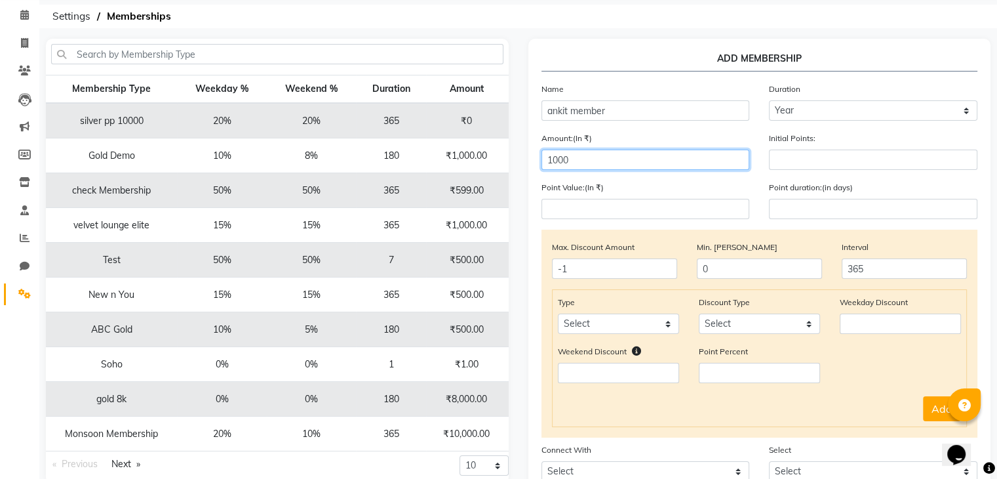
type input "1000"
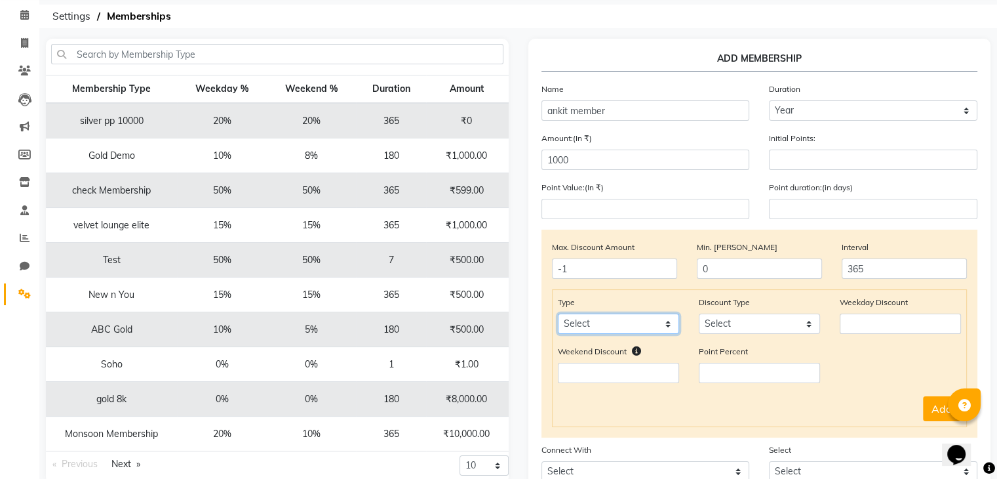
click at [614, 323] on select "Select Service Product Package Prepaid Voucher" at bounding box center [618, 323] width 121 height 20
select select "service"
click at [558, 316] on select "Select Service Product Package Prepaid Voucher" at bounding box center [618, 323] width 121 height 20
drag, startPoint x: 723, startPoint y: 329, endPoint x: 734, endPoint y: 370, distance: 42.8
click at [734, 370] on div "Type Select Service Product Package Prepaid Voucher Discount Type Select Percen…" at bounding box center [760, 358] width 416 height 138
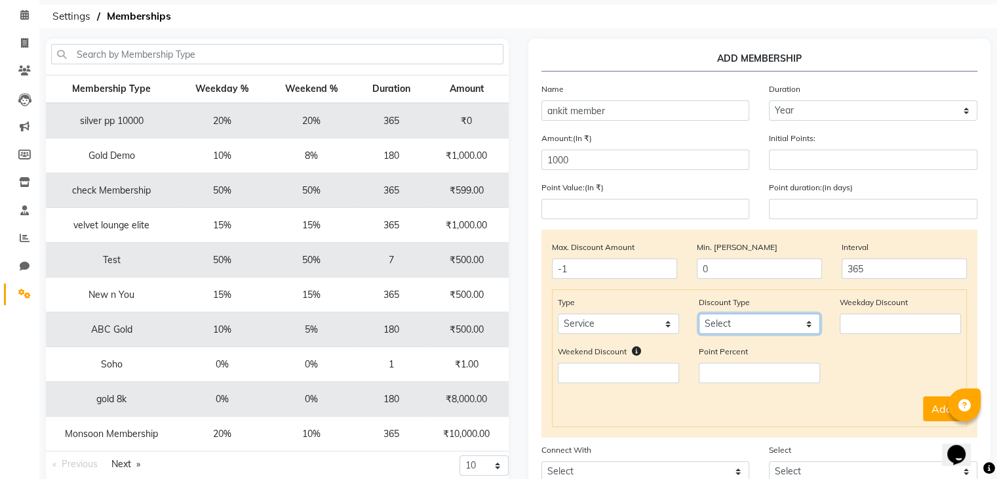
select select "Percent"
click at [699, 316] on select "Select Percent Flat" at bounding box center [759, 323] width 121 height 20
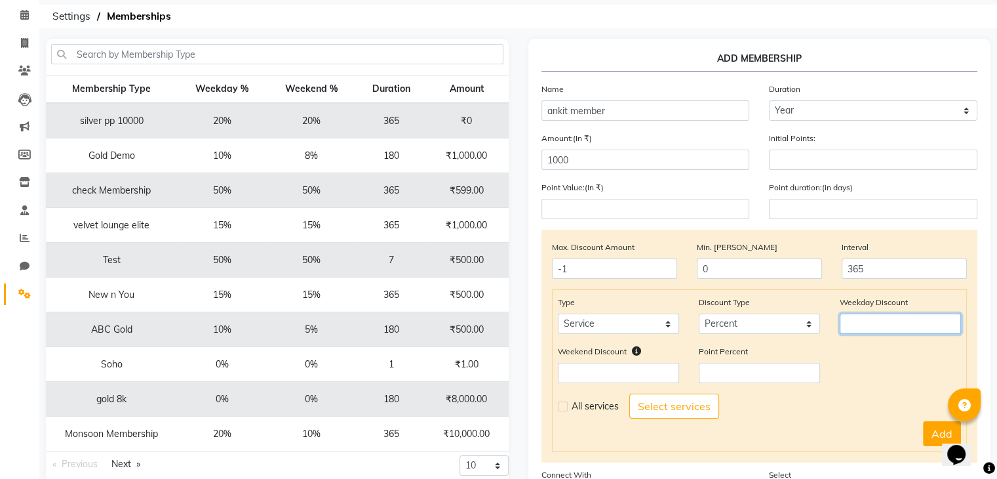
click at [847, 321] on input "number" at bounding box center [900, 323] width 121 height 20
type input "1"
type input "20"
click at [658, 372] on input "number" at bounding box center [618, 373] width 121 height 20
type input "20"
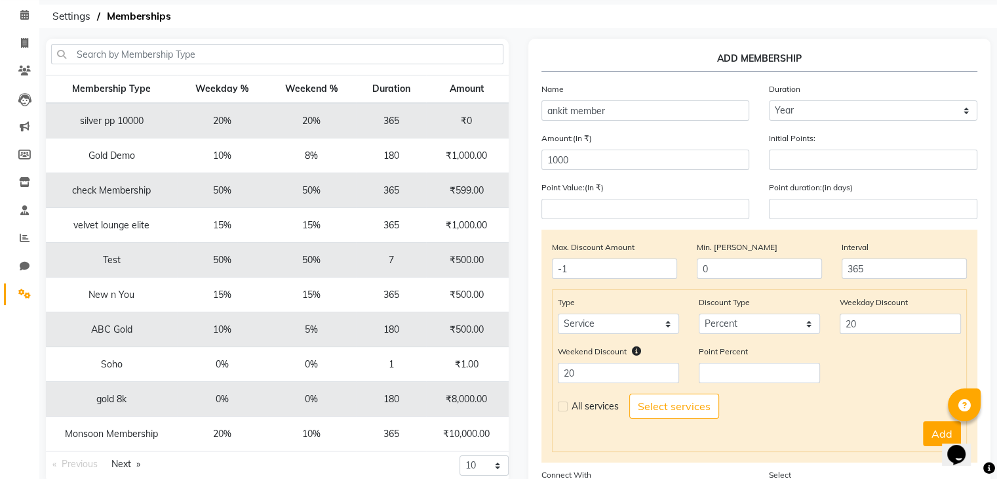
click at [565, 409] on label at bounding box center [563, 406] width 10 height 10
click at [565, 409] on input "checkbox" at bounding box center [562, 406] width 9 height 9
checkbox input "true"
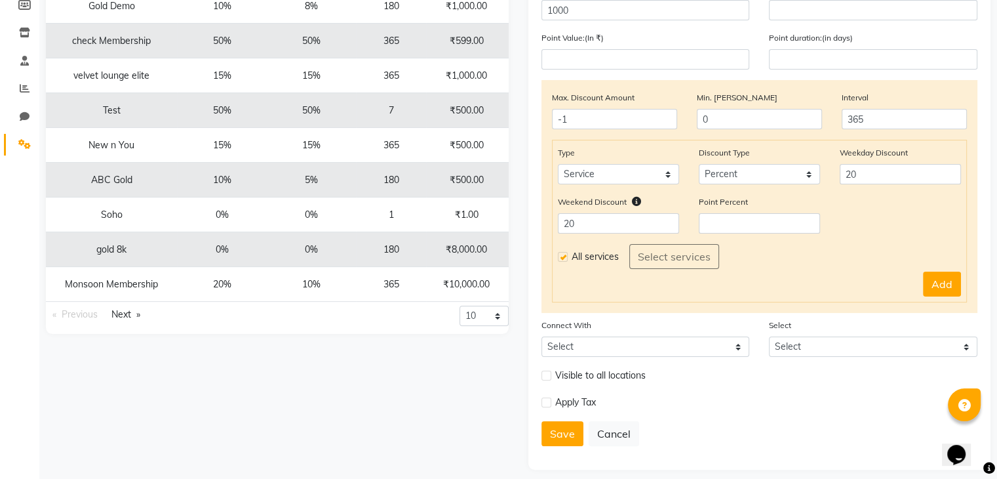
scroll to position [217, 0]
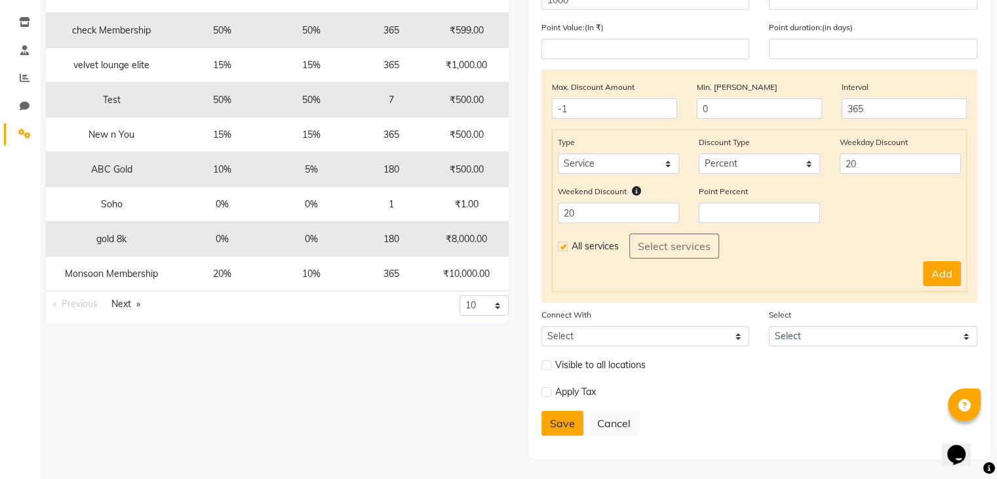
click at [557, 426] on button "Save" at bounding box center [563, 422] width 42 height 25
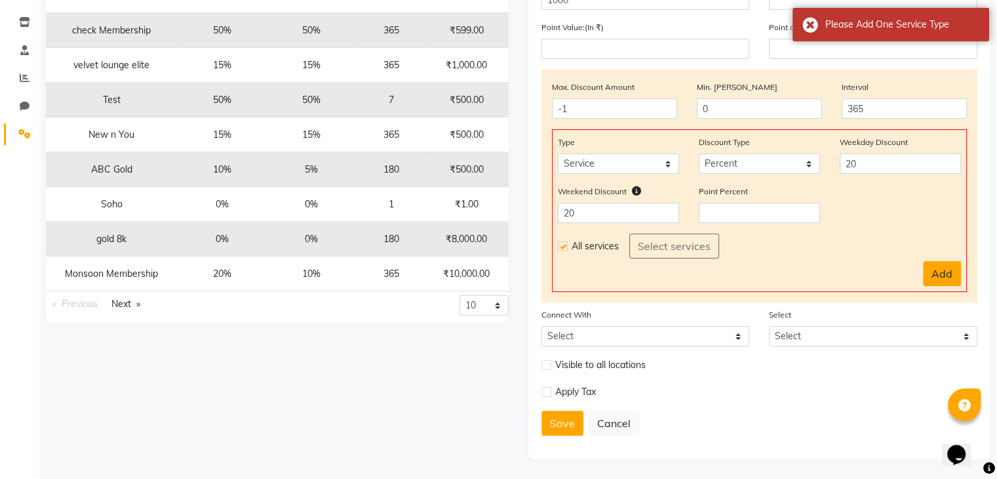
click at [941, 267] on button "Add" at bounding box center [942, 273] width 38 height 25
select select
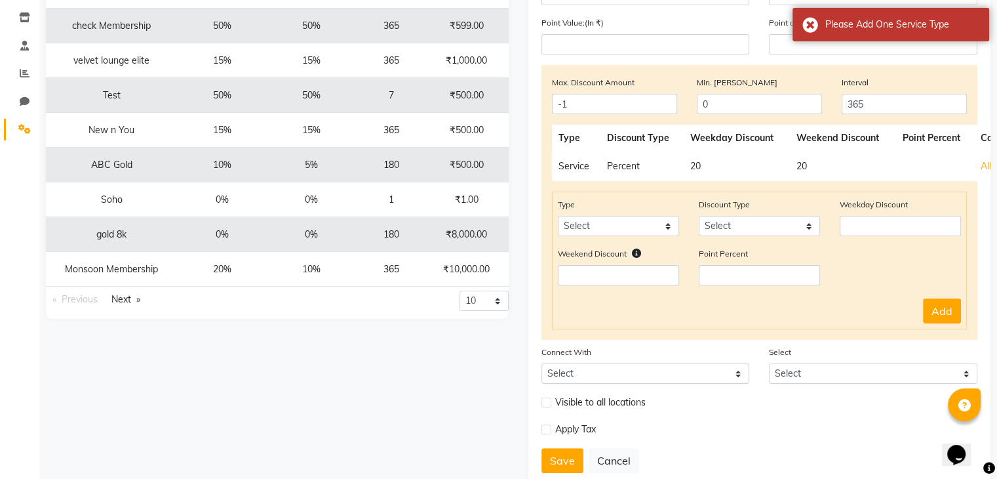
scroll to position [259, 0]
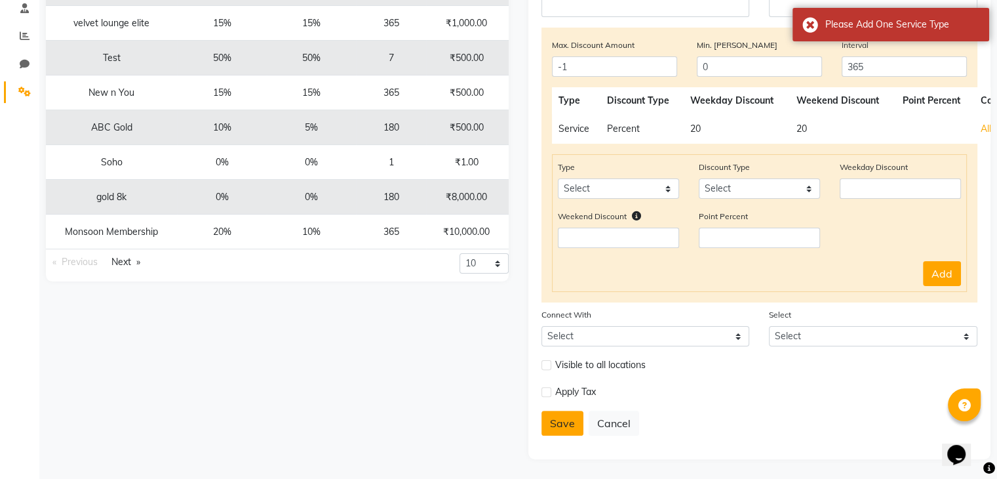
click at [565, 416] on button "Save" at bounding box center [563, 422] width 42 height 25
select select
type input "0"
select select
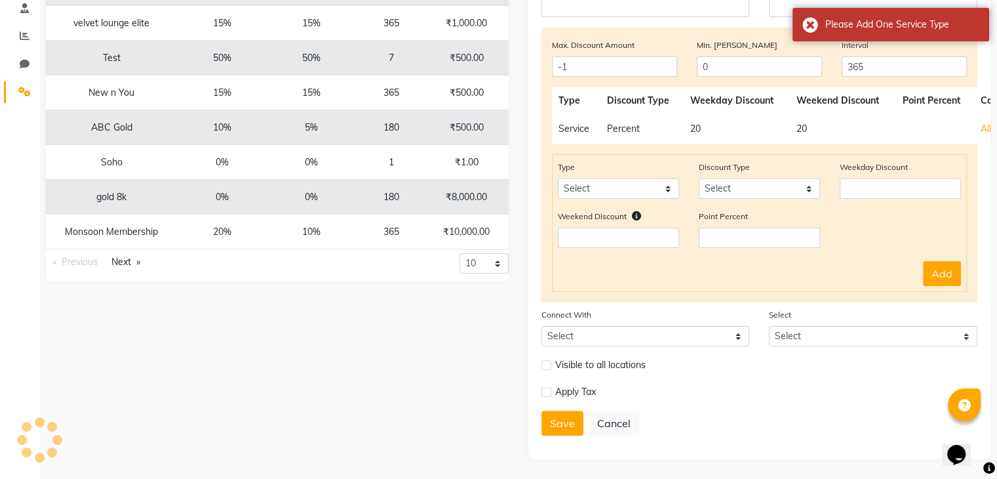
checkbox input "false"
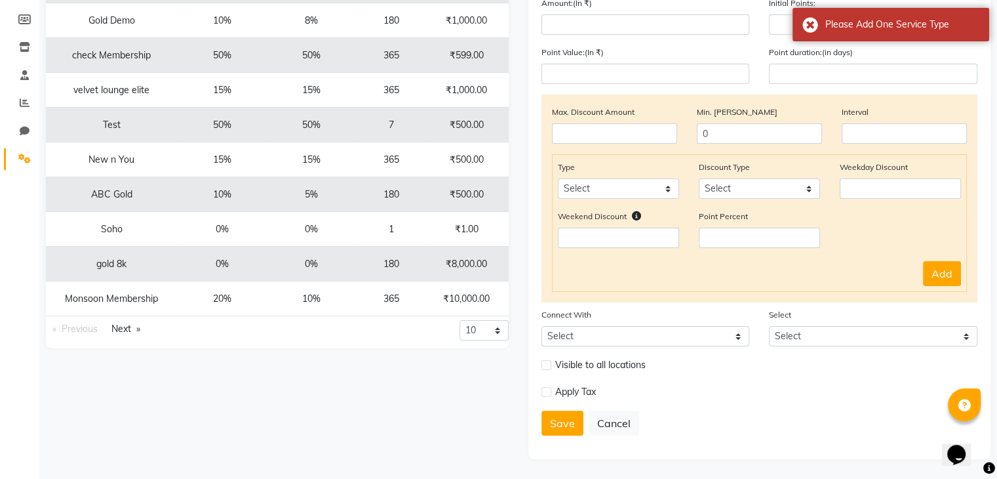
scroll to position [0, 0]
